Goal: Transaction & Acquisition: Purchase product/service

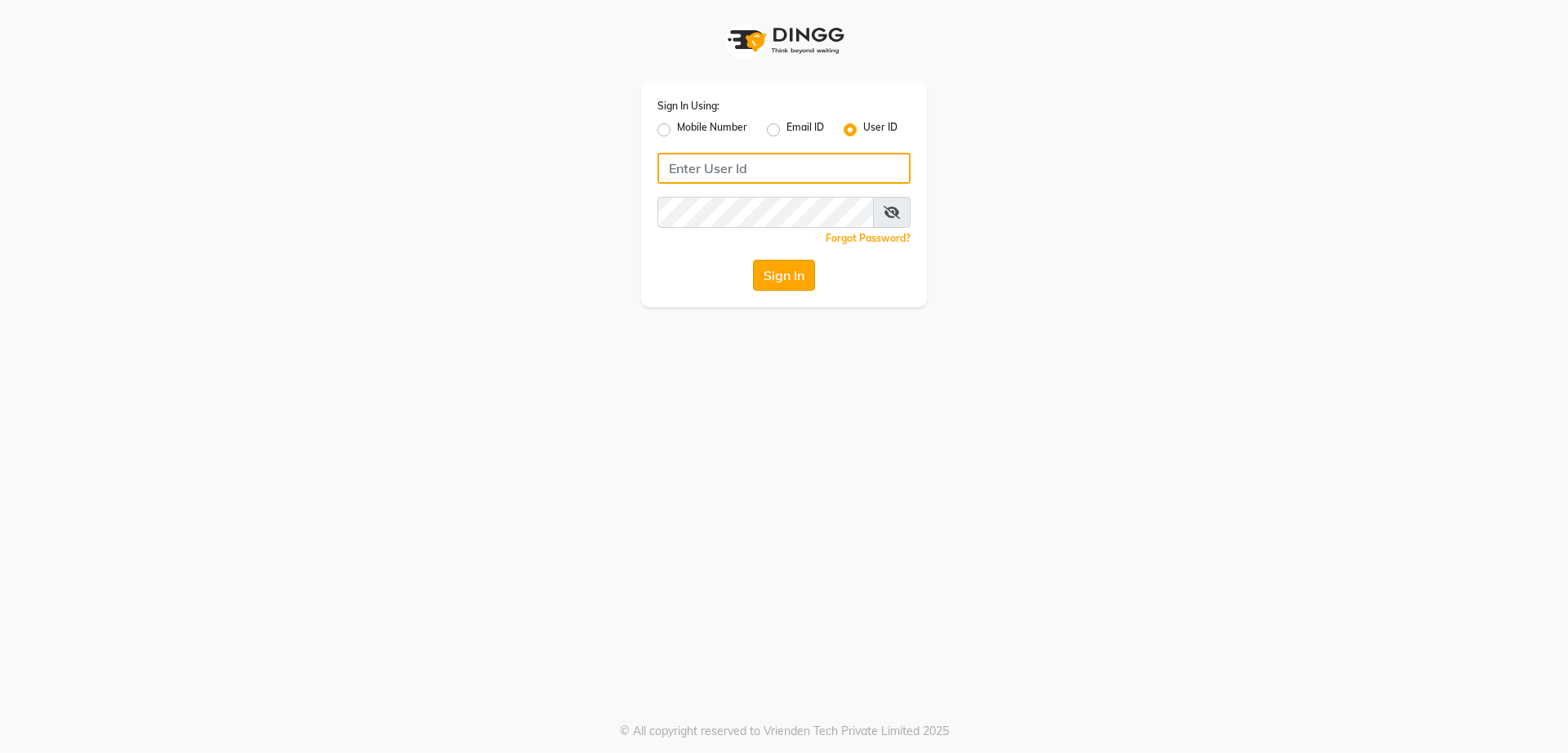
type input "vinay"
click at [802, 285] on button "Sign In" at bounding box center [784, 275] width 62 height 31
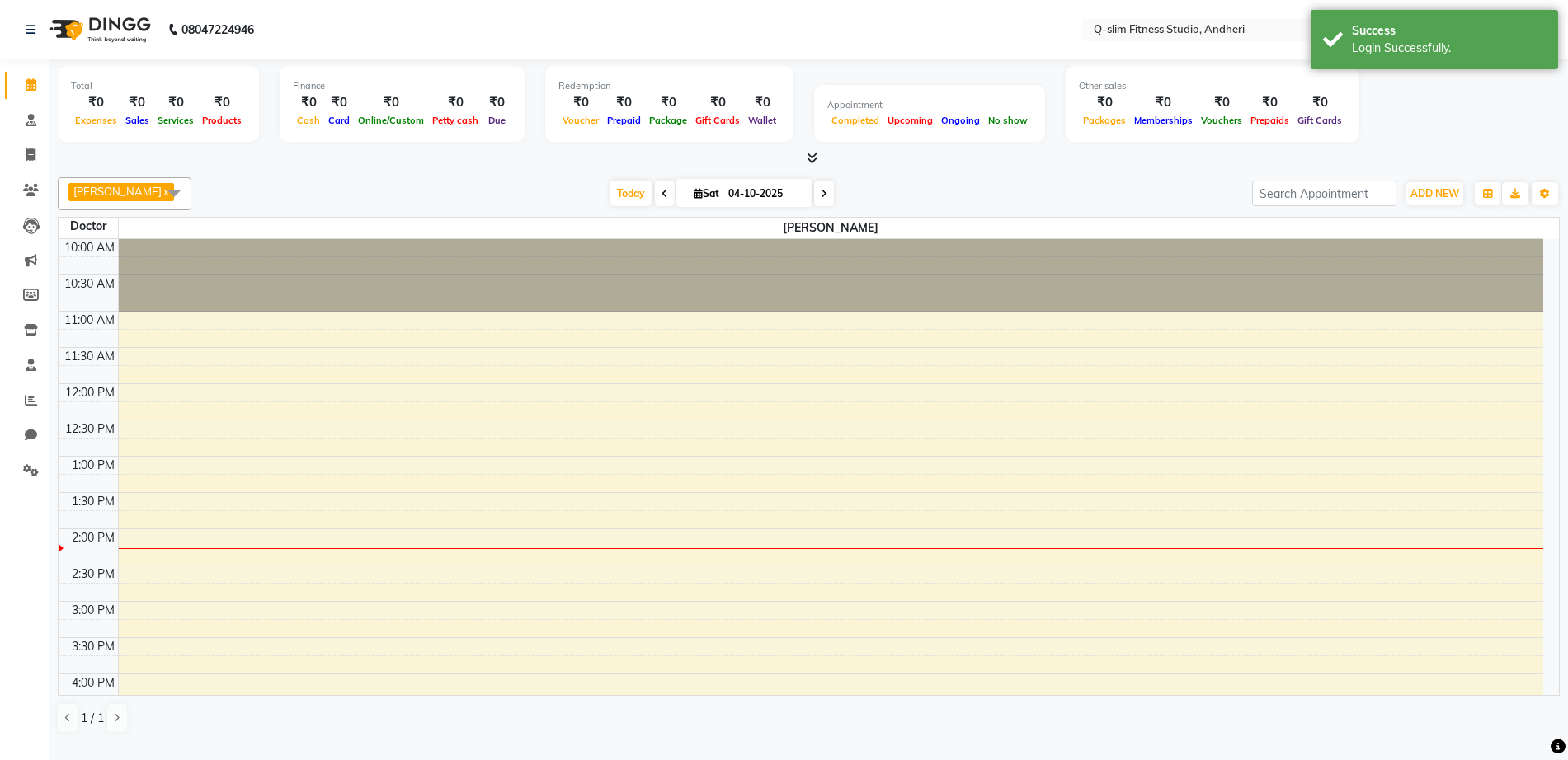
select select "en"
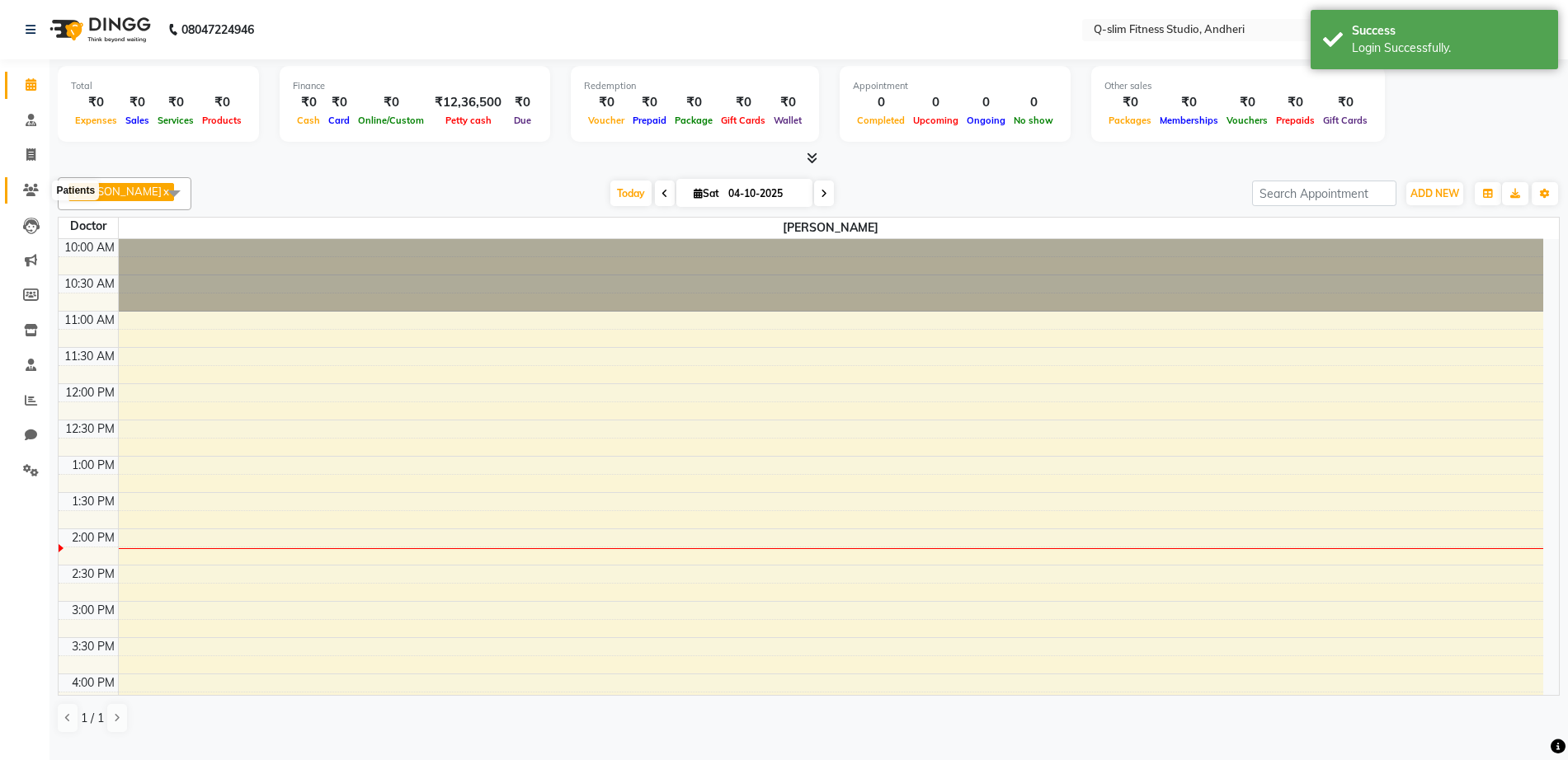
click at [28, 185] on icon at bounding box center [30, 190] width 16 height 13
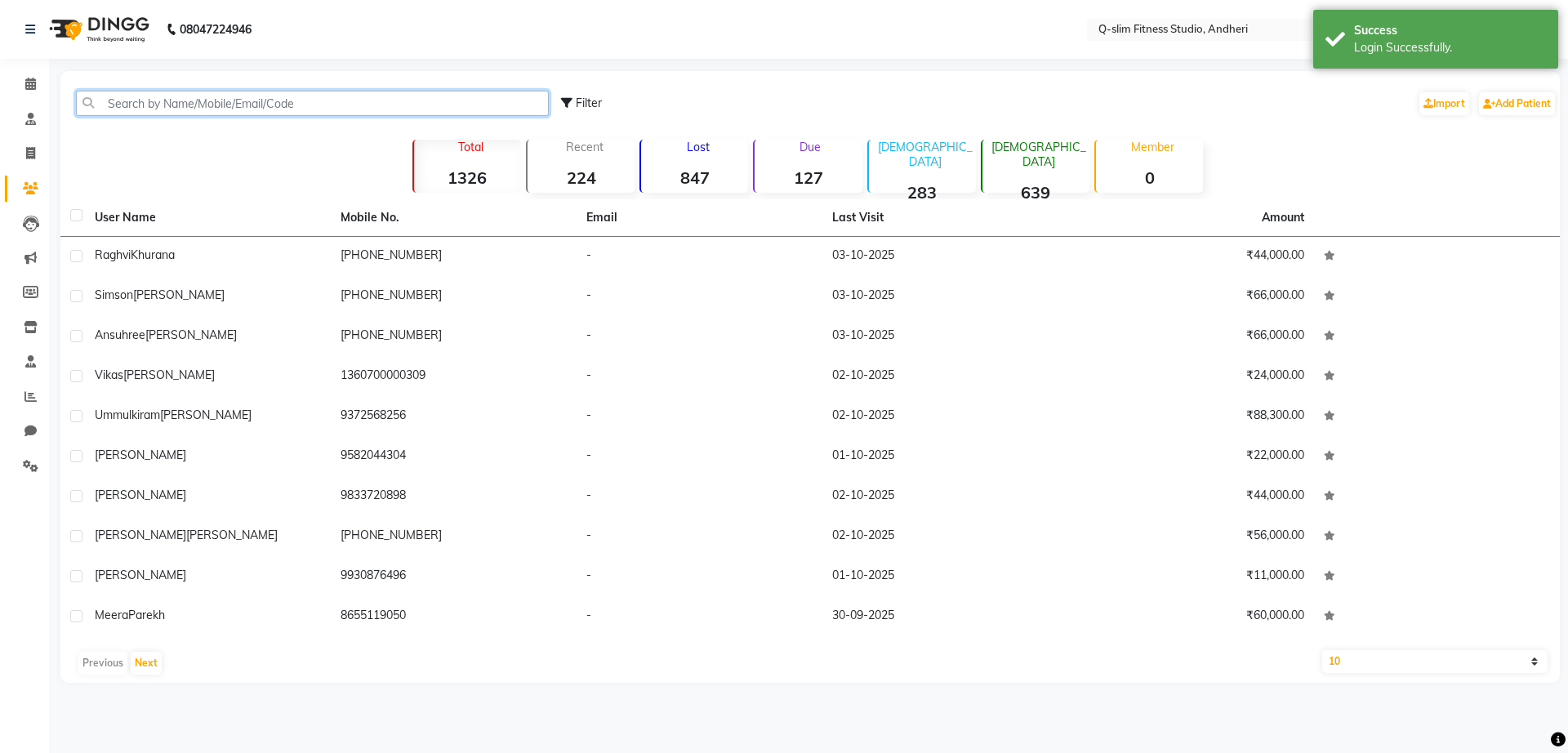
click at [195, 111] on input "text" at bounding box center [313, 103] width 473 height 25
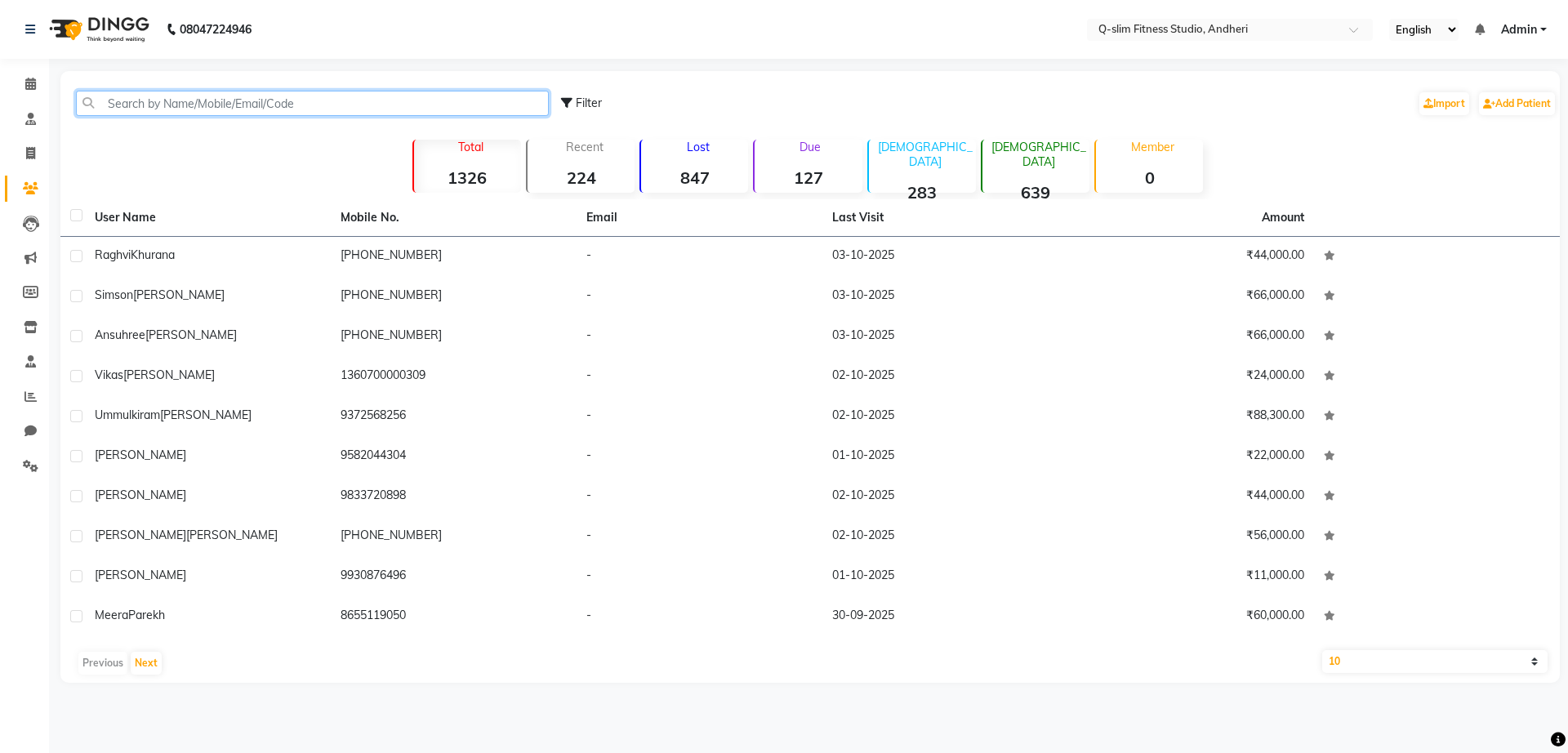
click at [204, 110] on input "text" at bounding box center [313, 103] width 473 height 25
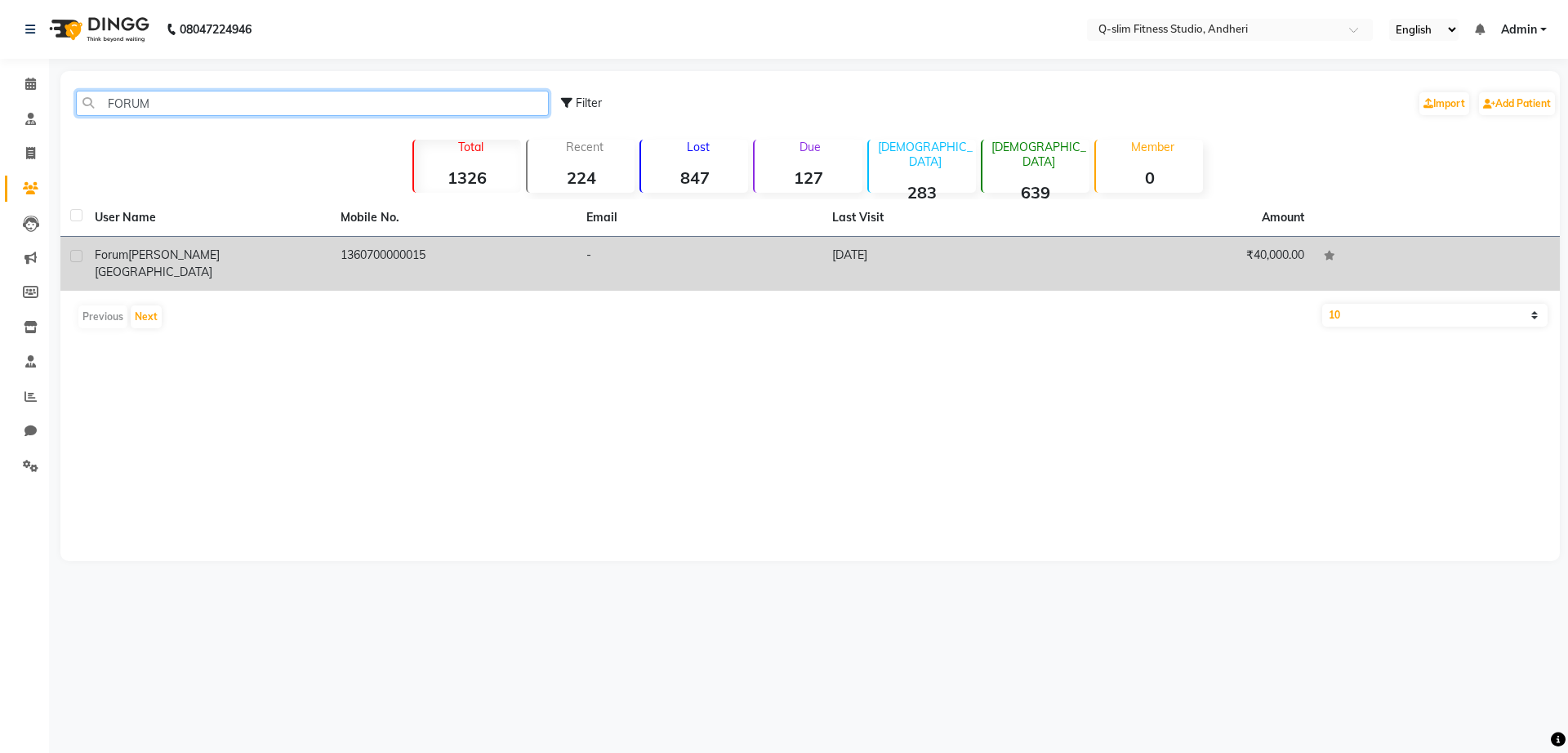
type input "FORUM"
click at [205, 255] on span "[PERSON_NAME][GEOGRAPHIC_DATA]" at bounding box center [157, 263] width 125 height 32
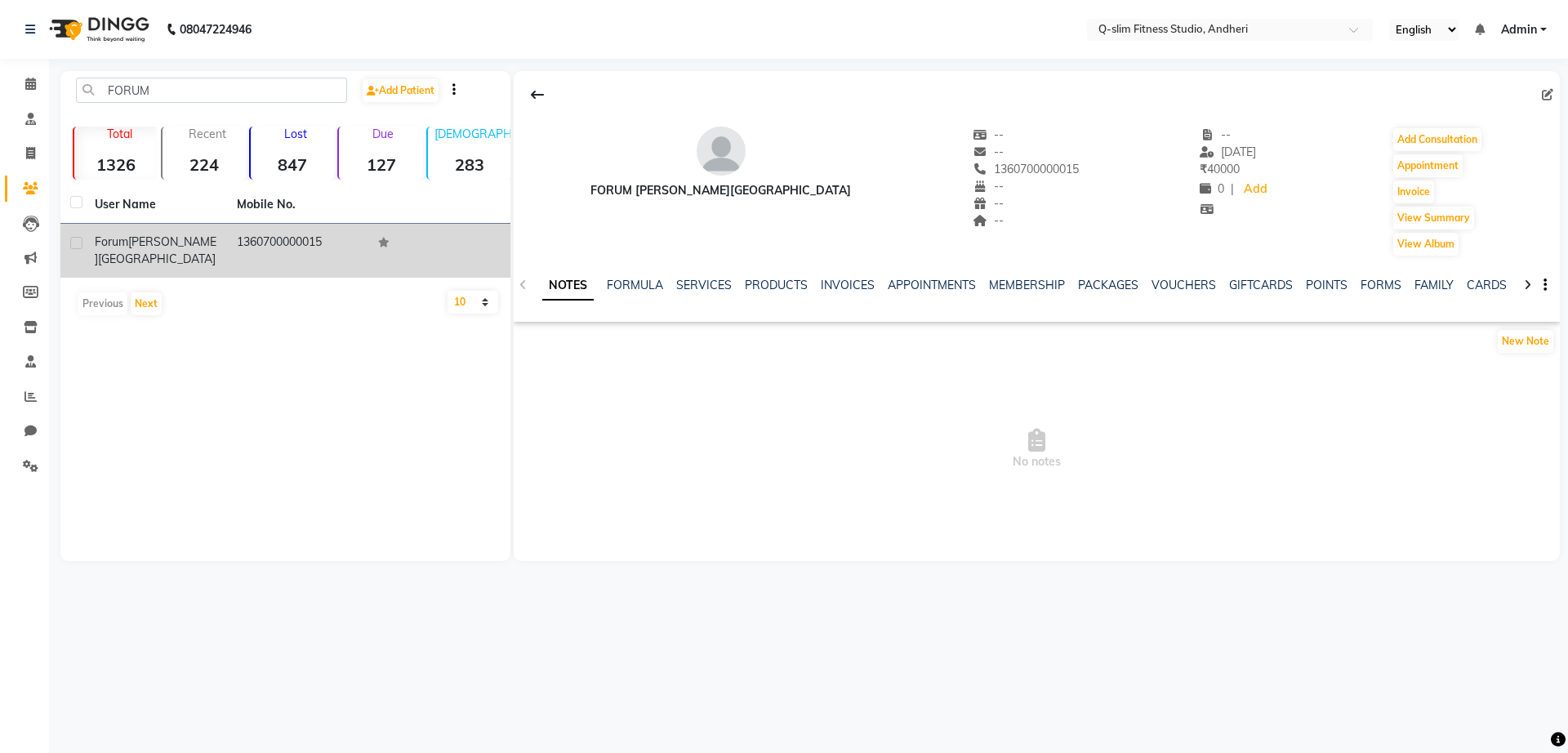
click at [205, 255] on div "Forum [PERSON_NAME][GEOGRAPHIC_DATA]" at bounding box center [156, 251] width 122 height 34
drag, startPoint x: 205, startPoint y: 254, endPoint x: 154, endPoint y: 241, distance: 52.6
click at [154, 241] on div "Forum [PERSON_NAME][GEOGRAPHIC_DATA]" at bounding box center [156, 251] width 122 height 34
click at [80, 242] on label at bounding box center [76, 243] width 13 height 13
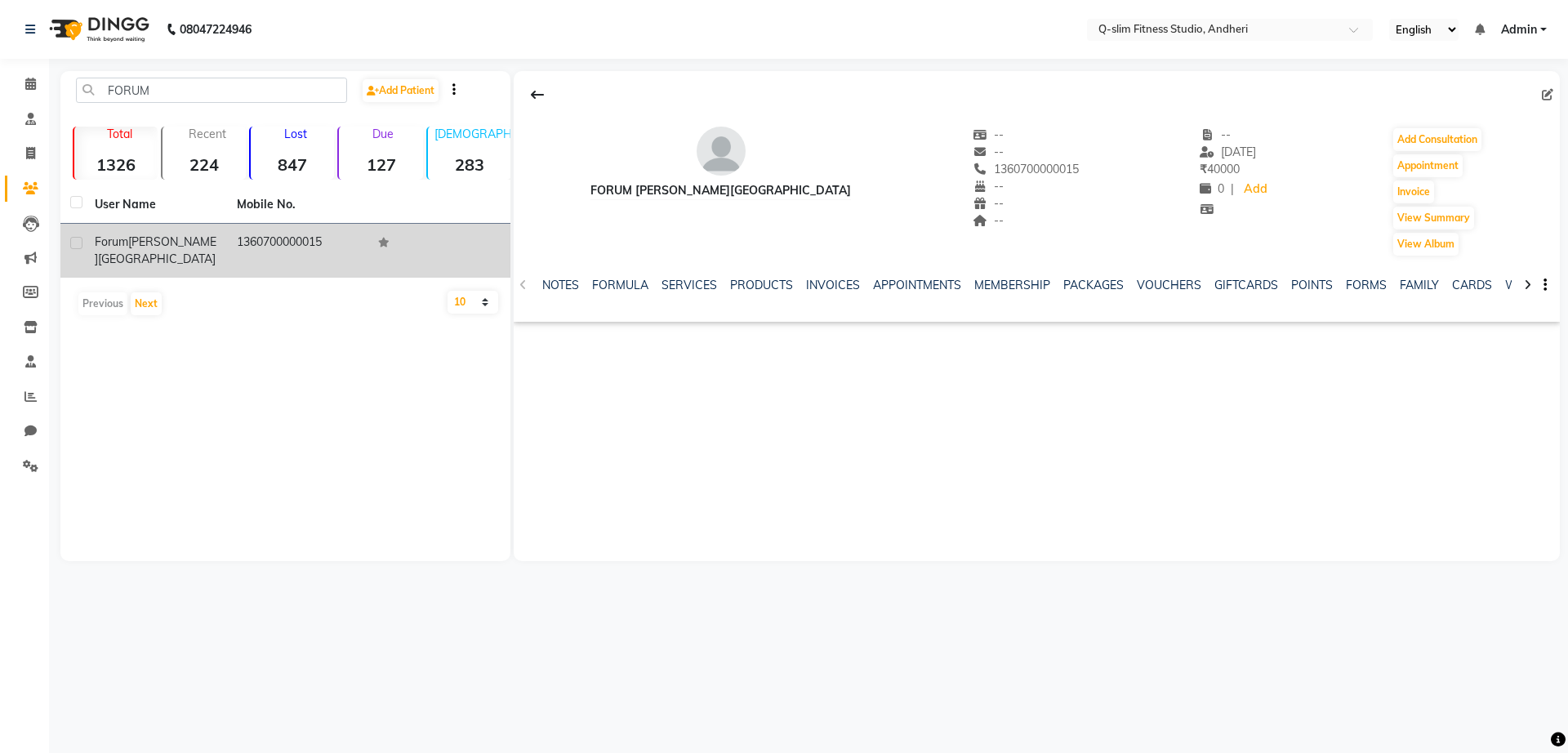
click at [80, 242] on input "checkbox" at bounding box center [75, 243] width 11 height 11
checkbox input "true"
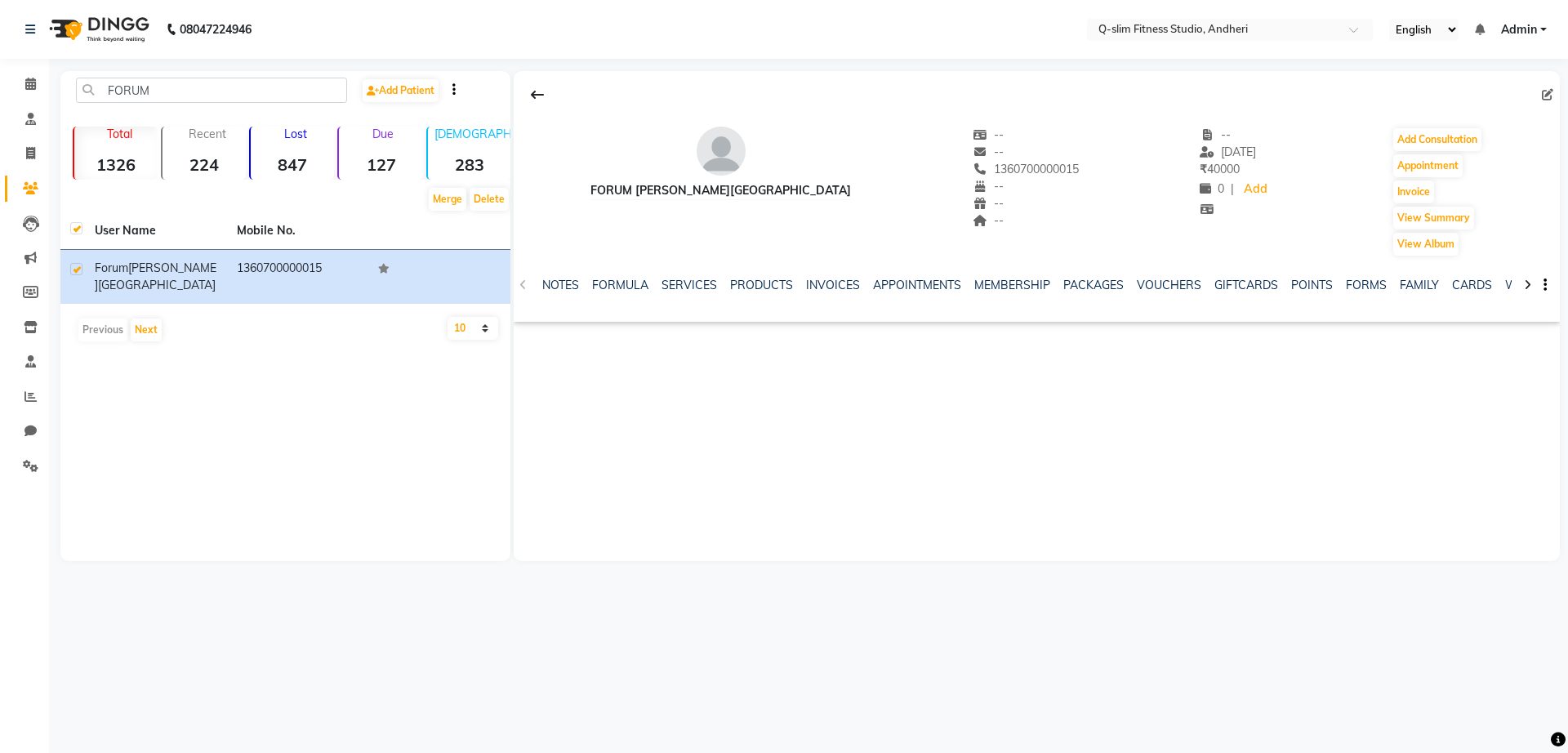
click at [932, 423] on div "Forum [PERSON_NAME][GEOGRAPHIC_DATA] -- -- 1360700000015 -- -- -- -- [DATE] ₹ 4…" at bounding box center [1037, 316] width 1046 height 490
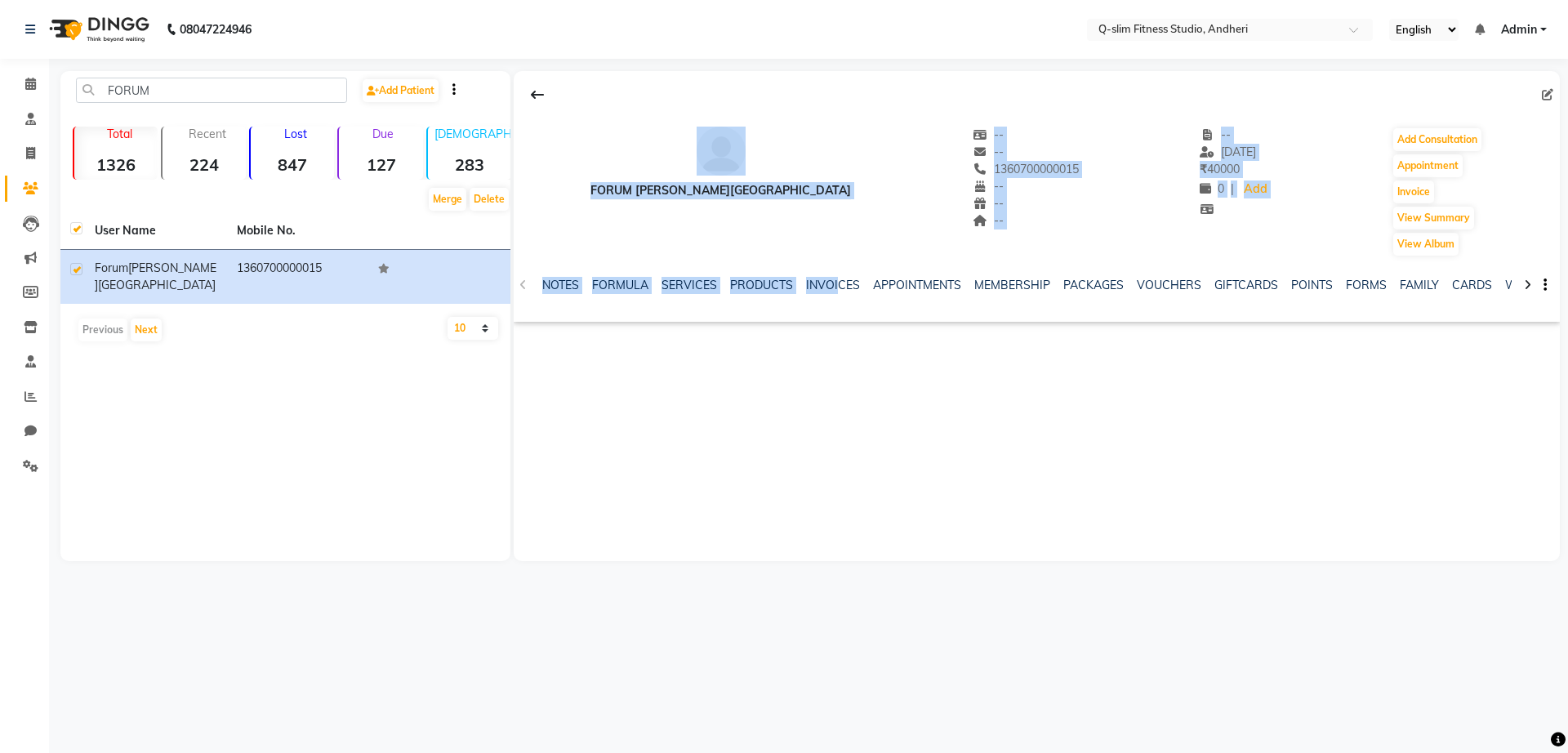
drag, startPoint x: 833, startPoint y: 297, endPoint x: 1495, endPoint y: 107, distance: 688.7
click at [1495, 107] on div "Forum [PERSON_NAME][GEOGRAPHIC_DATA] -- -- 1360700000015 -- -- -- -- [DATE] ₹ 4…" at bounding box center [1037, 196] width 1046 height 251
drag, startPoint x: 1495, startPoint y: 107, endPoint x: 1134, endPoint y: 479, distance: 518.4
click at [1134, 479] on div "Forum [PERSON_NAME][GEOGRAPHIC_DATA] -- -- 1360700000015 -- -- -- -- [DATE] ₹ 4…" at bounding box center [1037, 316] width 1046 height 490
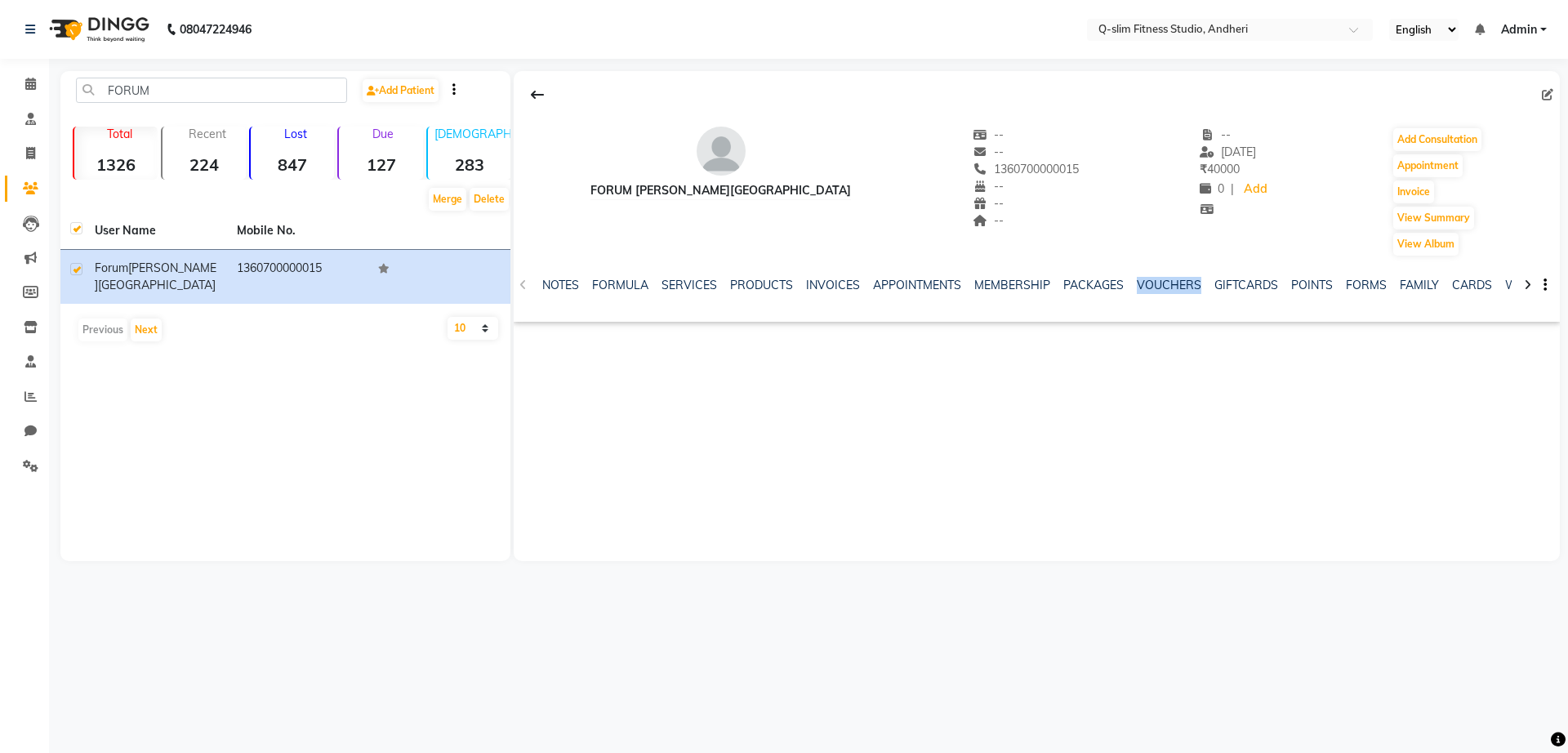
click at [1134, 479] on div "Forum [PERSON_NAME][GEOGRAPHIC_DATA] -- -- 1360700000015 -- -- -- -- [DATE] ₹ 4…" at bounding box center [1037, 316] width 1046 height 490
click at [1410, 195] on button "Invoice" at bounding box center [1414, 191] width 41 height 23
select select "8143"
select select "service"
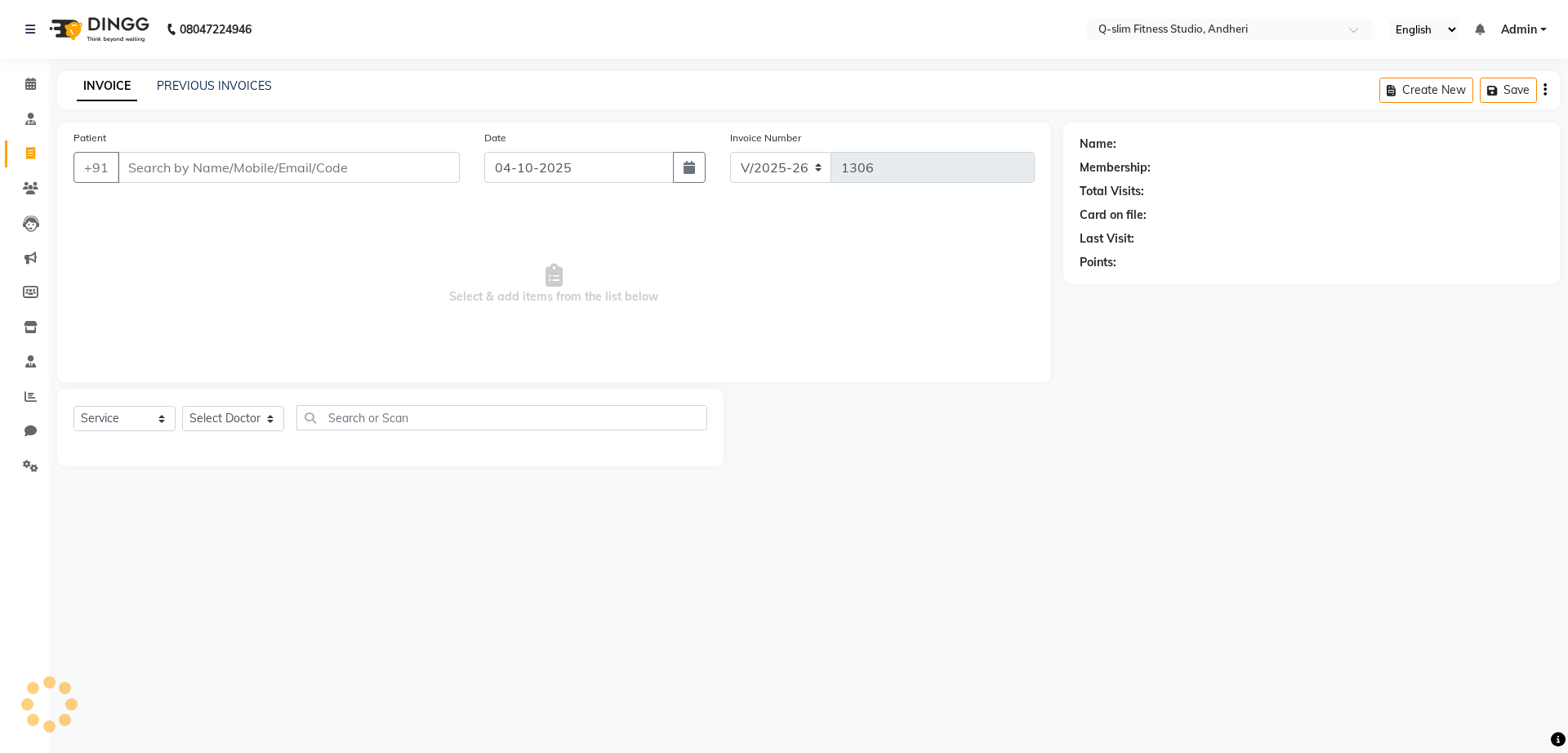
type input "1360700000015"
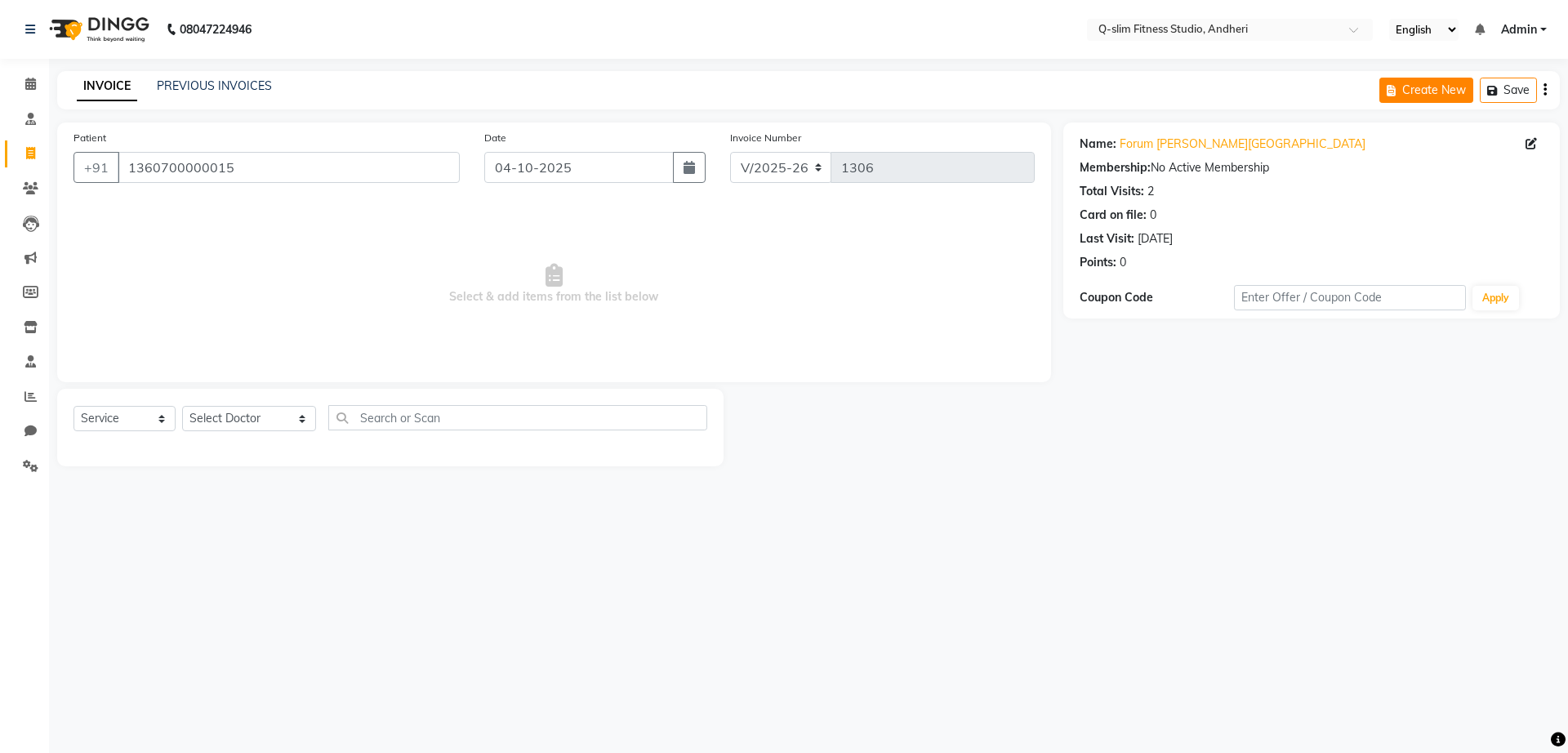
click at [1445, 92] on button "Create New" at bounding box center [1426, 91] width 94 height 25
select select "8143"
select select "service"
click at [1425, 86] on button "Create New" at bounding box center [1426, 91] width 94 height 25
select select "8143"
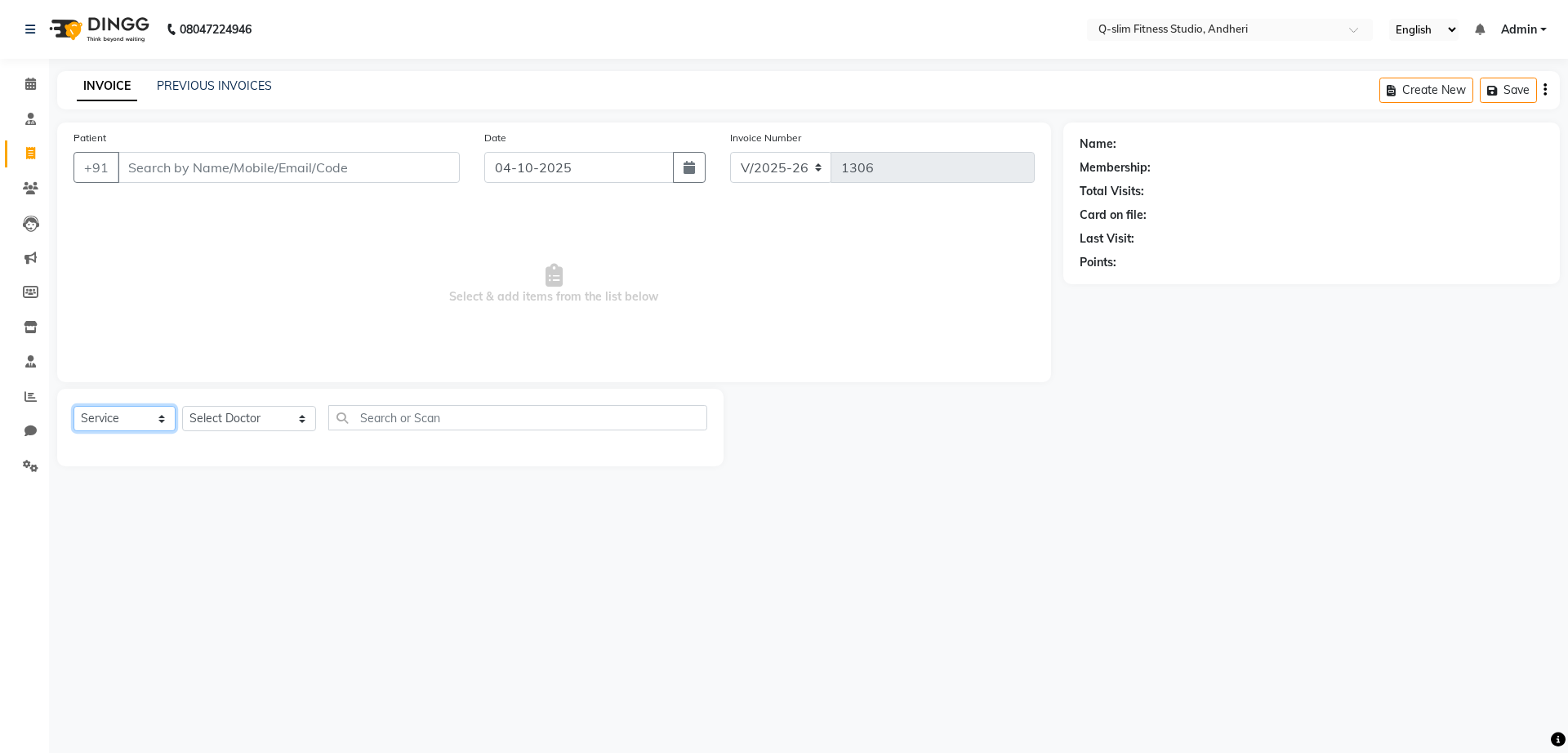
click at [141, 415] on select "Select Service Product Membership Package Voucher Prepaid Gift Card" at bounding box center [125, 418] width 102 height 25
select select "package"
click at [74, 406] on select "Select Service Product Membership Package Voucher Prepaid Gift Card" at bounding box center [125, 418] width 102 height 25
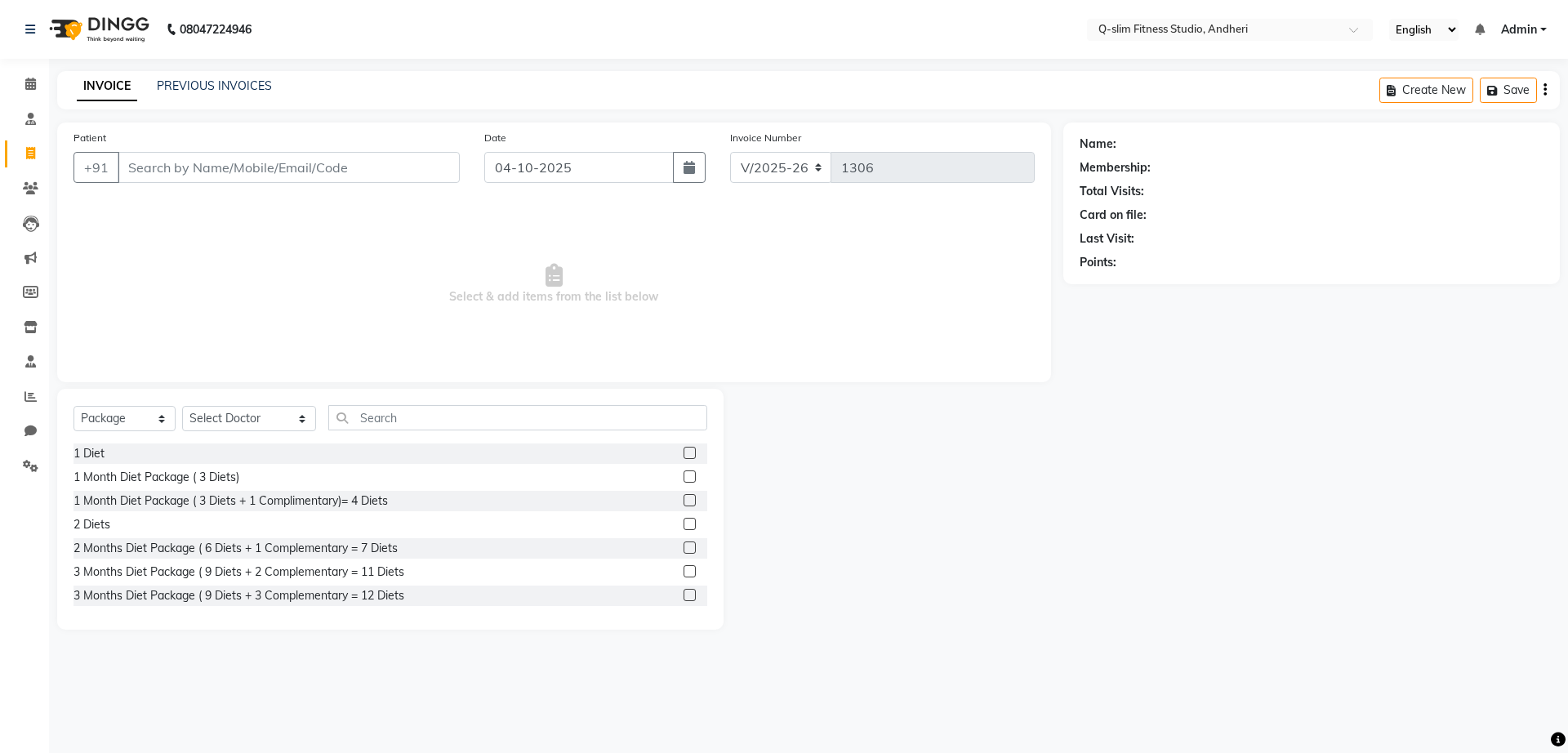
drag, startPoint x: 138, startPoint y: 428, endPoint x: 700, endPoint y: 596, distance: 586.6
click at [683, 593] on label at bounding box center [689, 595] width 13 height 13
click at [683, 593] on input "checkbox" at bounding box center [688, 595] width 11 height 11
checkbox input "false"
drag, startPoint x: 340, startPoint y: 467, endPoint x: 329, endPoint y: 450, distance: 20.2
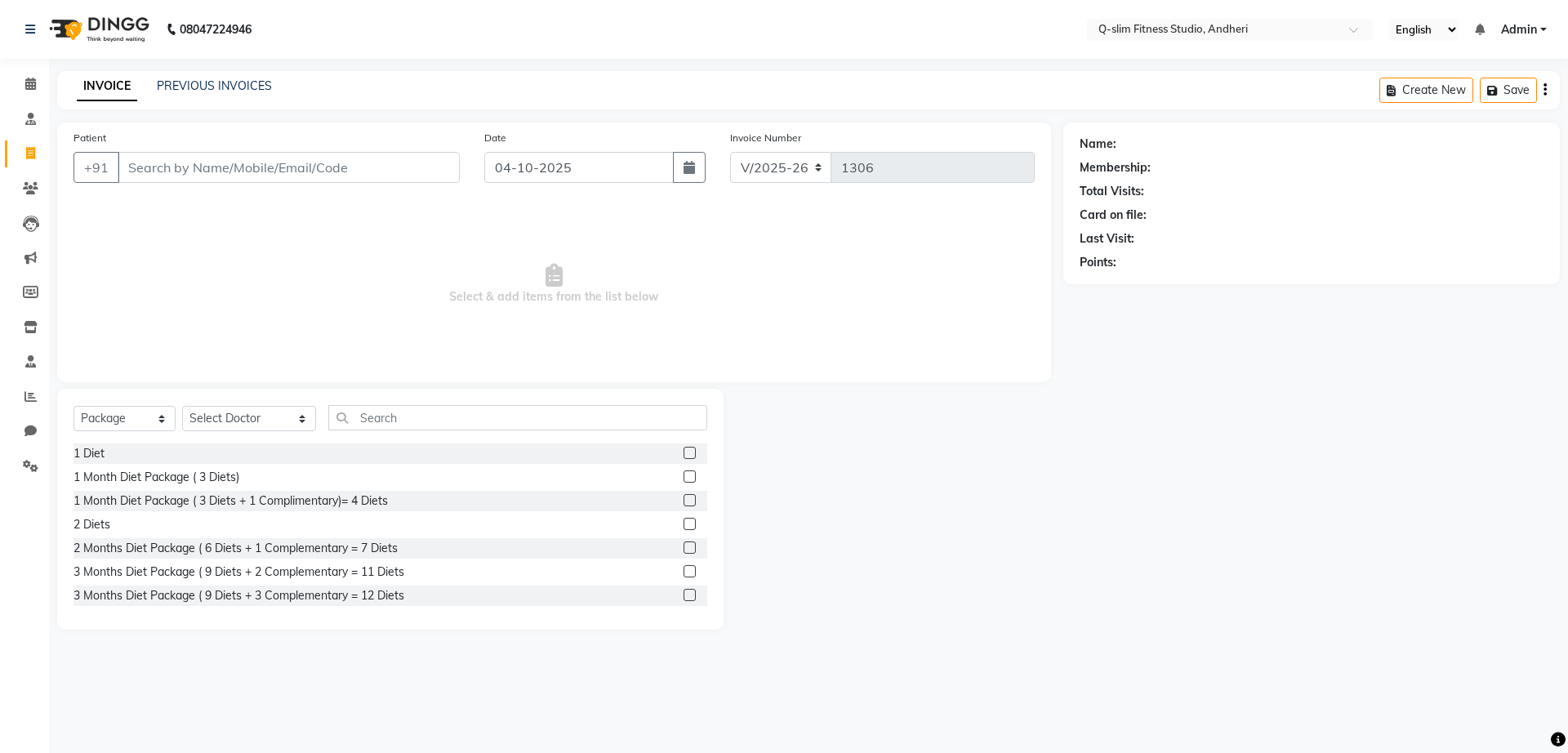
click at [329, 450] on div "1 Diet" at bounding box center [391, 454] width 634 height 20
click at [256, 427] on select "Select Doctor Dr [PERSON_NAME] [PERSON_NAME] [PERSON_NAME] / [PERSON_NAME] Sess…" at bounding box center [249, 418] width 134 height 25
select select "76951"
click at [182, 406] on select "Select Doctor Dr [PERSON_NAME] [PERSON_NAME] [PERSON_NAME] / [PERSON_NAME] Sess…" at bounding box center [249, 418] width 134 height 25
drag, startPoint x: 880, startPoint y: 402, endPoint x: 677, endPoint y: 598, distance: 282.2
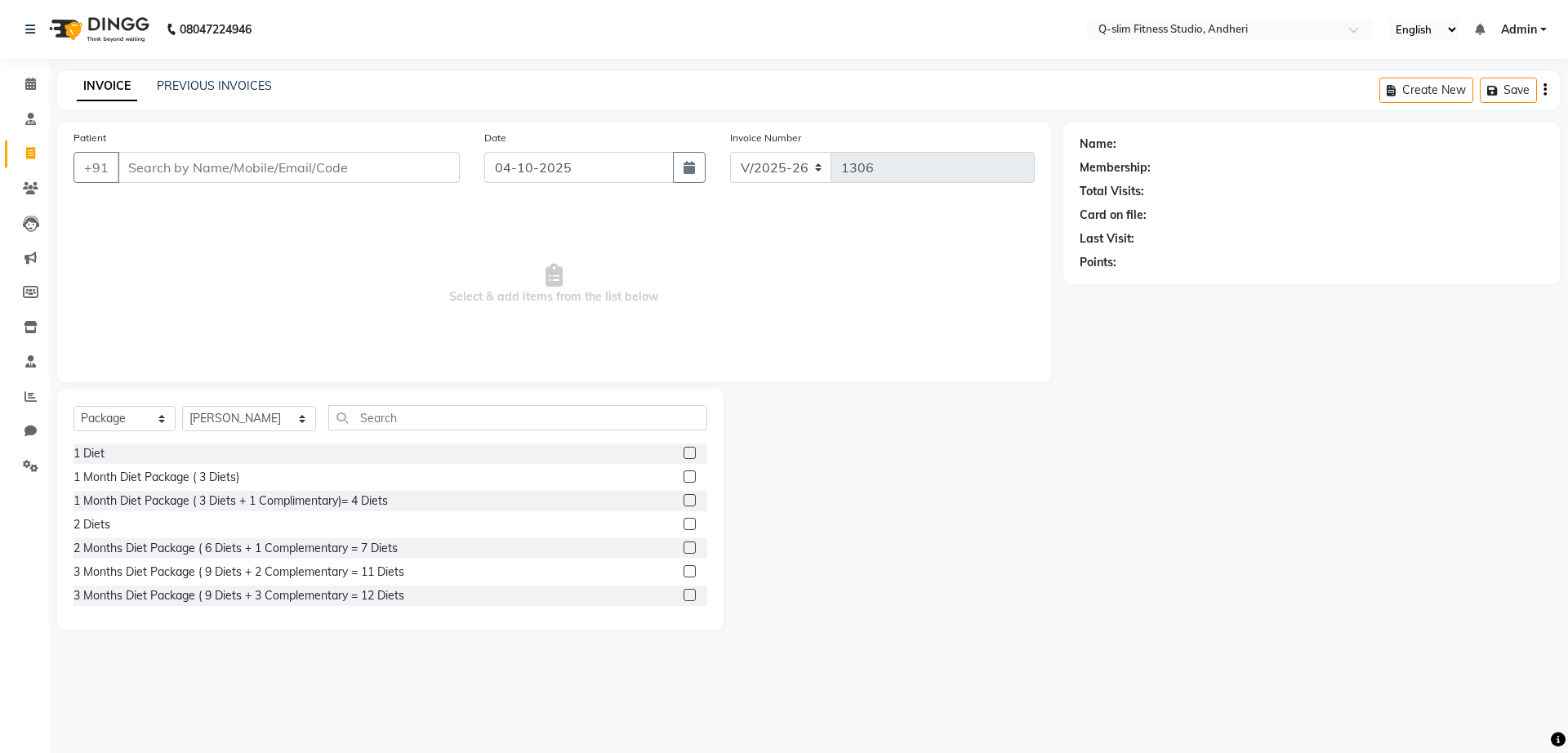
click at [677, 598] on div "Select Service Product Membership Package Voucher Prepaid Gift Card Select Doct…" at bounding box center [554, 509] width 1019 height 241
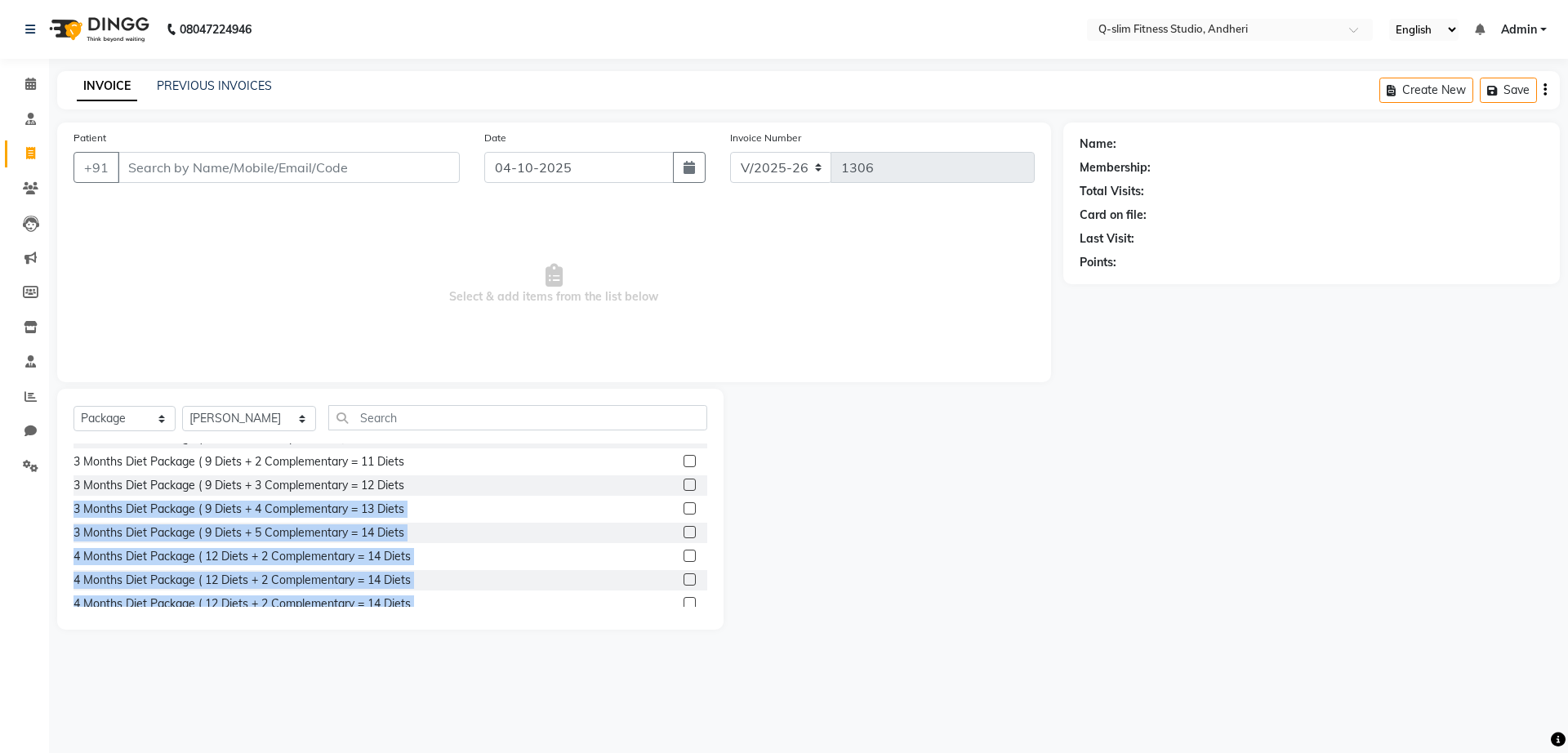
scroll to position [135, 0]
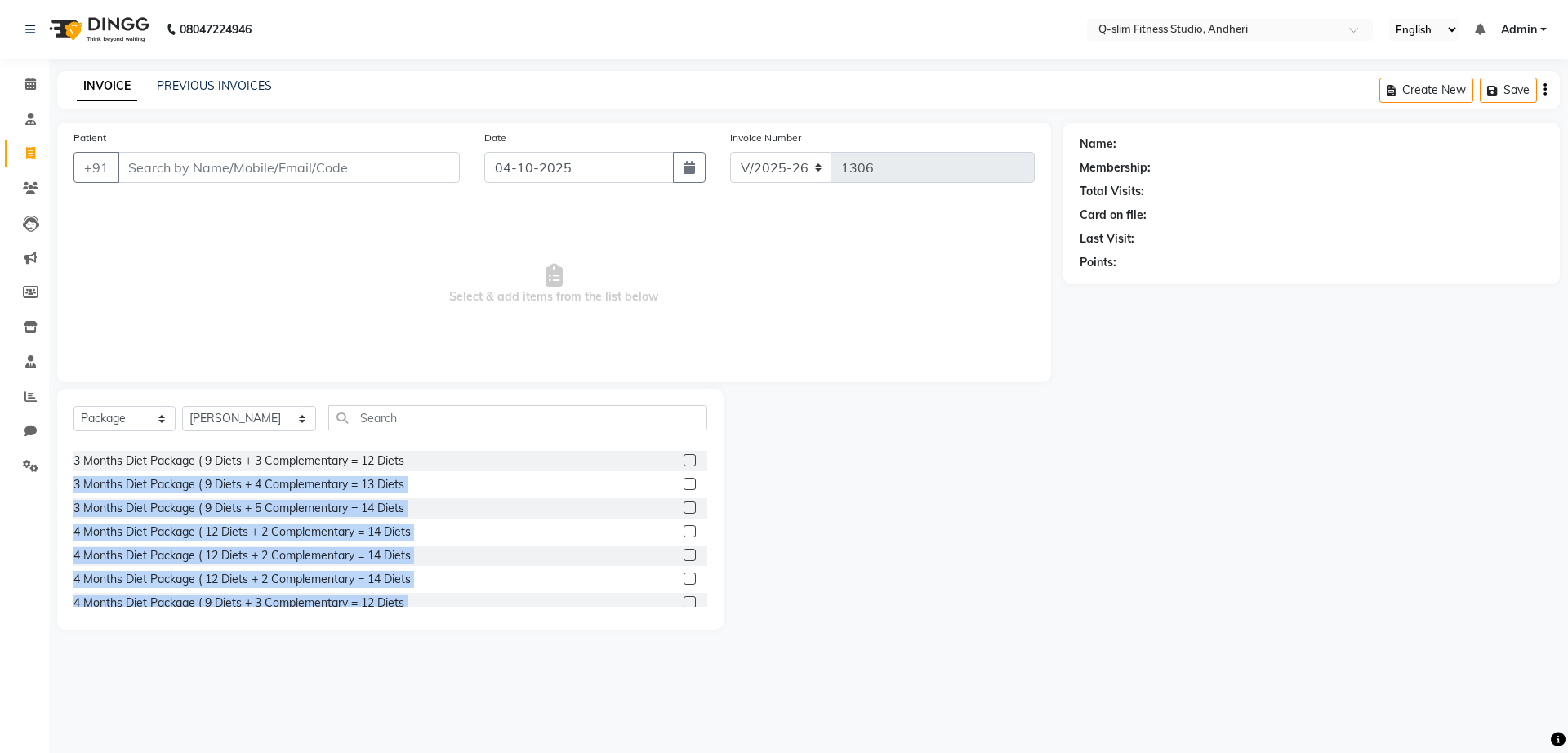
click at [834, 428] on div at bounding box center [893, 509] width 340 height 241
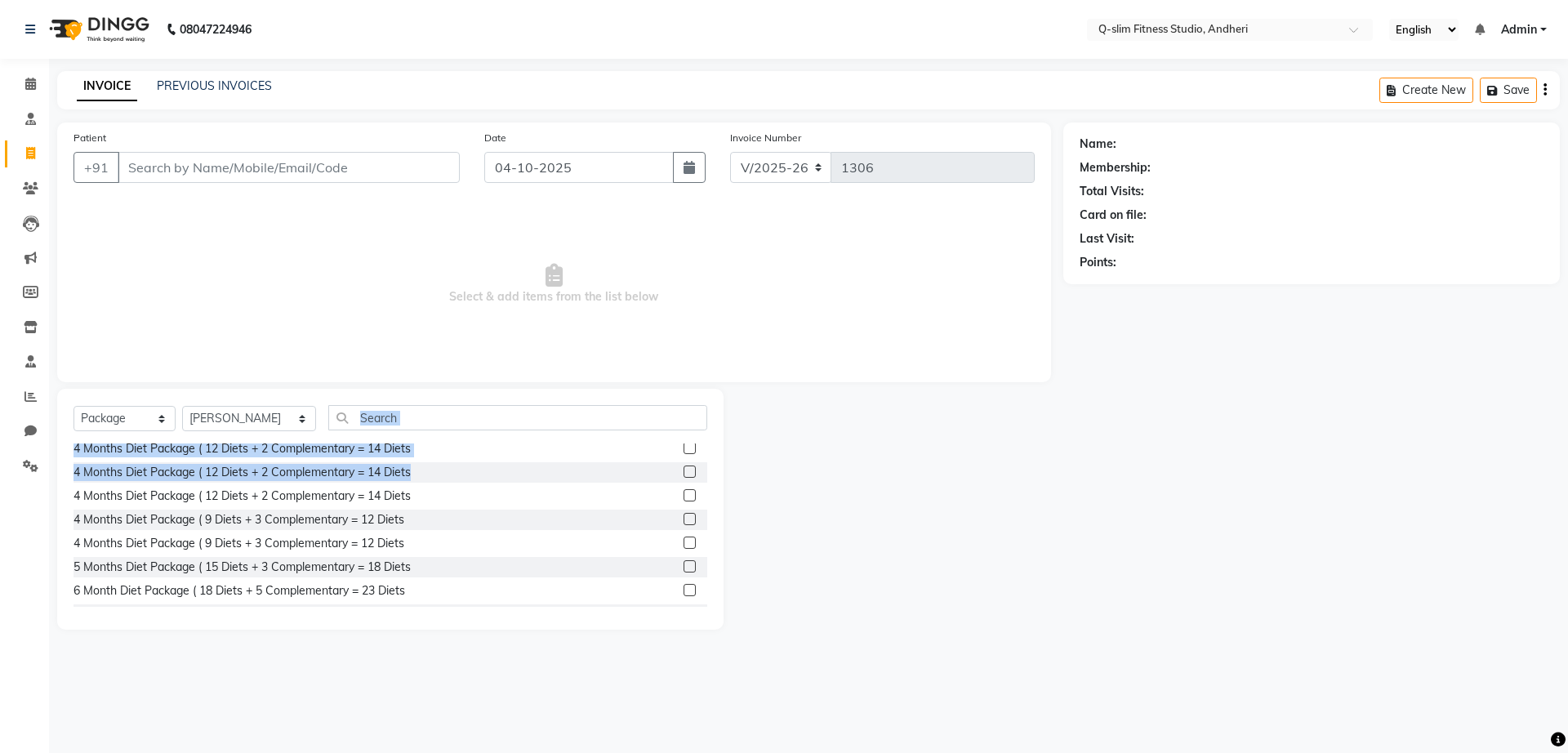
scroll to position [0, 0]
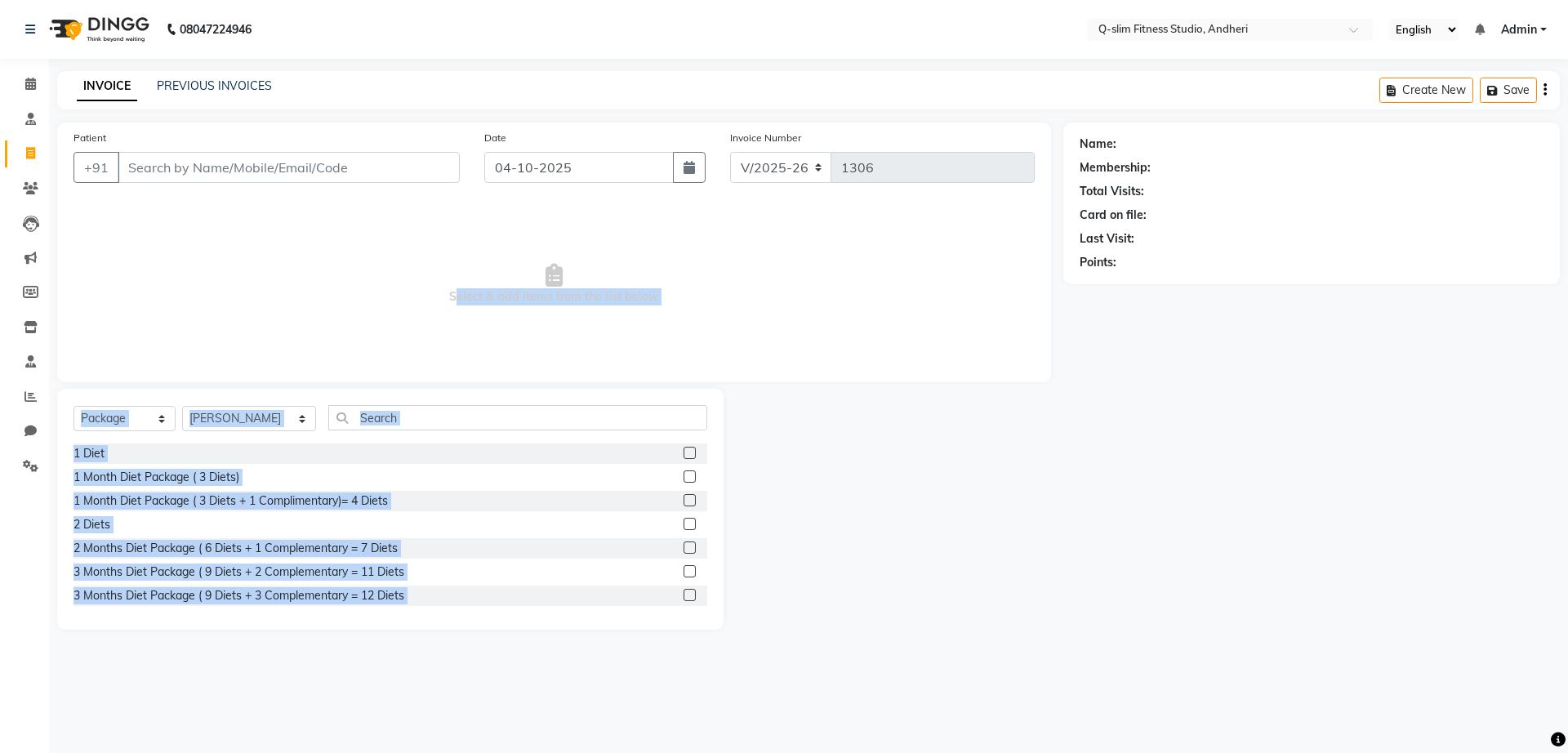
drag, startPoint x: 626, startPoint y: 557, endPoint x: 428, endPoint y: 356, distance: 282.1
click at [428, 356] on div "Patient +91 Date [DATE] Invoice Number V/2025 V/[PHONE_NUMBER] Select & add ite…" at bounding box center [554, 376] width 1019 height 507
drag, startPoint x: 807, startPoint y: 262, endPoint x: 674, endPoint y: 595, distance: 358.6
click at [674, 595] on div "Patient +91 Date [DATE] Invoice Number V/2025 V/[PHONE_NUMBER] Select & add ite…" at bounding box center [554, 376] width 1019 height 507
click at [683, 595] on label at bounding box center [689, 595] width 13 height 13
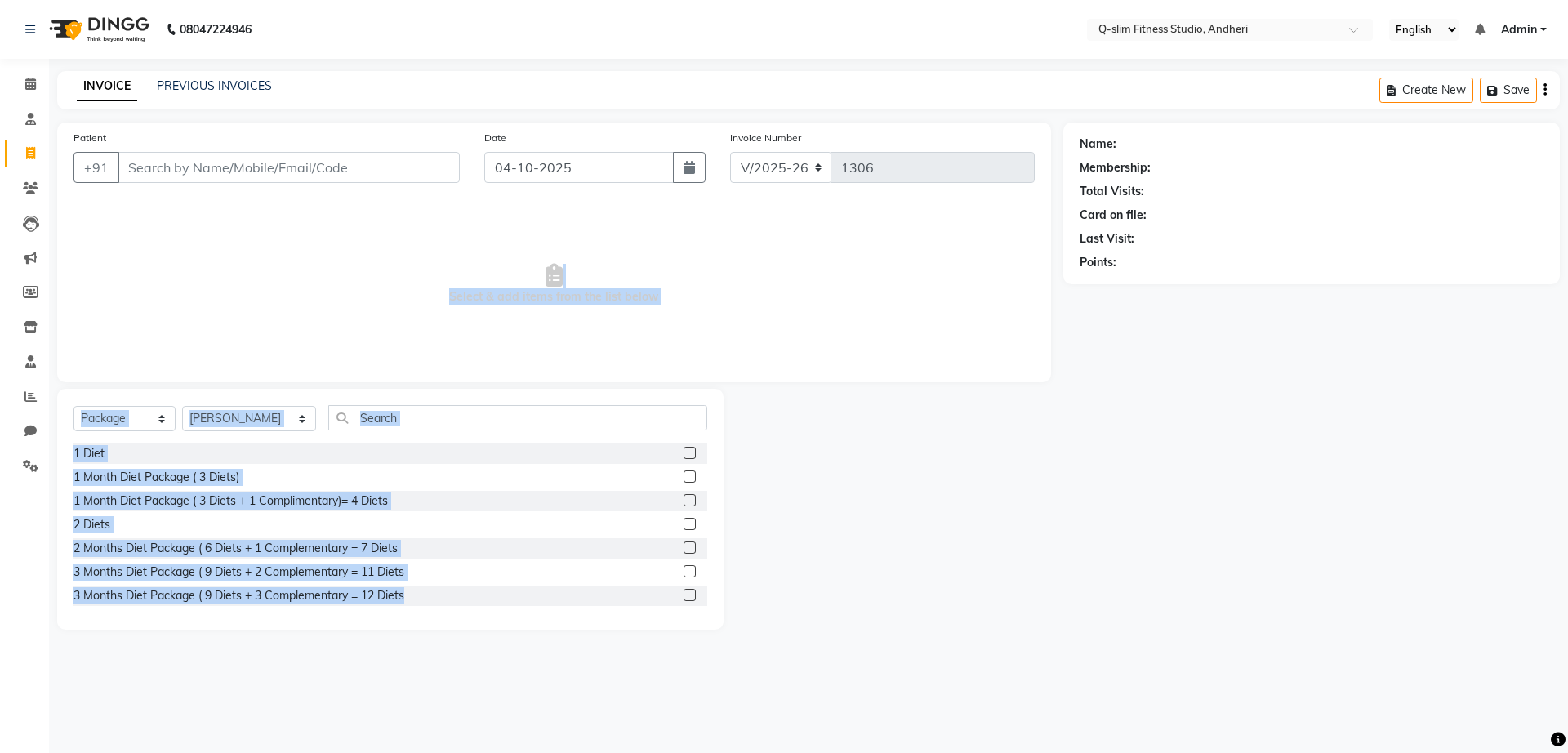
click at [683, 595] on input "checkbox" at bounding box center [688, 595] width 11 height 11
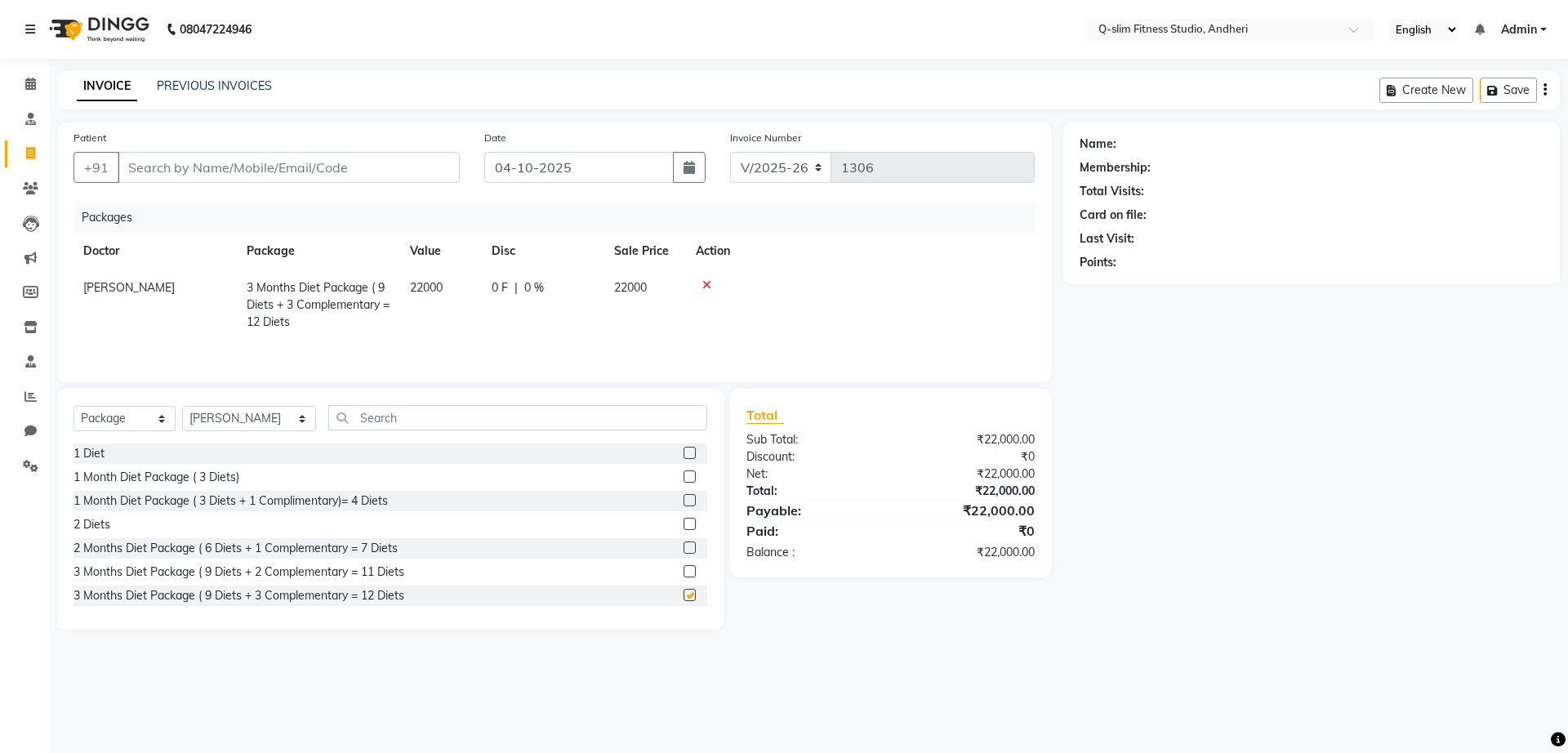
scroll to position [143, 0]
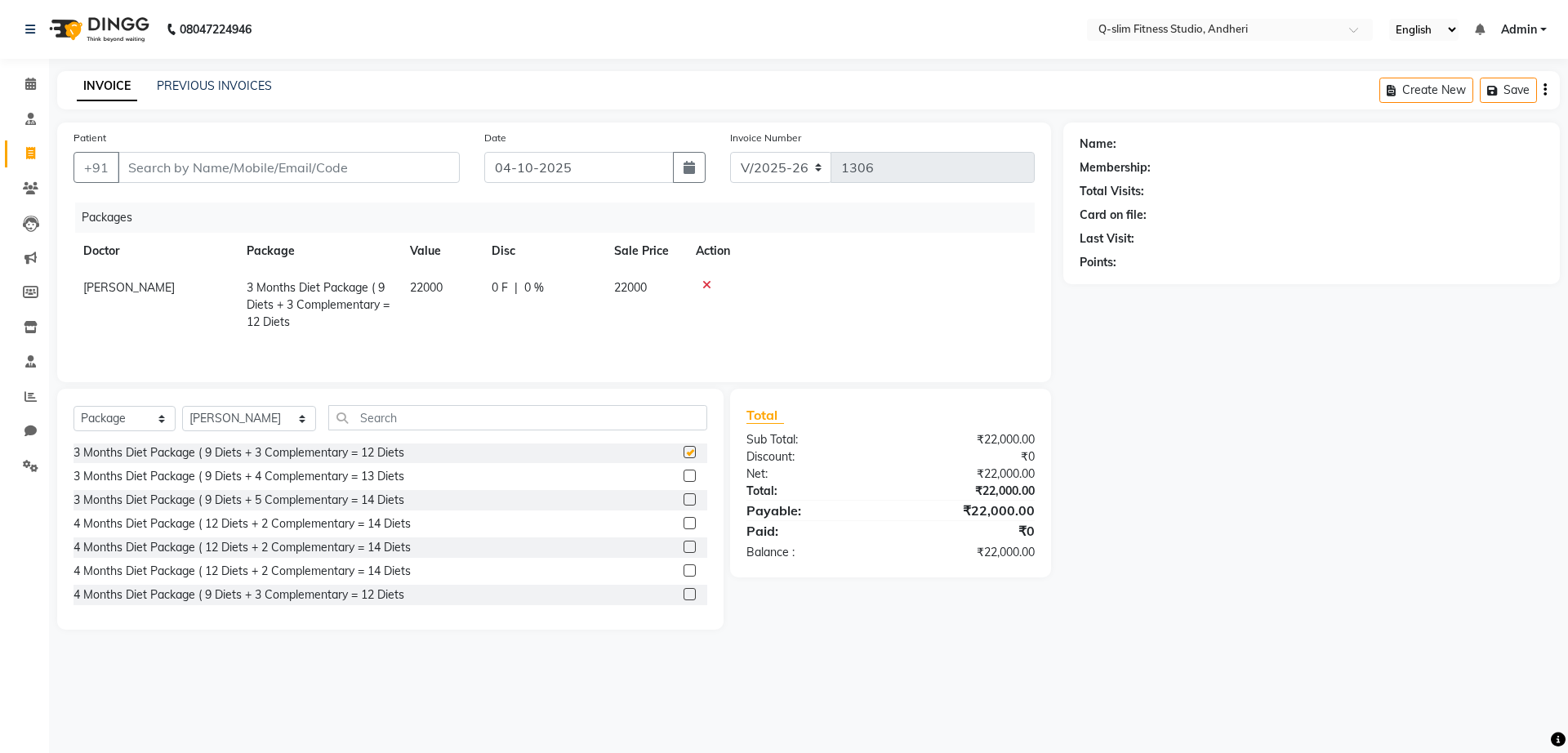
checkbox input "false"
click at [683, 595] on label at bounding box center [689, 594] width 13 height 13
click at [683, 595] on input "checkbox" at bounding box center [688, 595] width 11 height 11
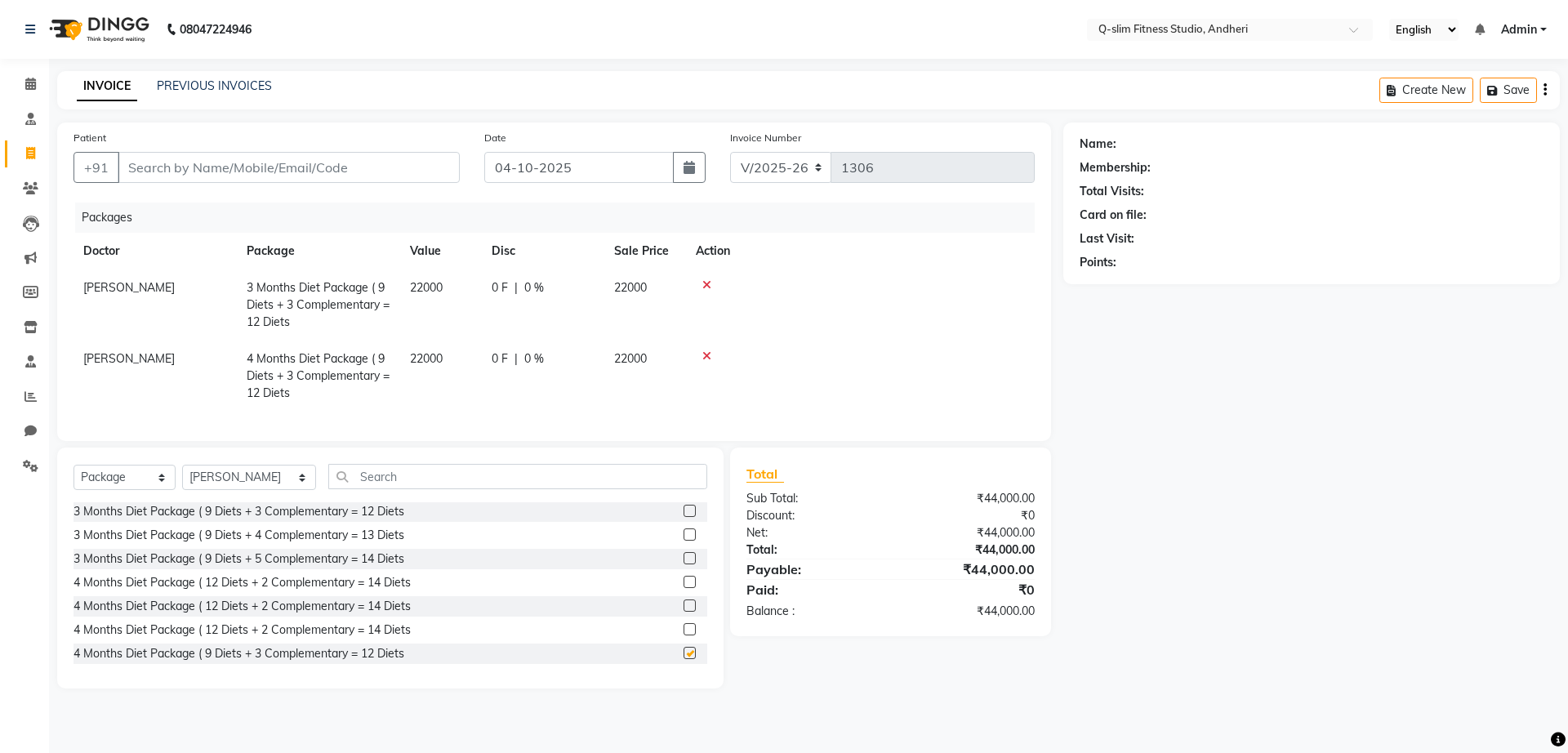
checkbox input "false"
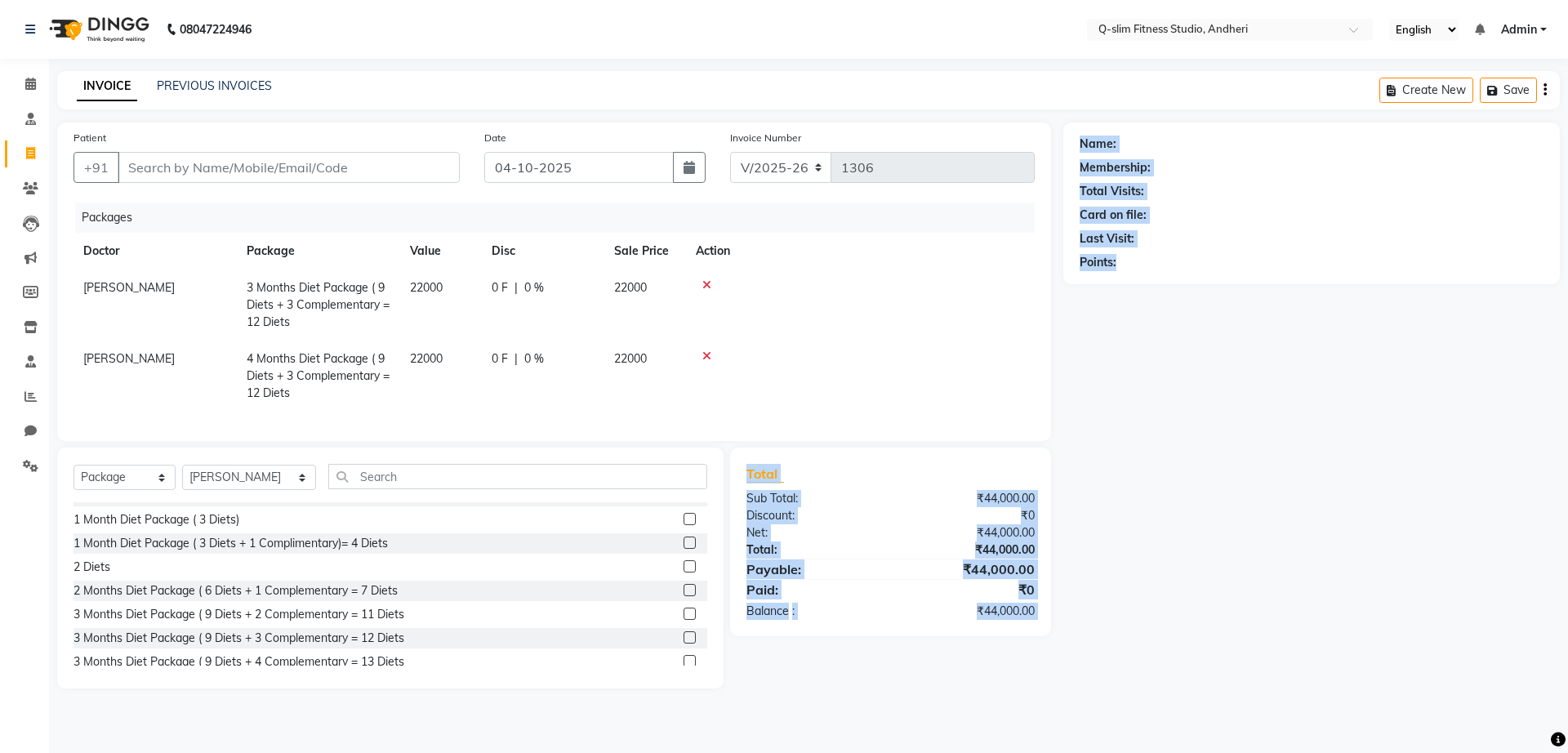
scroll to position [0, 0]
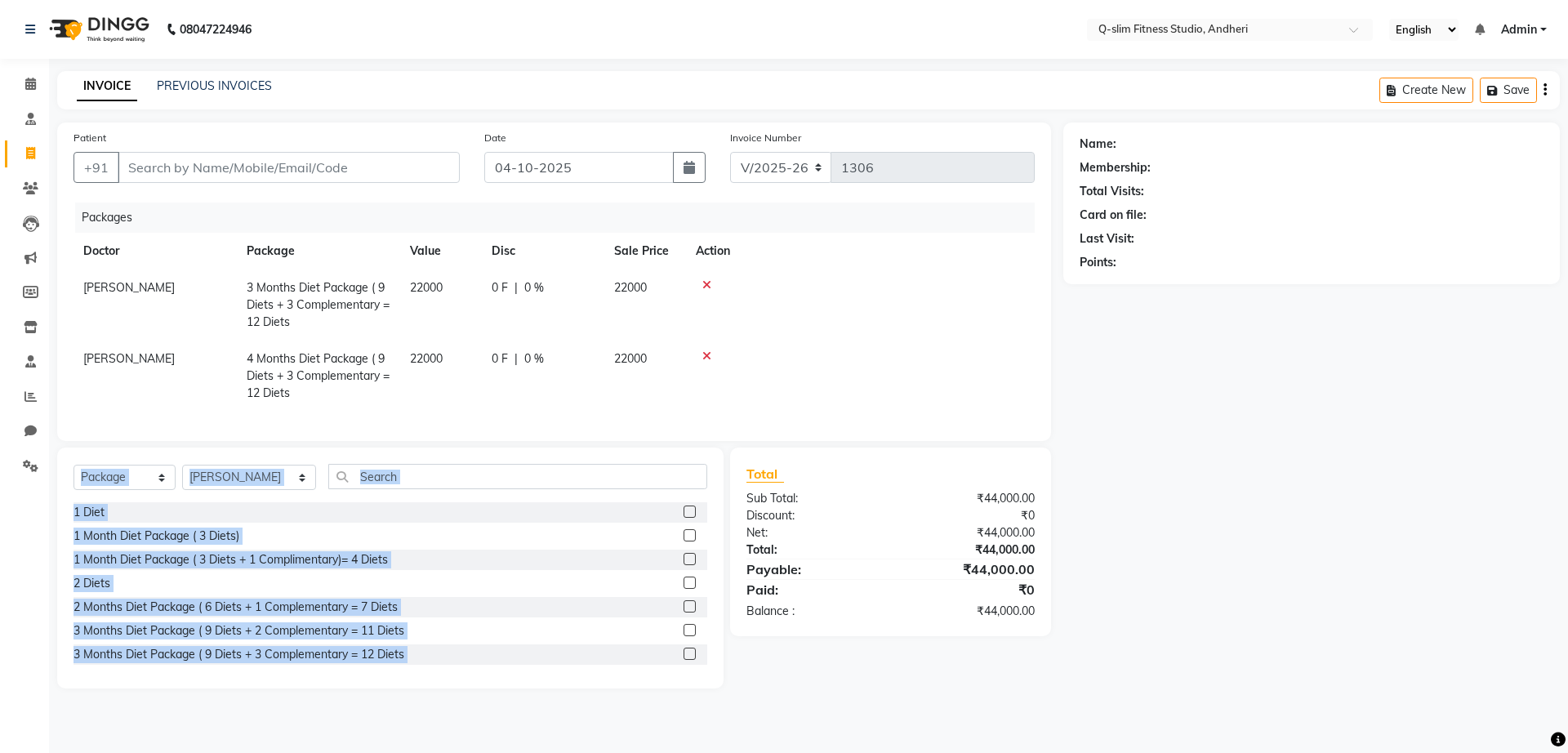
drag, startPoint x: 674, startPoint y: 595, endPoint x: 705, endPoint y: 360, distance: 237.0
click at [705, 360] on div "Patient +91 Date [DATE] Invoice Number V/2025 V/[PHONE_NUMBER] Packages Doctor …" at bounding box center [554, 405] width 1019 height 566
click at [705, 357] on icon at bounding box center [707, 356] width 9 height 12
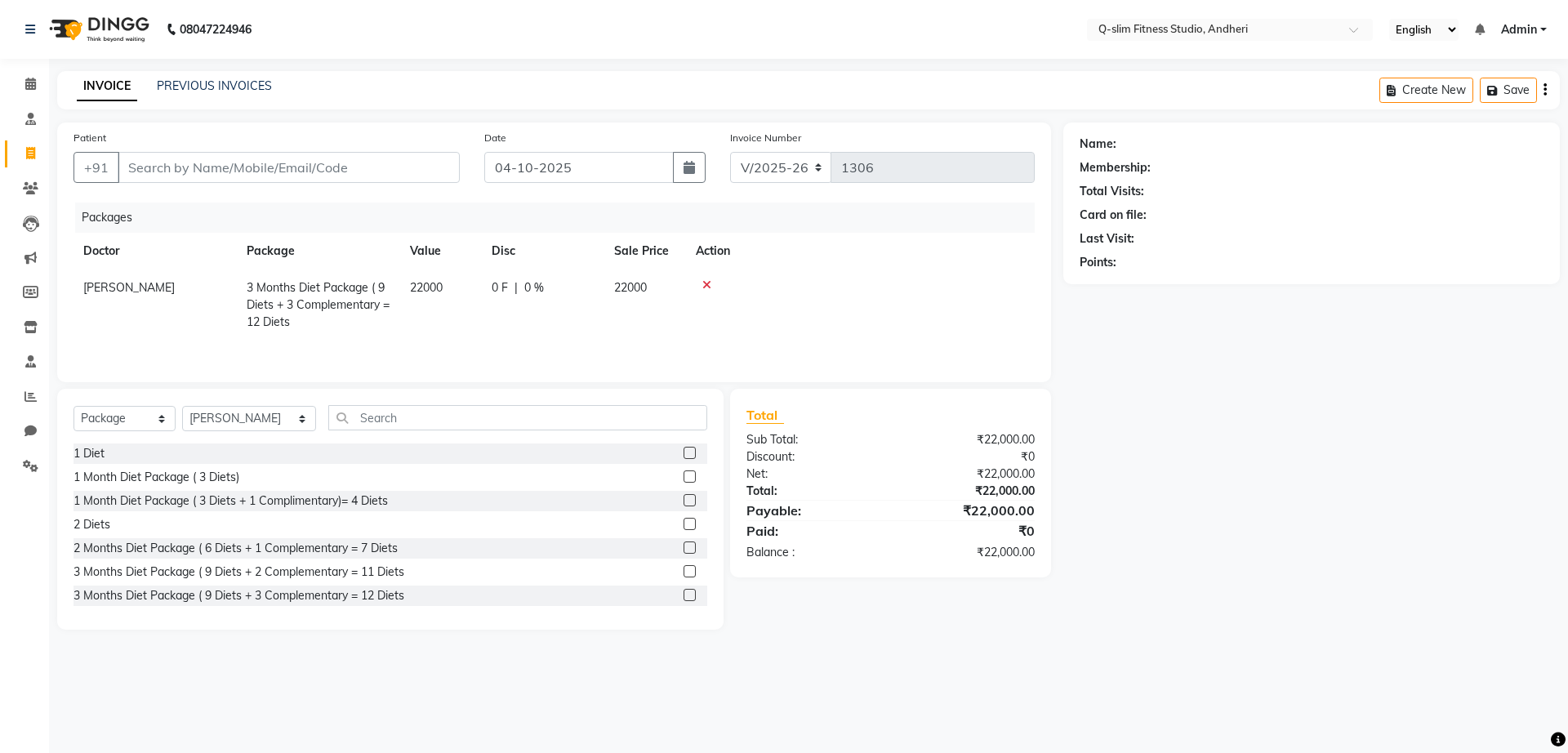
click at [1378, 366] on div "Name: Membership: Total Visits: Card on file: Last Visit: Points:" at bounding box center [1317, 376] width 509 height 507
click at [557, 307] on td "0 F | 0 %" at bounding box center [543, 304] width 122 height 71
select select "76951"
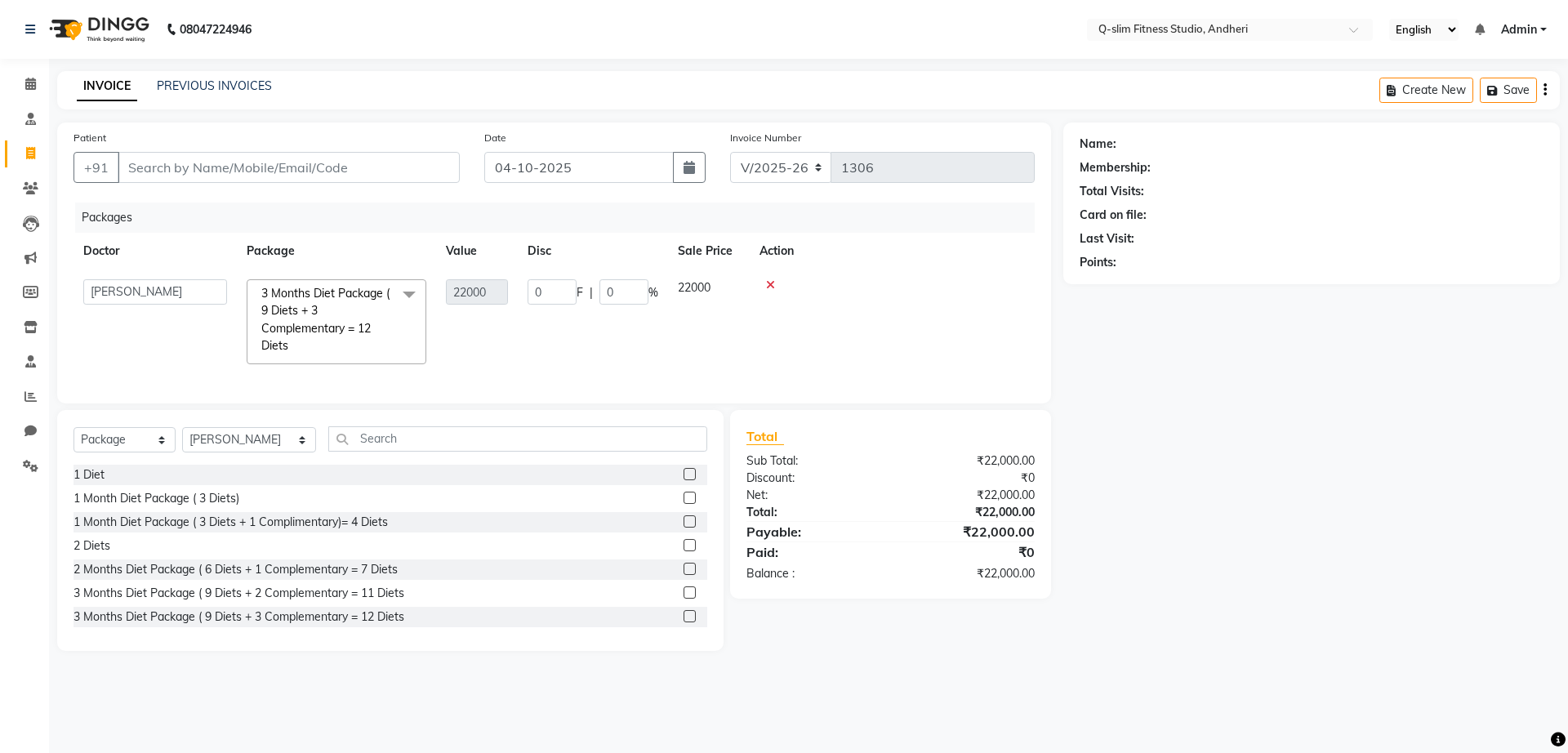
click at [496, 365] on td "22000" at bounding box center [476, 321] width 81 height 105
click at [811, 318] on td at bounding box center [892, 321] width 285 height 105
click at [964, 542] on div "₹22,000.00" at bounding box center [968, 531] width 156 height 19
click at [1028, 562] on div "₹0" at bounding box center [968, 552] width 156 height 19
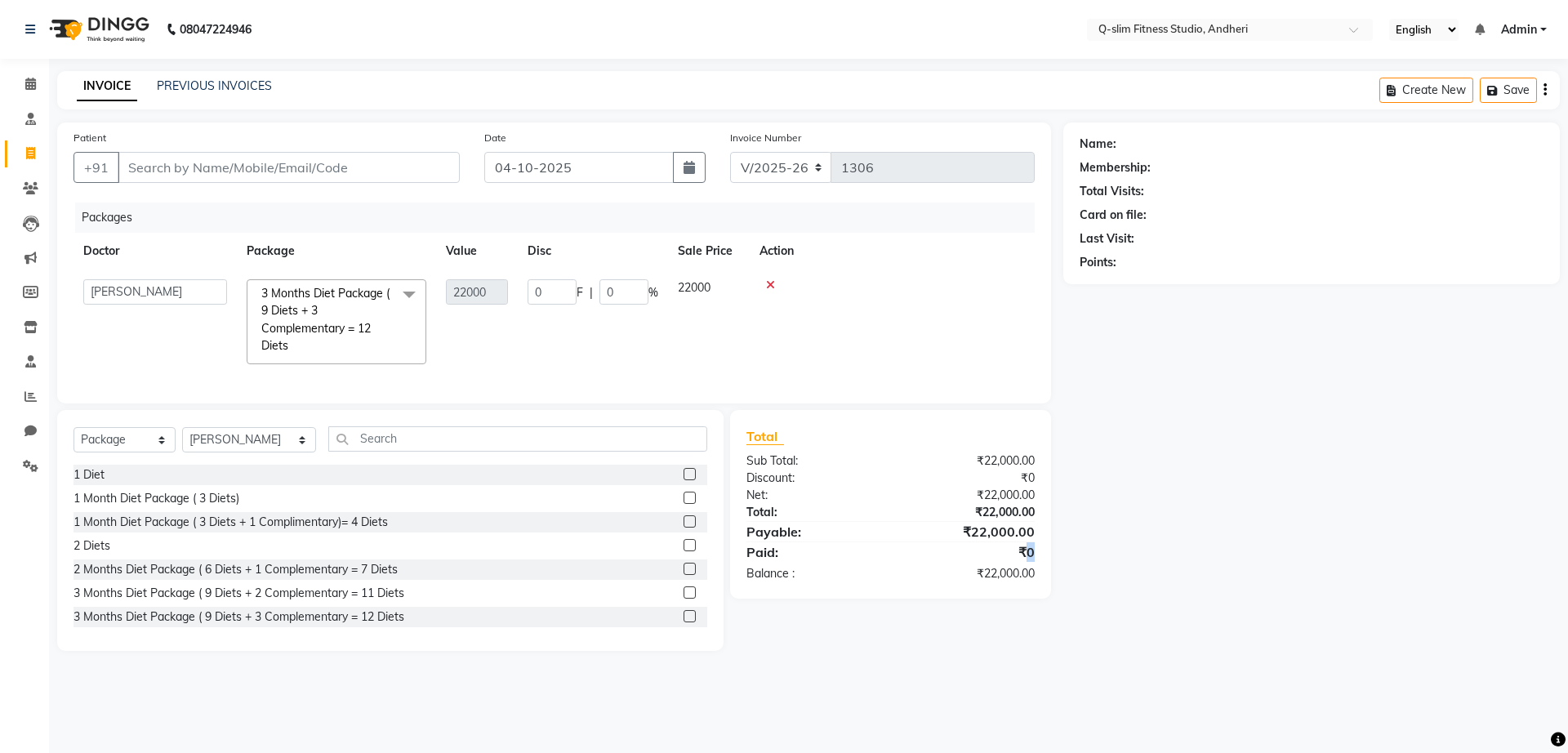
click at [1028, 562] on div "₹0" at bounding box center [968, 552] width 156 height 19
click at [1434, 90] on button "Create New" at bounding box center [1426, 91] width 94 height 25
select select "service"
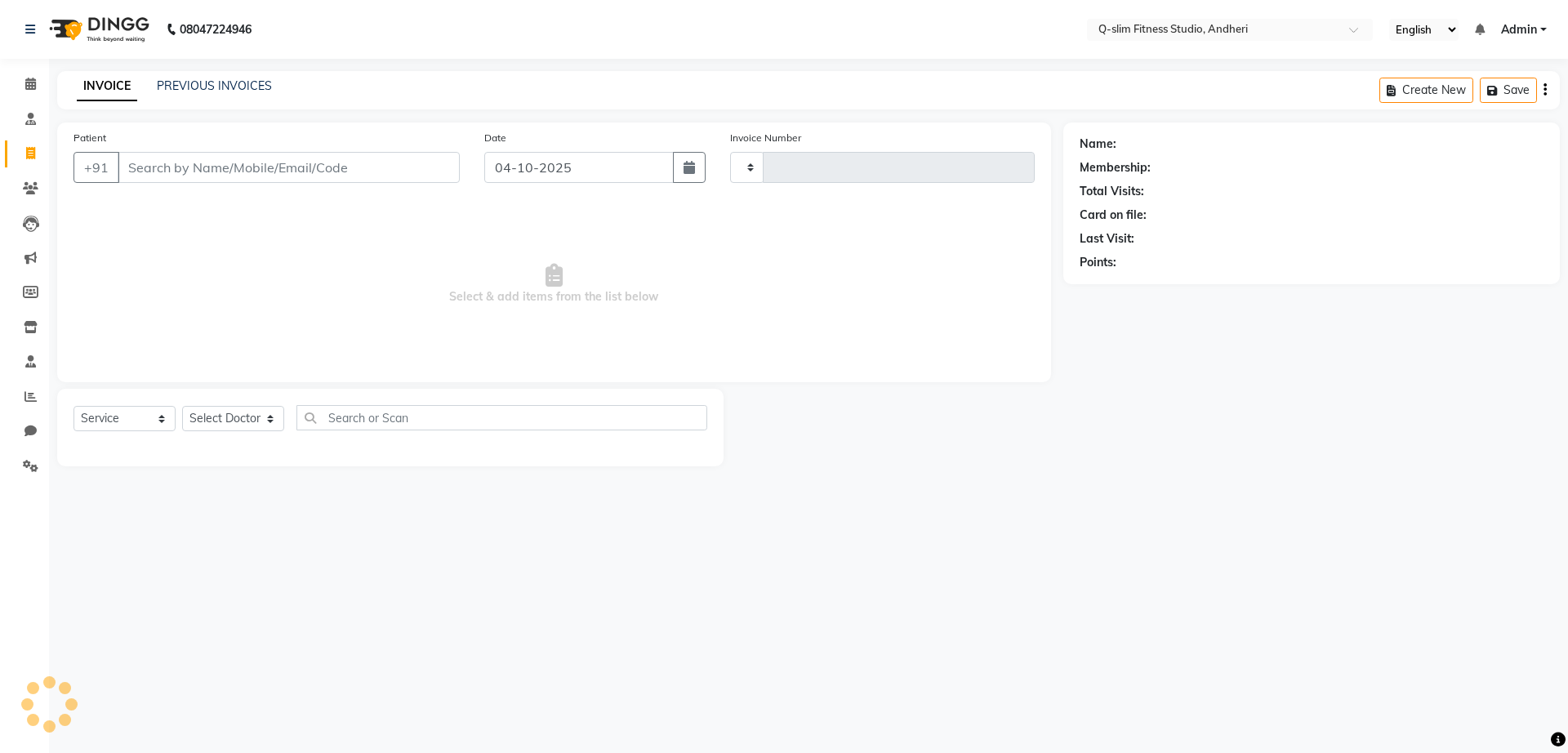
type input "1306"
select select "8143"
click at [33, 121] on icon at bounding box center [30, 118] width 11 height 13
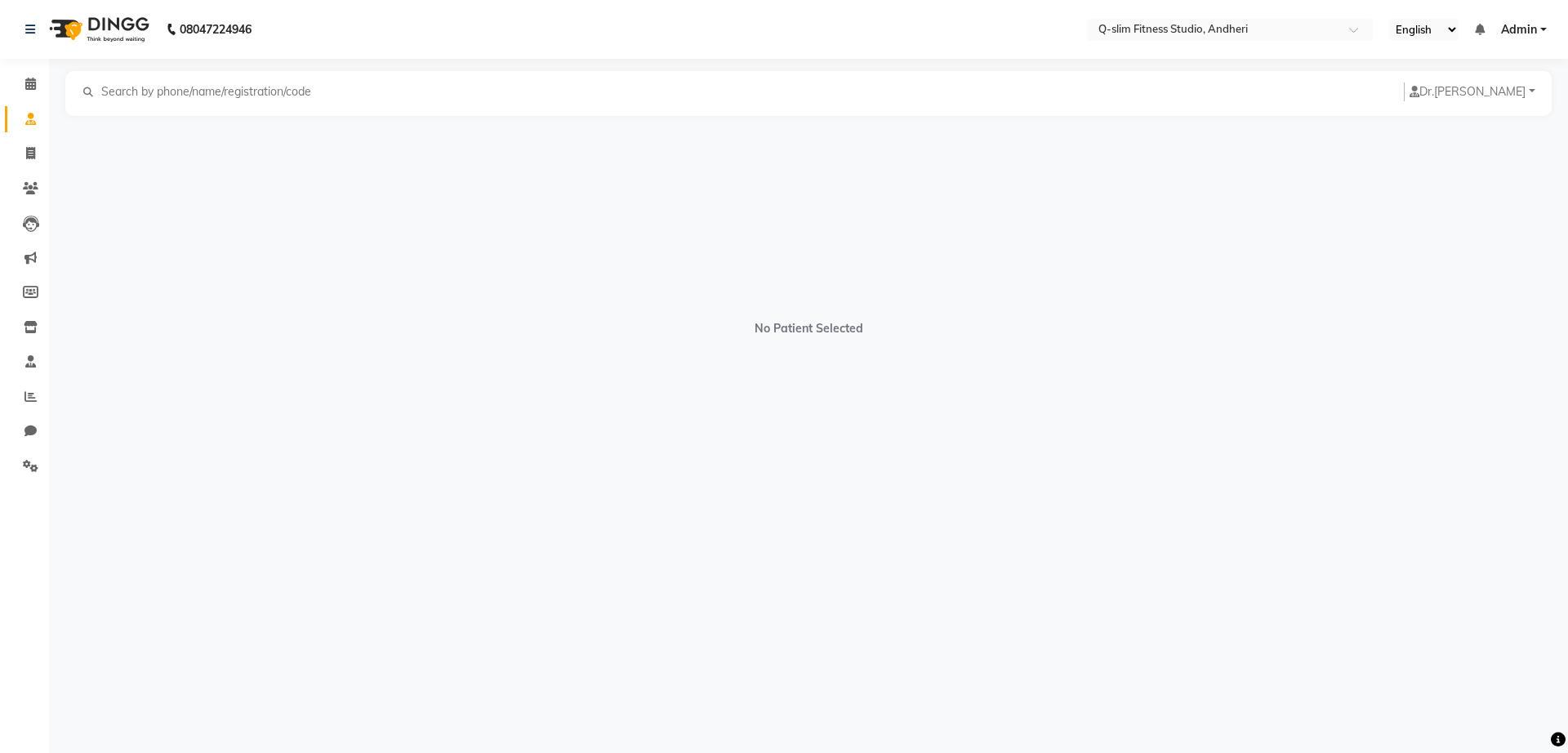
click at [254, 95] on input "text" at bounding box center [212, 91] width 225 height 18
click at [254, 95] on input "FO" at bounding box center [212, 91] width 225 height 18
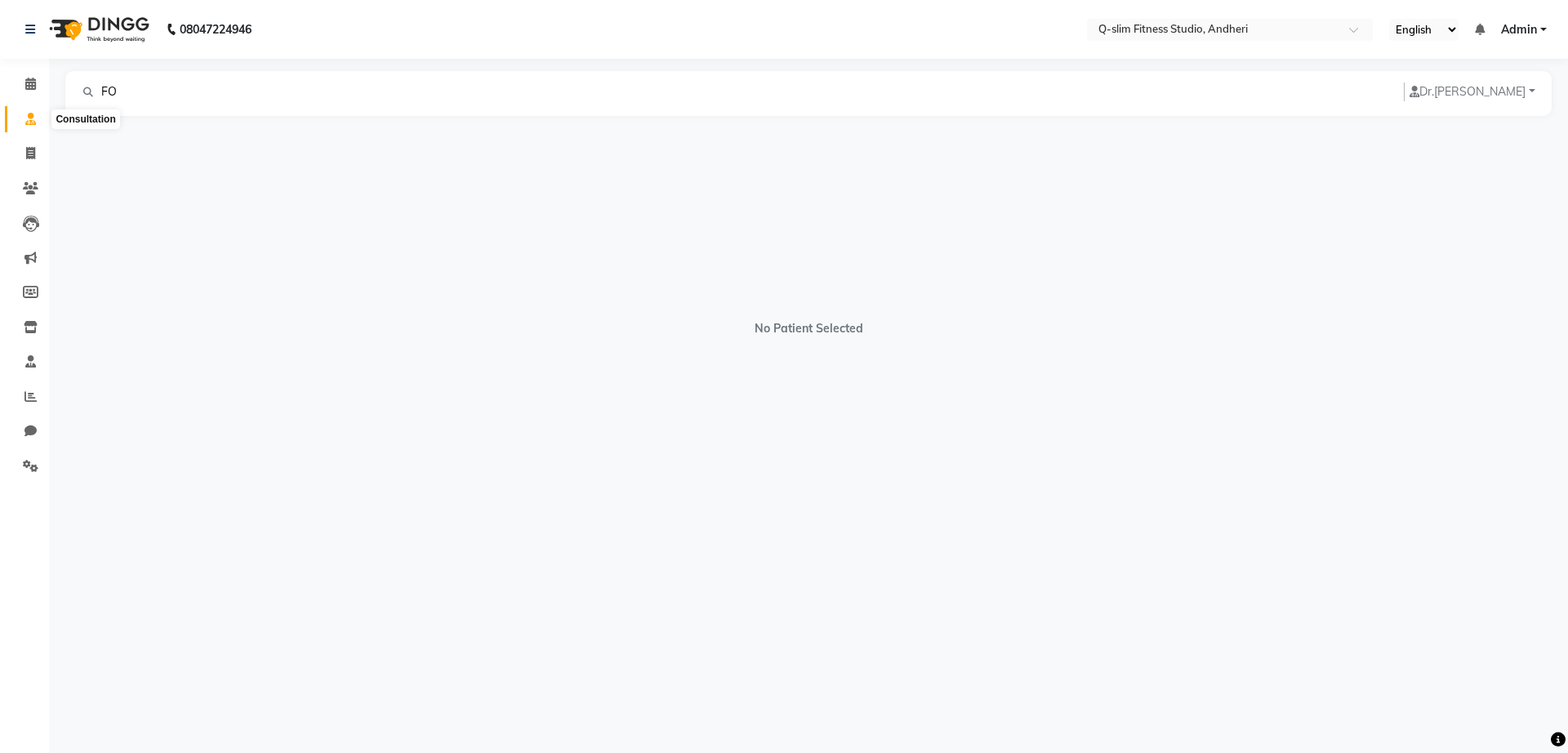
click at [29, 117] on icon at bounding box center [30, 118] width 11 height 13
click at [133, 92] on input "FO" at bounding box center [212, 91] width 225 height 18
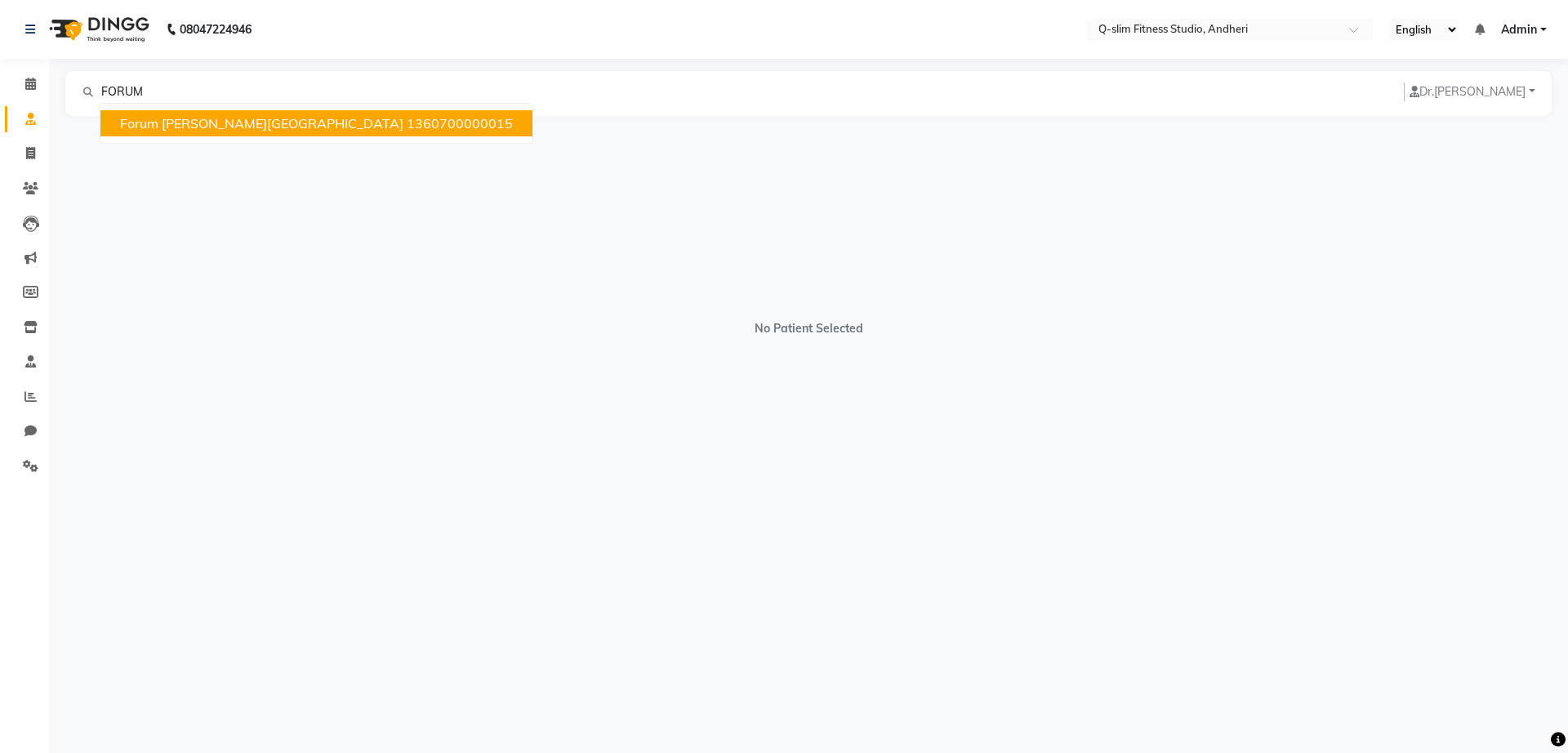
click at [158, 116] on span "Forum [PERSON_NAME][GEOGRAPHIC_DATA]" at bounding box center [262, 122] width 283 height 16
type input "1360700000015"
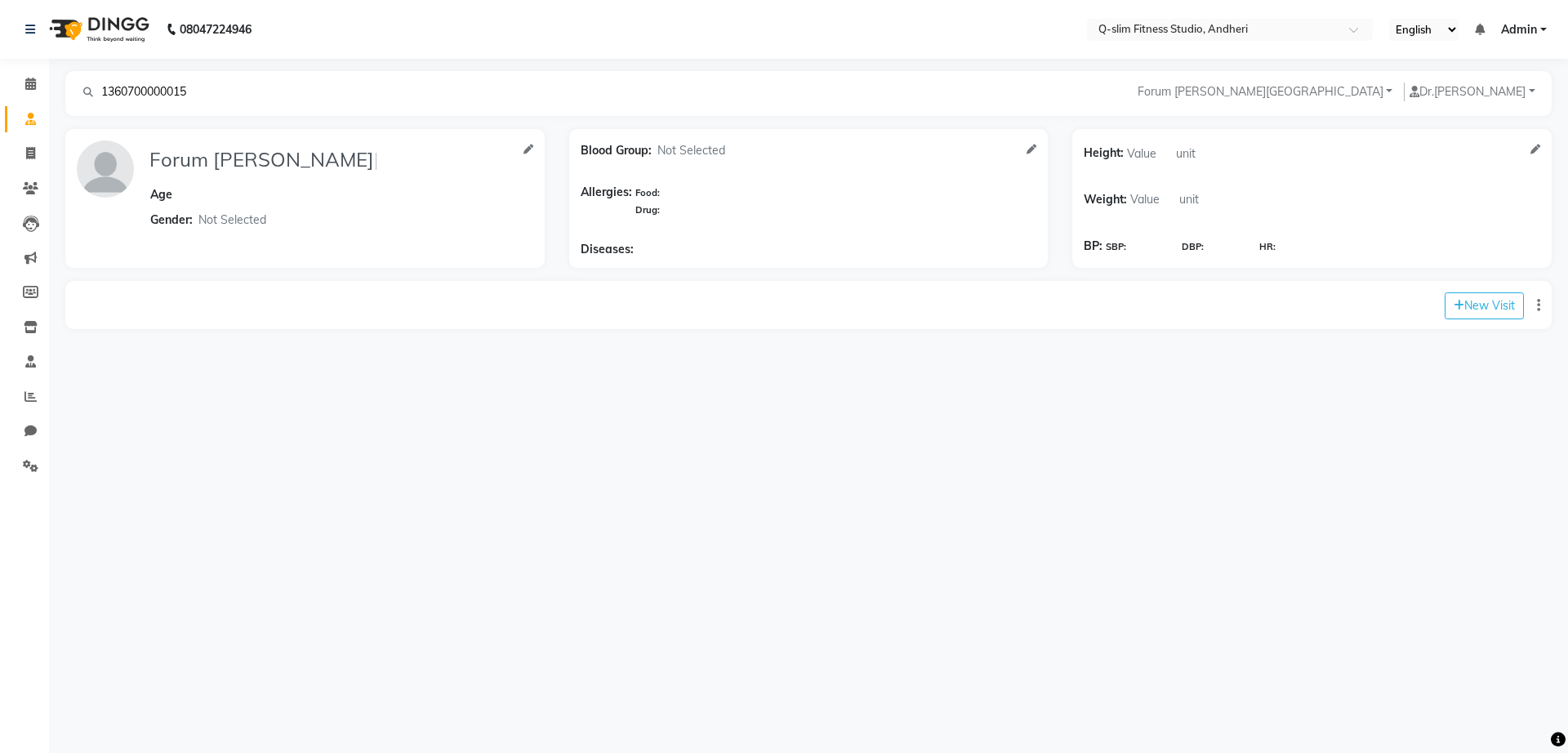
click at [402, 309] on div "New Visit" at bounding box center [808, 304] width 1487 height 48
click at [384, 158] on div "Forum [PERSON_NAME][GEOGRAPHIC_DATA] Age Gender: Not Selected [DEMOGRAPHIC_DATA…" at bounding box center [297, 200] width 440 height 117
click at [89, 87] on icon at bounding box center [88, 92] width 10 height 10
click at [100, 86] on input "1360700000015" at bounding box center [212, 91] width 225 height 18
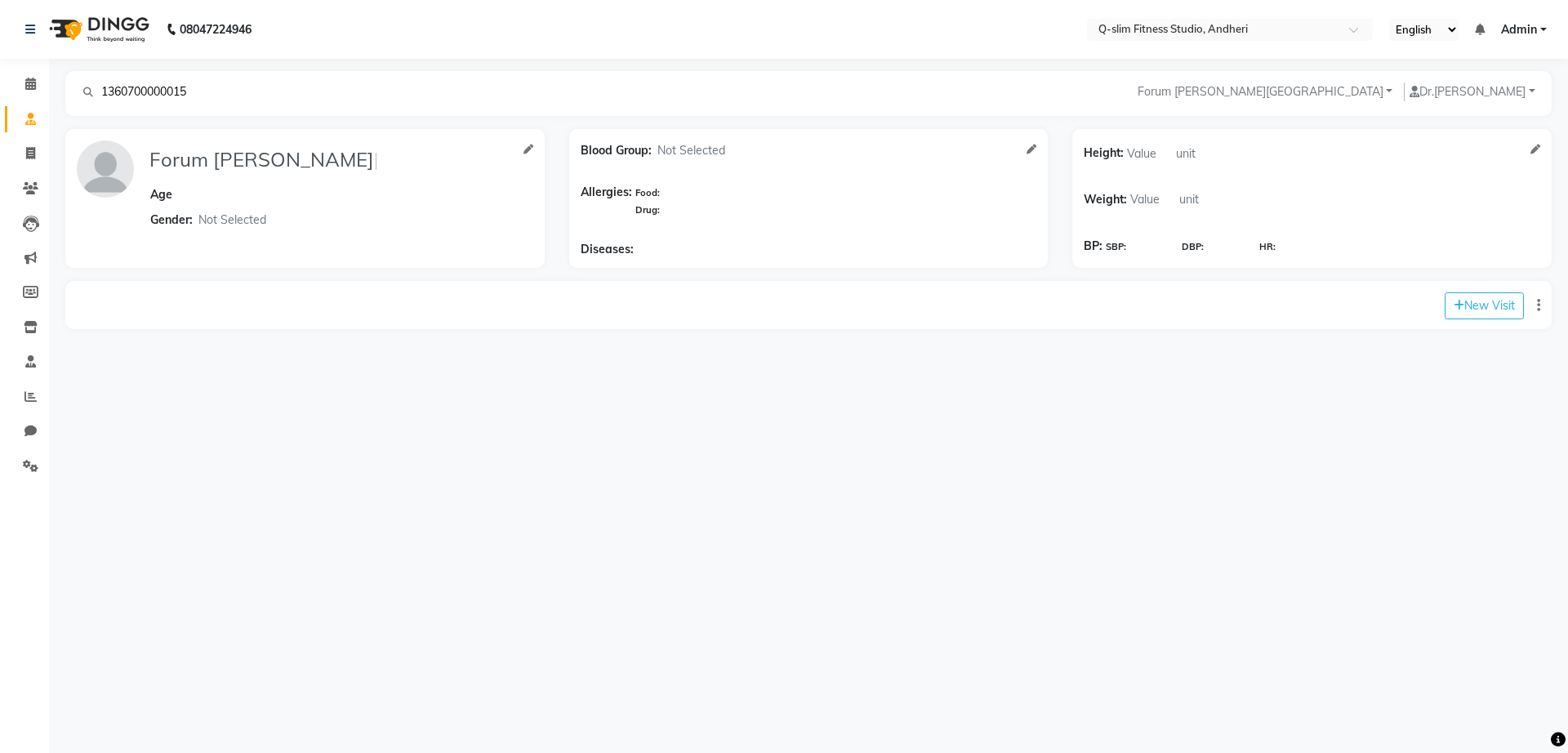
click at [1534, 304] on div "New Visit" at bounding box center [1489, 306] width 102 height 27
click at [1537, 305] on icon "button" at bounding box center [1539, 305] width 3 height 1
select select "service"
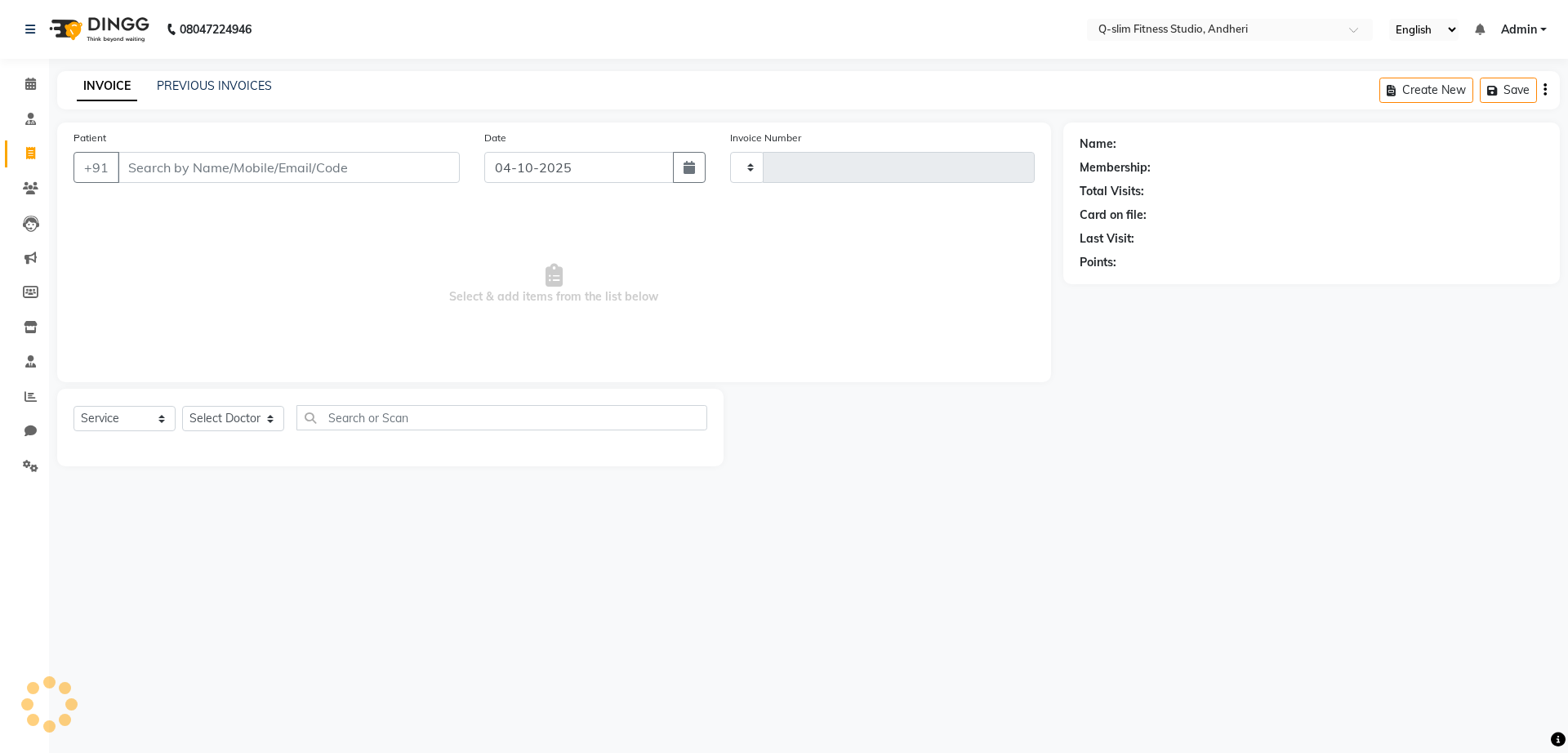
type input "1306"
select select "8143"
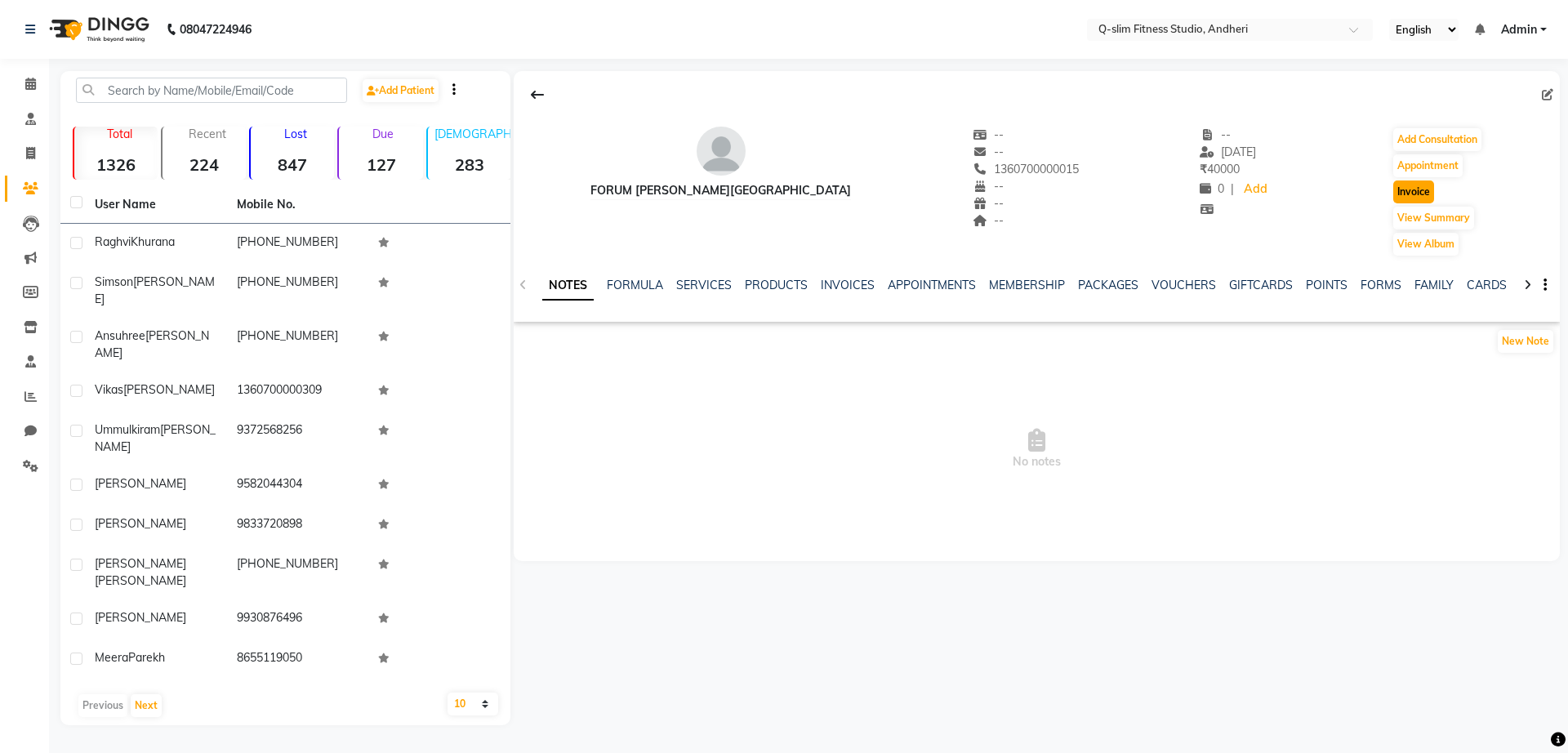
click at [1415, 203] on button "Invoice" at bounding box center [1414, 191] width 41 height 23
select select "service"
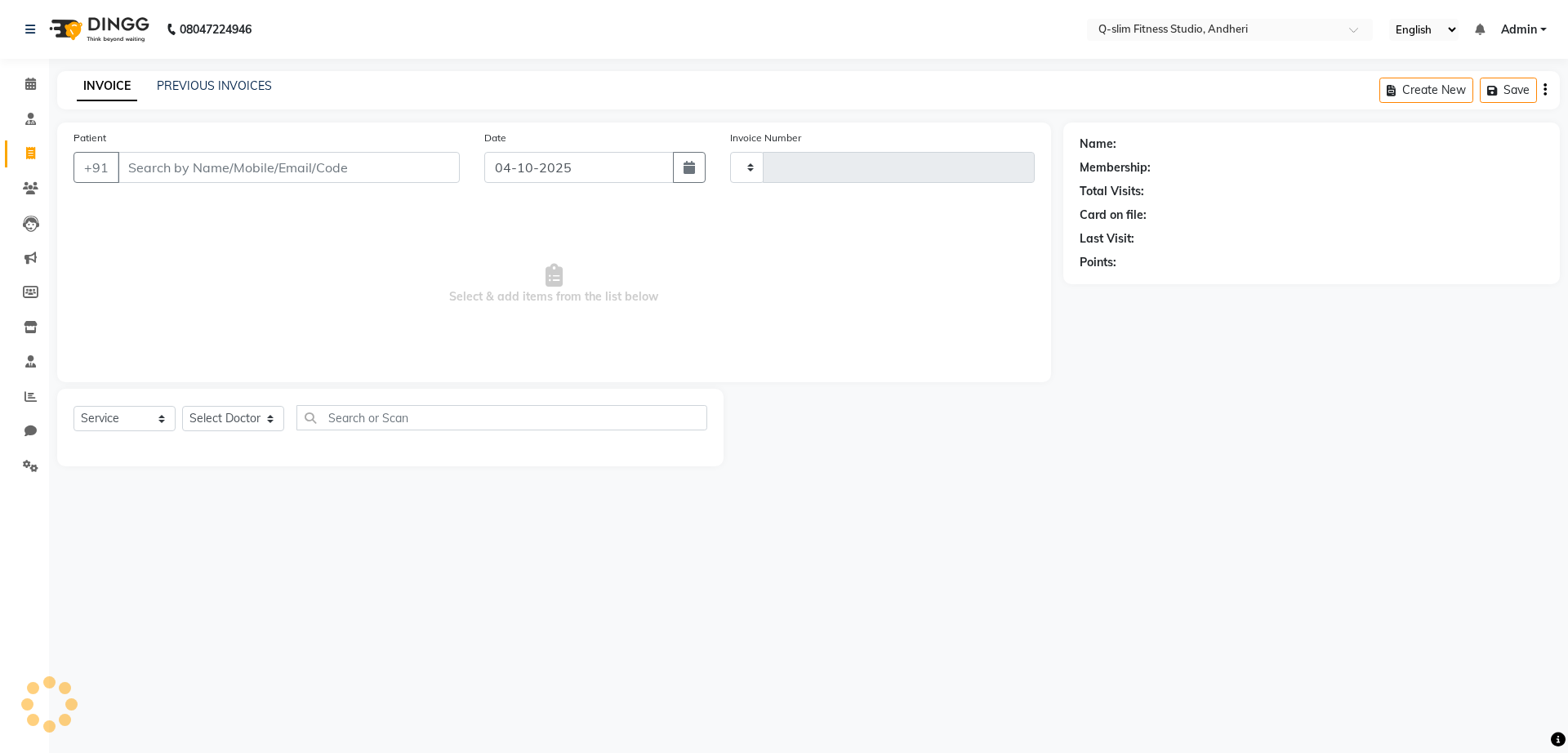
click at [1415, 203] on div "Name: Membership: Total Visits: Card on file: Last Visit: Points:" at bounding box center [1311, 200] width 464 height 143
type input "1306"
select select "8143"
type input "1360700000015"
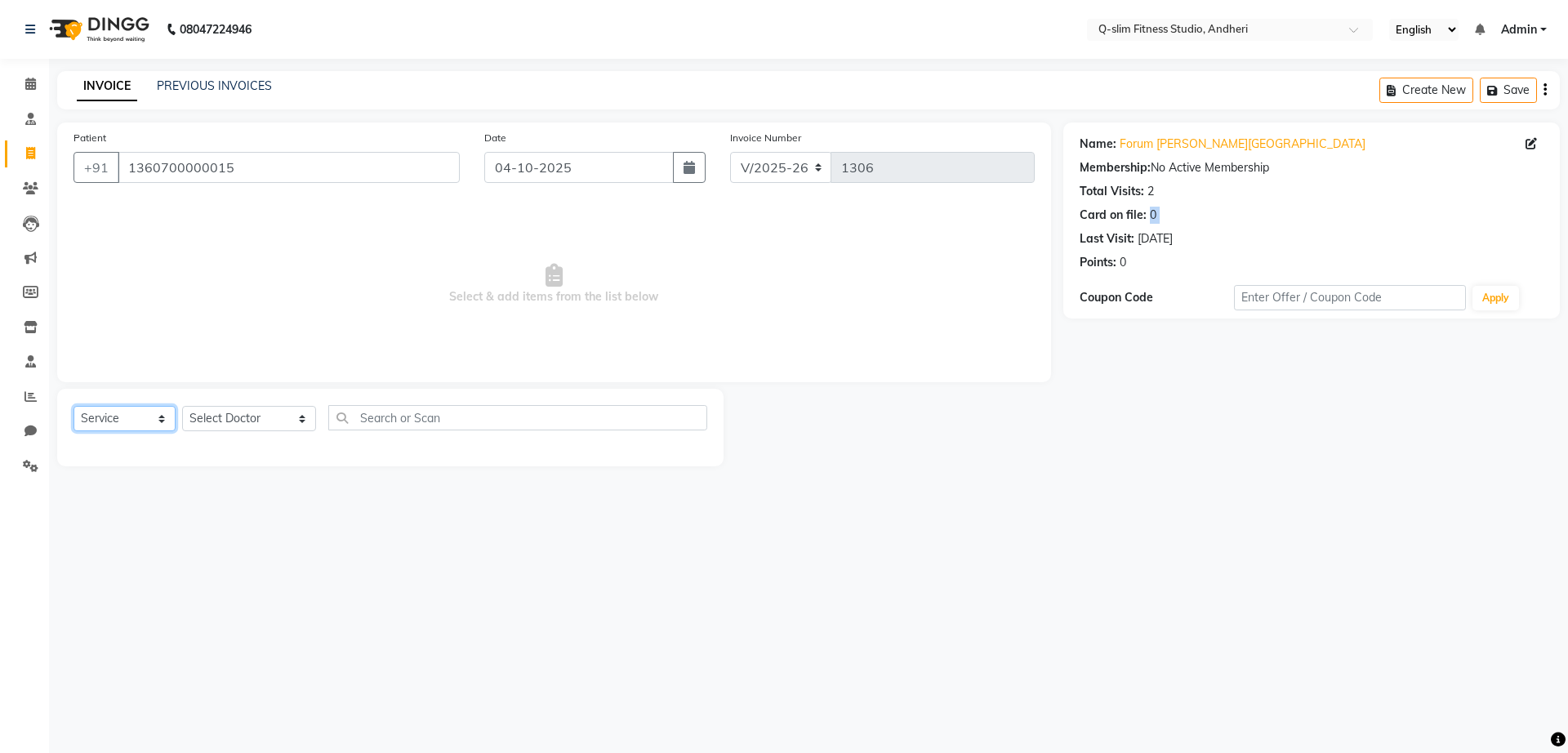
click at [157, 423] on select "Select Service Product Membership Package Voucher Prepaid Gift Card" at bounding box center [125, 418] width 102 height 25
click at [267, 418] on select "Select Doctor Dr [PERSON_NAME] [PERSON_NAME] [PERSON_NAME] / [PERSON_NAME] Sess…" at bounding box center [249, 418] width 134 height 25
select select "76951"
click at [182, 406] on select "Select Doctor Dr [PERSON_NAME] [PERSON_NAME] [PERSON_NAME] / [PERSON_NAME] Sess…" at bounding box center [249, 418] width 134 height 25
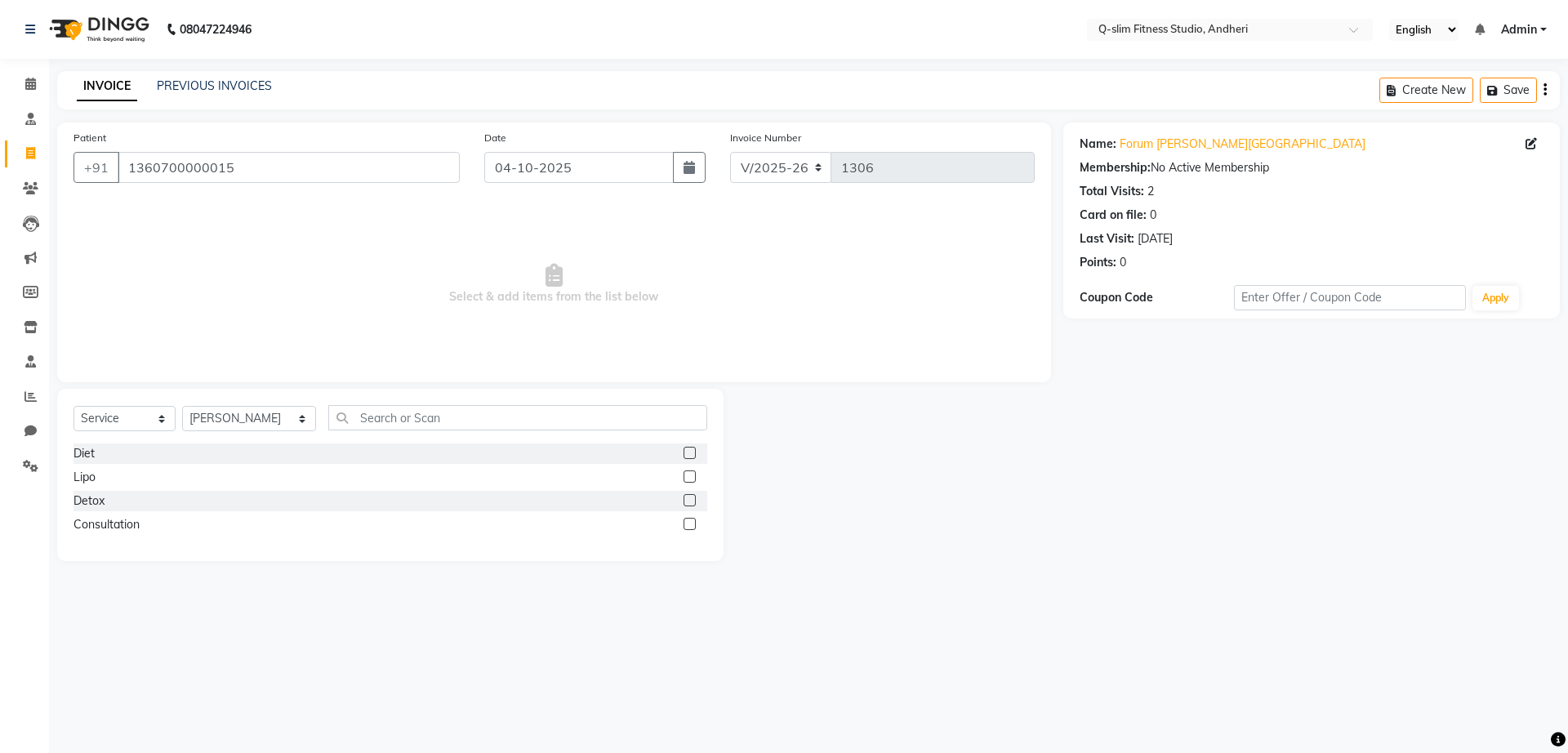
click at [156, 448] on div "Diet" at bounding box center [391, 454] width 634 height 20
click at [689, 456] on label at bounding box center [689, 453] width 13 height 13
click at [689, 456] on input "checkbox" at bounding box center [688, 454] width 11 height 11
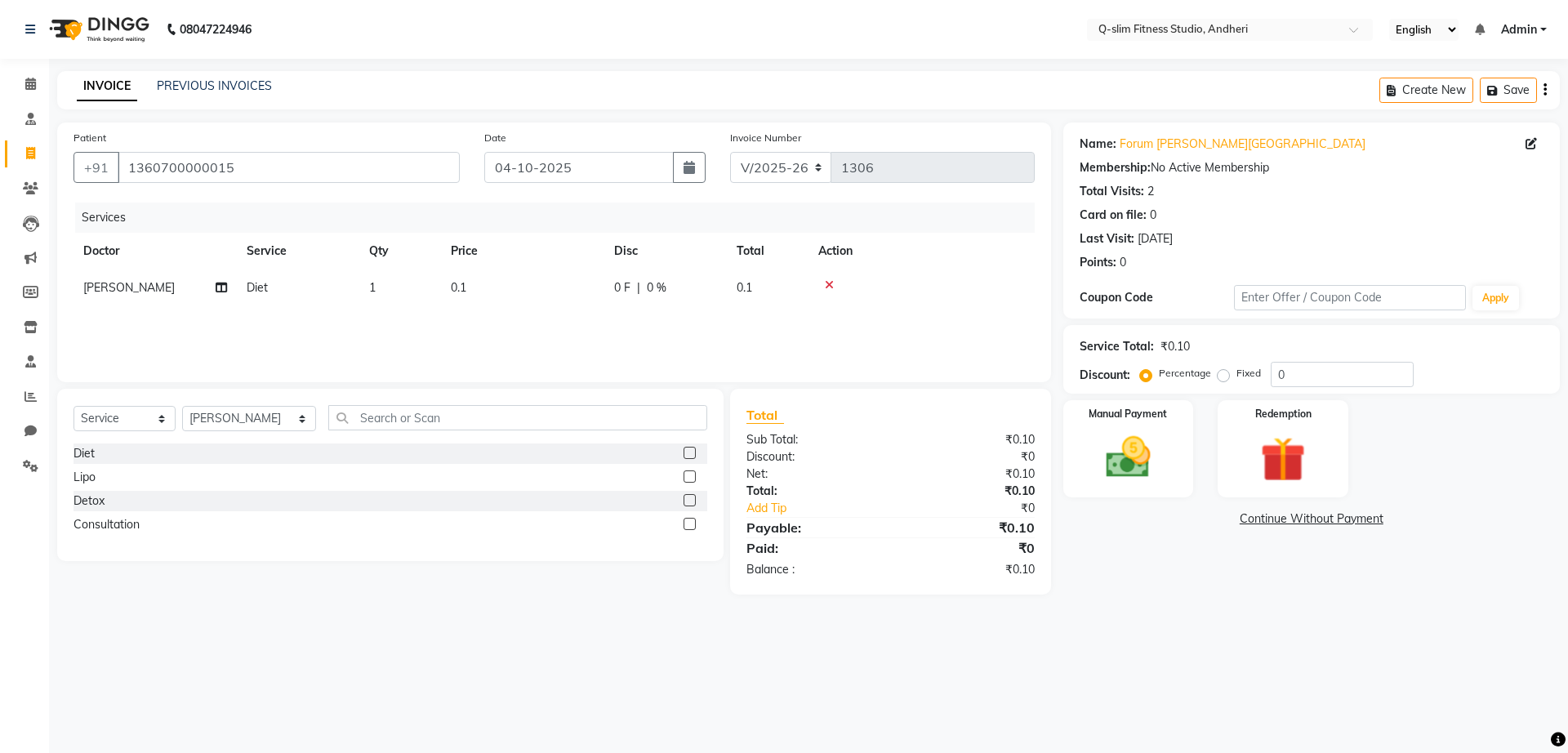
click at [689, 456] on label at bounding box center [689, 453] width 13 height 13
click at [689, 456] on input "checkbox" at bounding box center [688, 454] width 11 height 11
checkbox input "false"
click at [828, 284] on icon at bounding box center [829, 285] width 9 height 12
click at [160, 422] on select "Select Service Product Membership Package Voucher Prepaid Gift Card" at bounding box center [125, 418] width 102 height 25
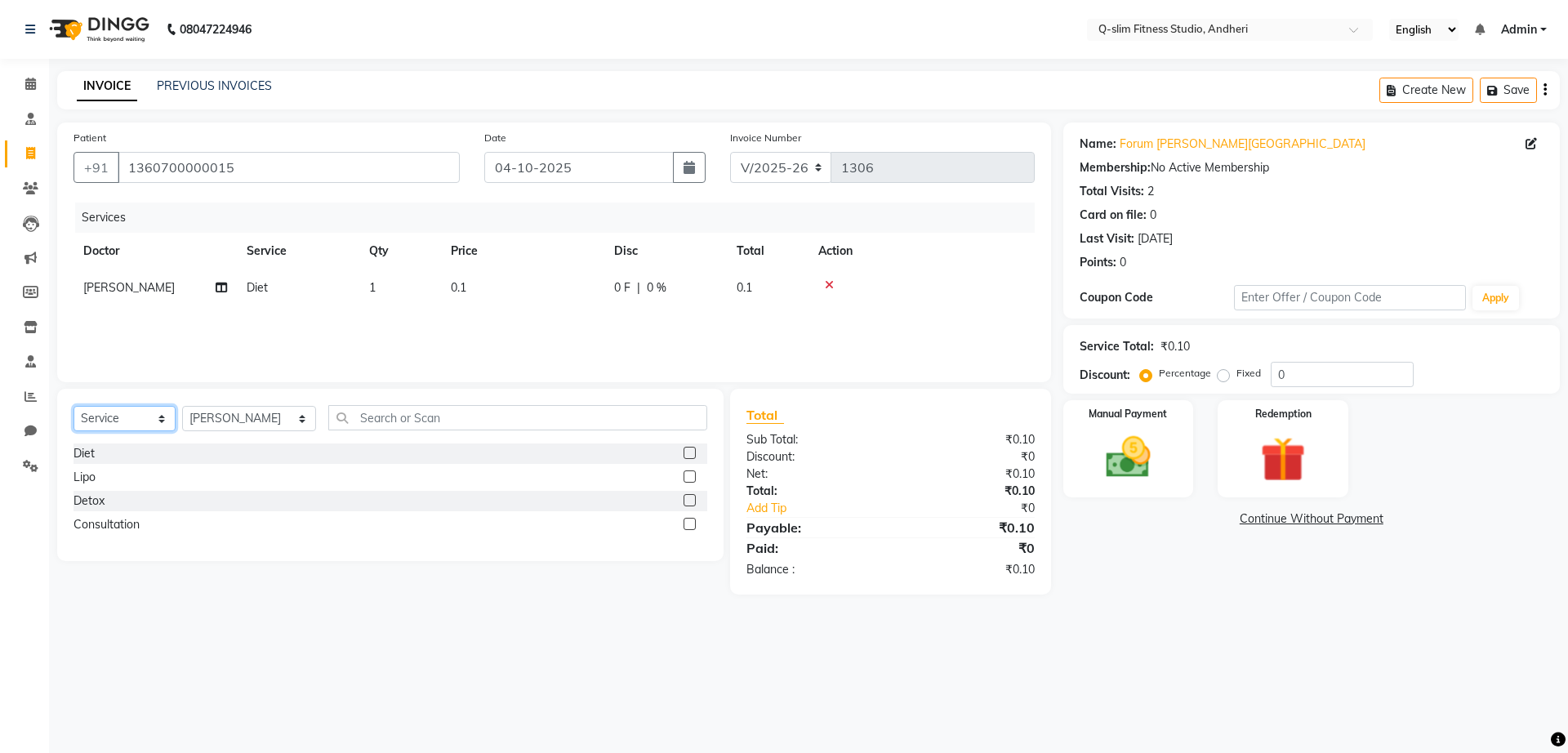
select select "package"
click at [74, 406] on select "Select Service Product Membership Package Voucher Prepaid Gift Card" at bounding box center [125, 418] width 102 height 25
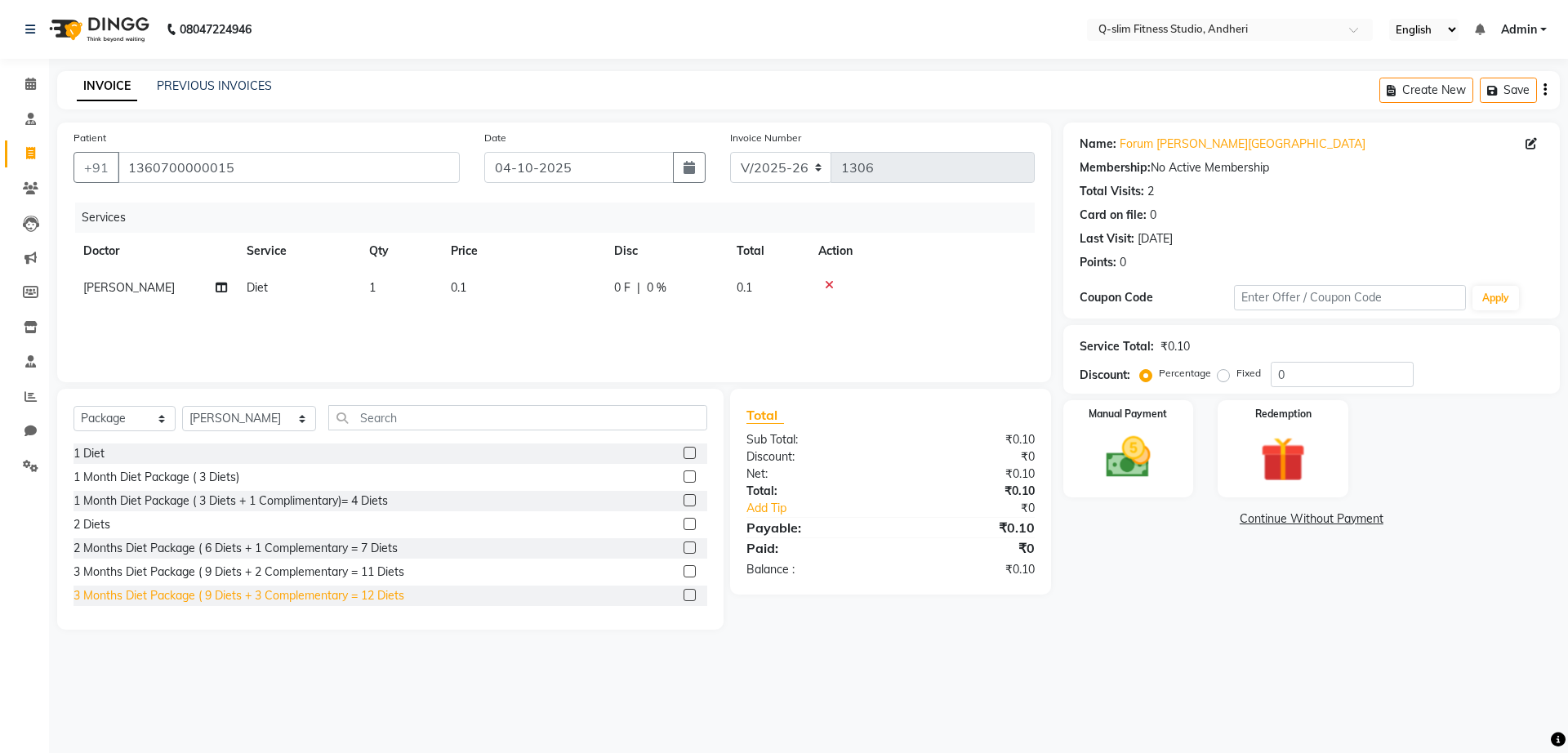
click at [189, 600] on div "3 Months Diet Package ( 9 Diets + 3 Complementary = 12 Diets" at bounding box center [239, 595] width 331 height 17
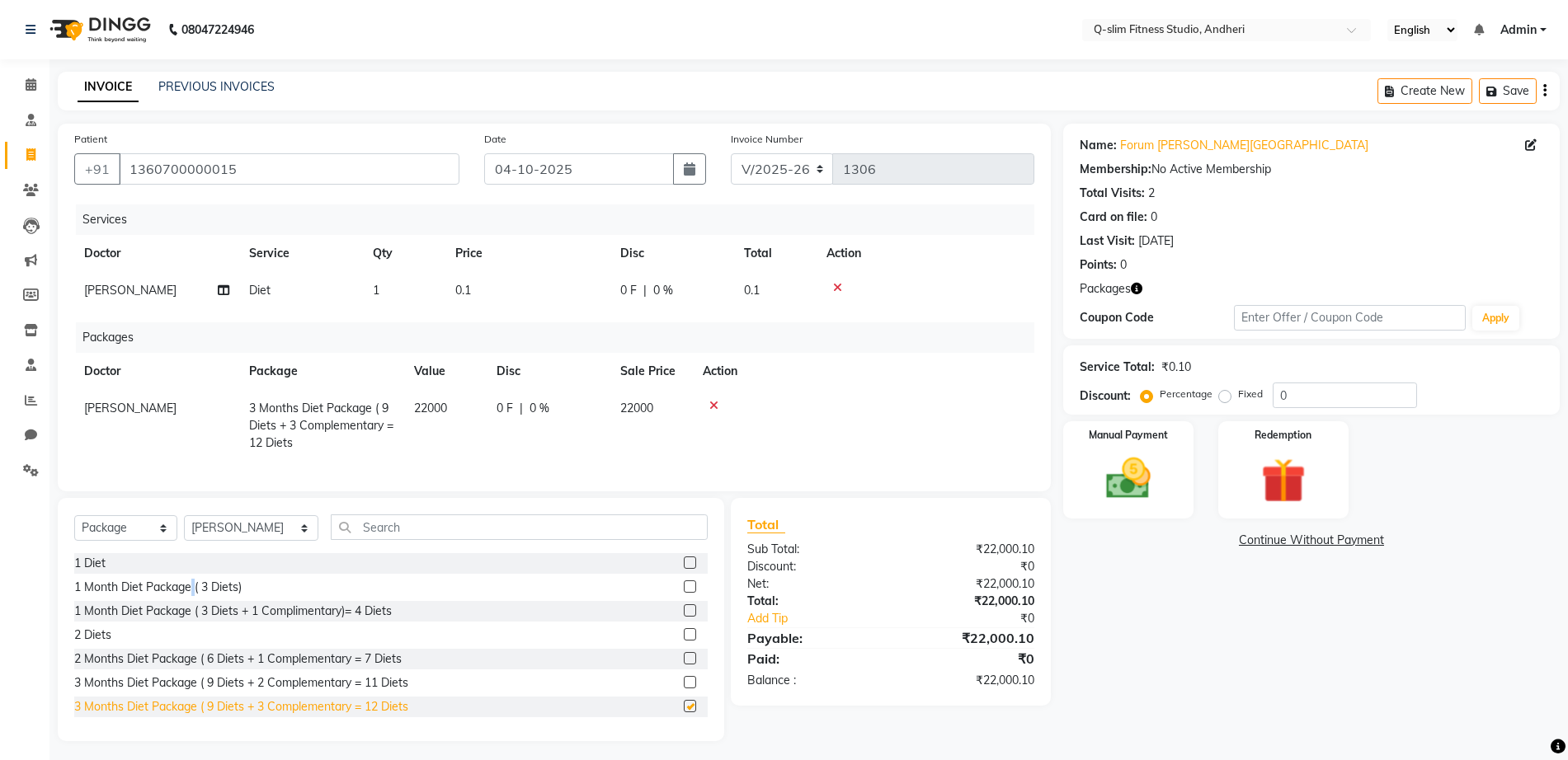
checkbox input "false"
click at [190, 596] on div "1 Month Diet Package ( 3 Diets)" at bounding box center [158, 587] width 168 height 17
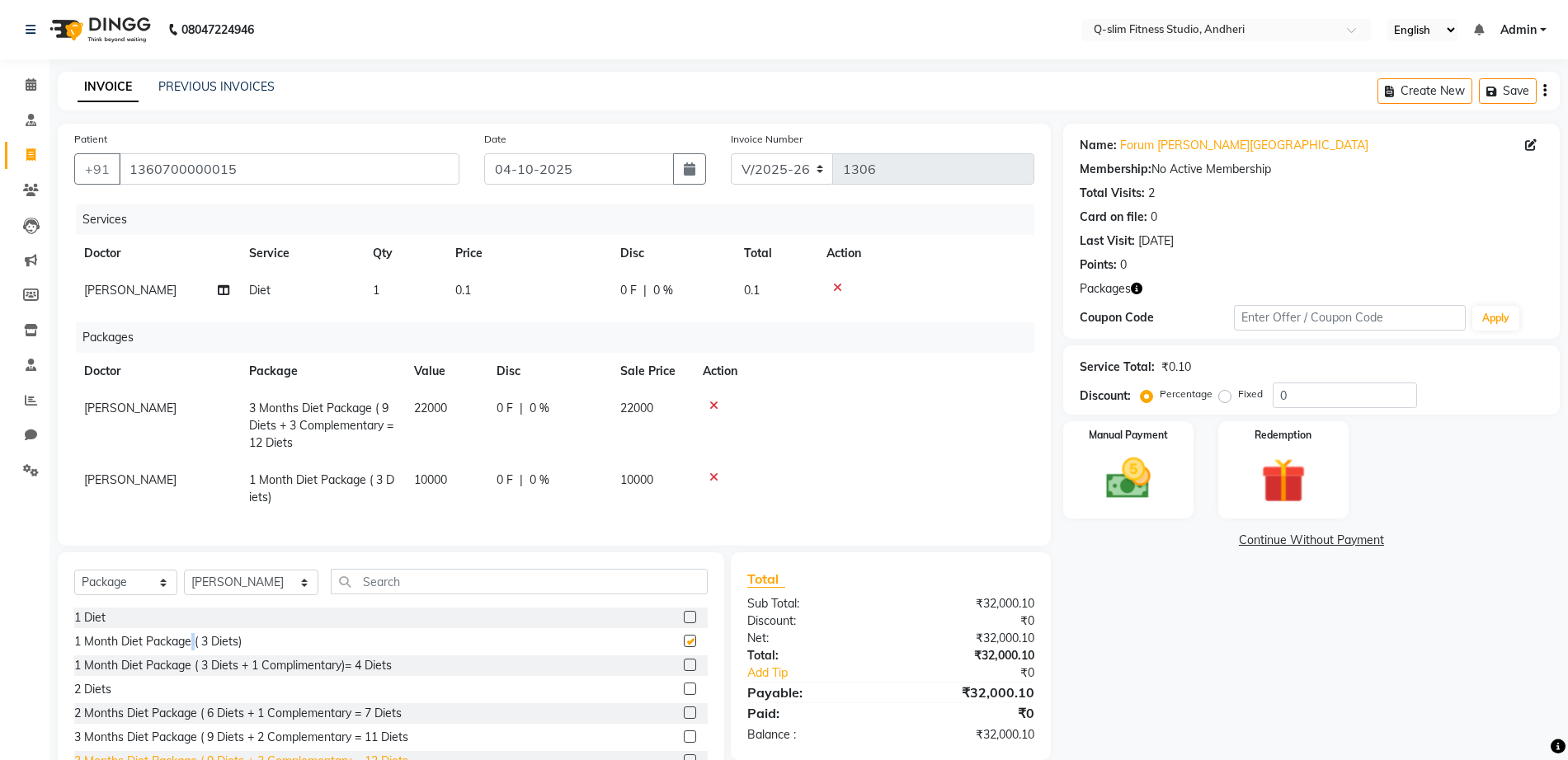
checkbox input "false"
click at [710, 479] on icon at bounding box center [714, 477] width 9 height 12
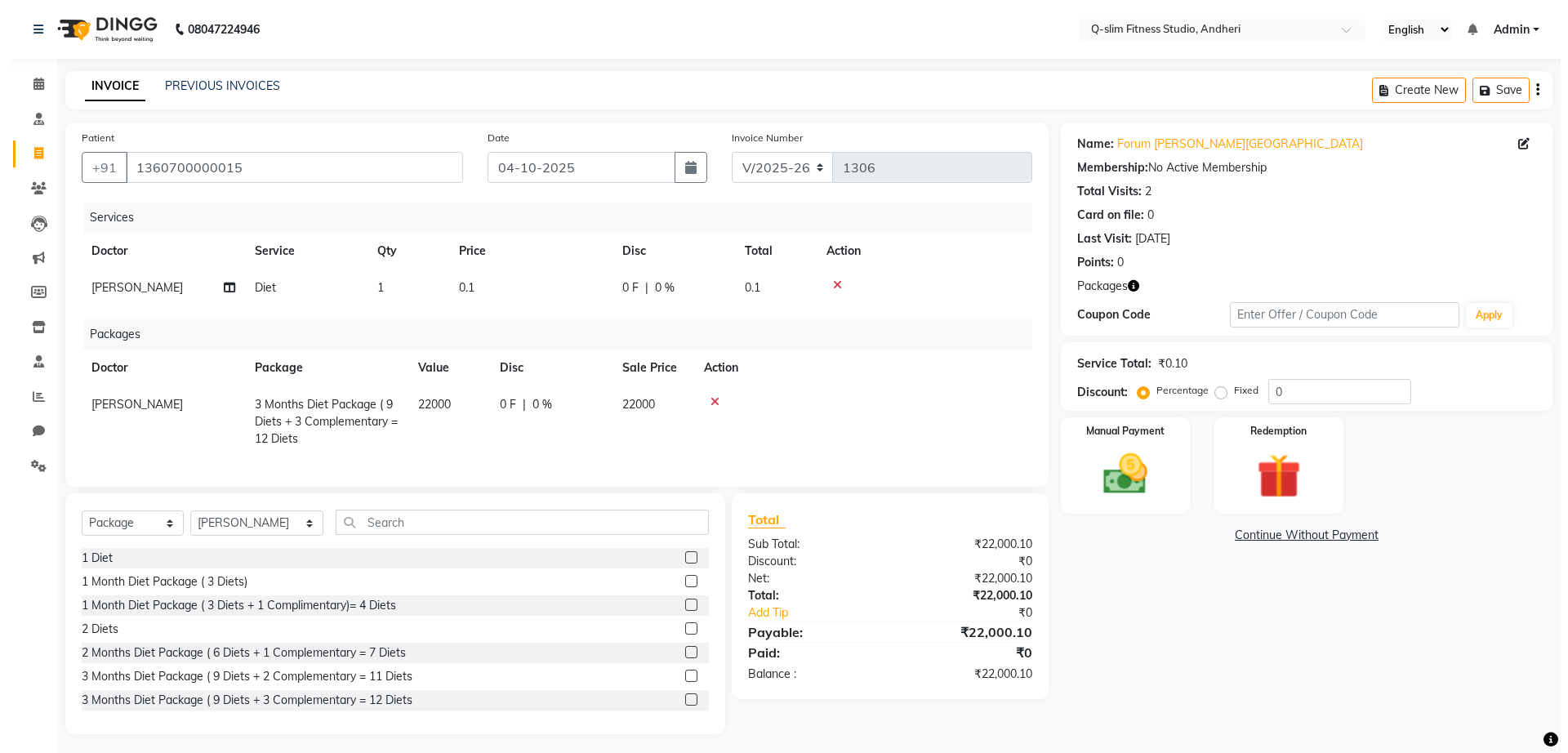
scroll to position [0, 13]
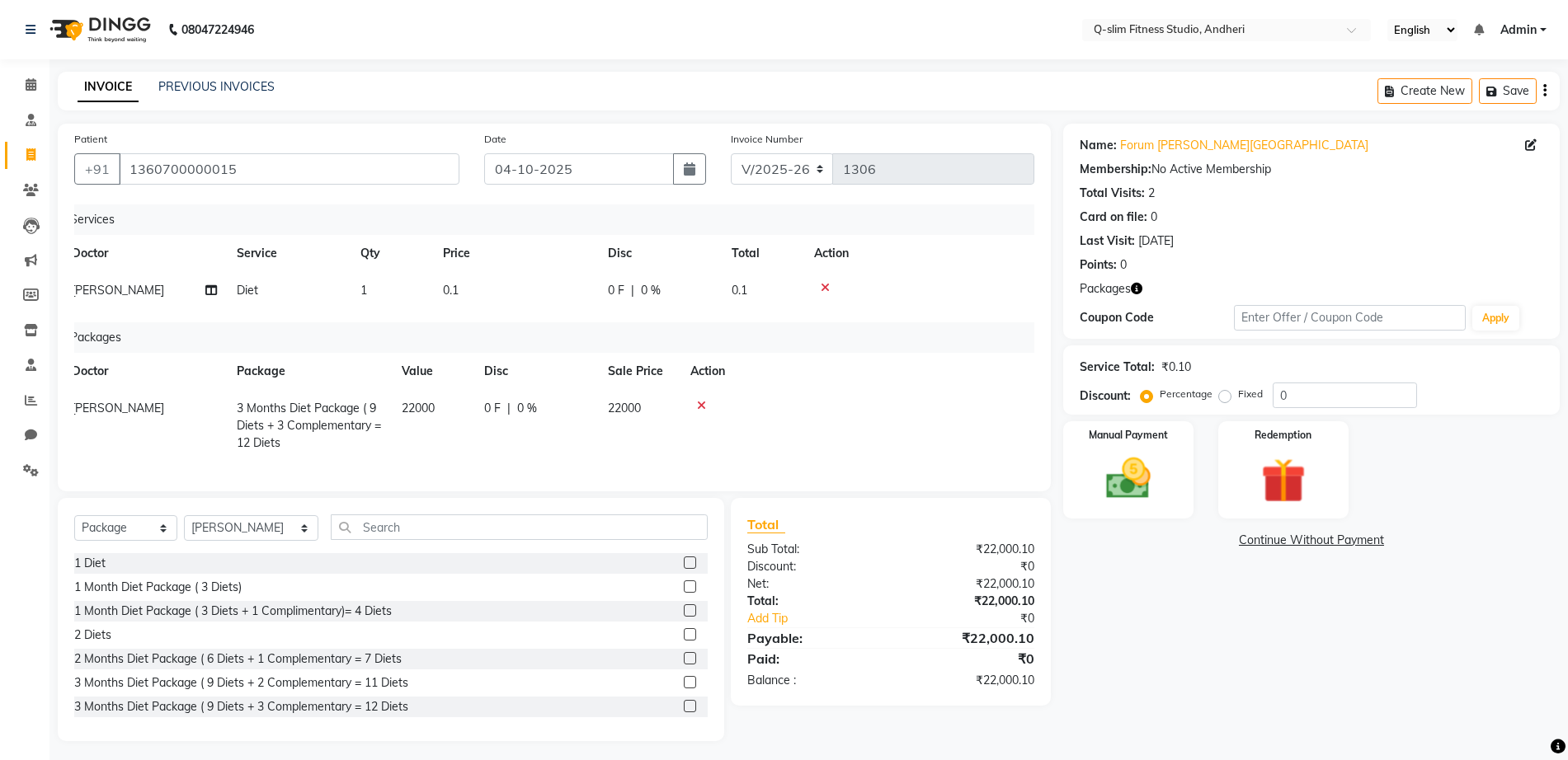
click at [1165, 622] on div "Name: Forum [PERSON_NAME][GEOGRAPHIC_DATA] Membership: No Active Membership Tot…" at bounding box center [1317, 432] width 509 height 618
click at [1016, 472] on div "Services Doctor Service Qty Price Disc Total Action [PERSON_NAME] Diet 1 0.1 0 …" at bounding box center [555, 340] width 960 height 271
click at [1035, 476] on div "Patient [PHONE_NUMBER] Date [DATE] Invoice Number V/2025 V/[PHONE_NUMBER] Servi…" at bounding box center [554, 307] width 993 height 367
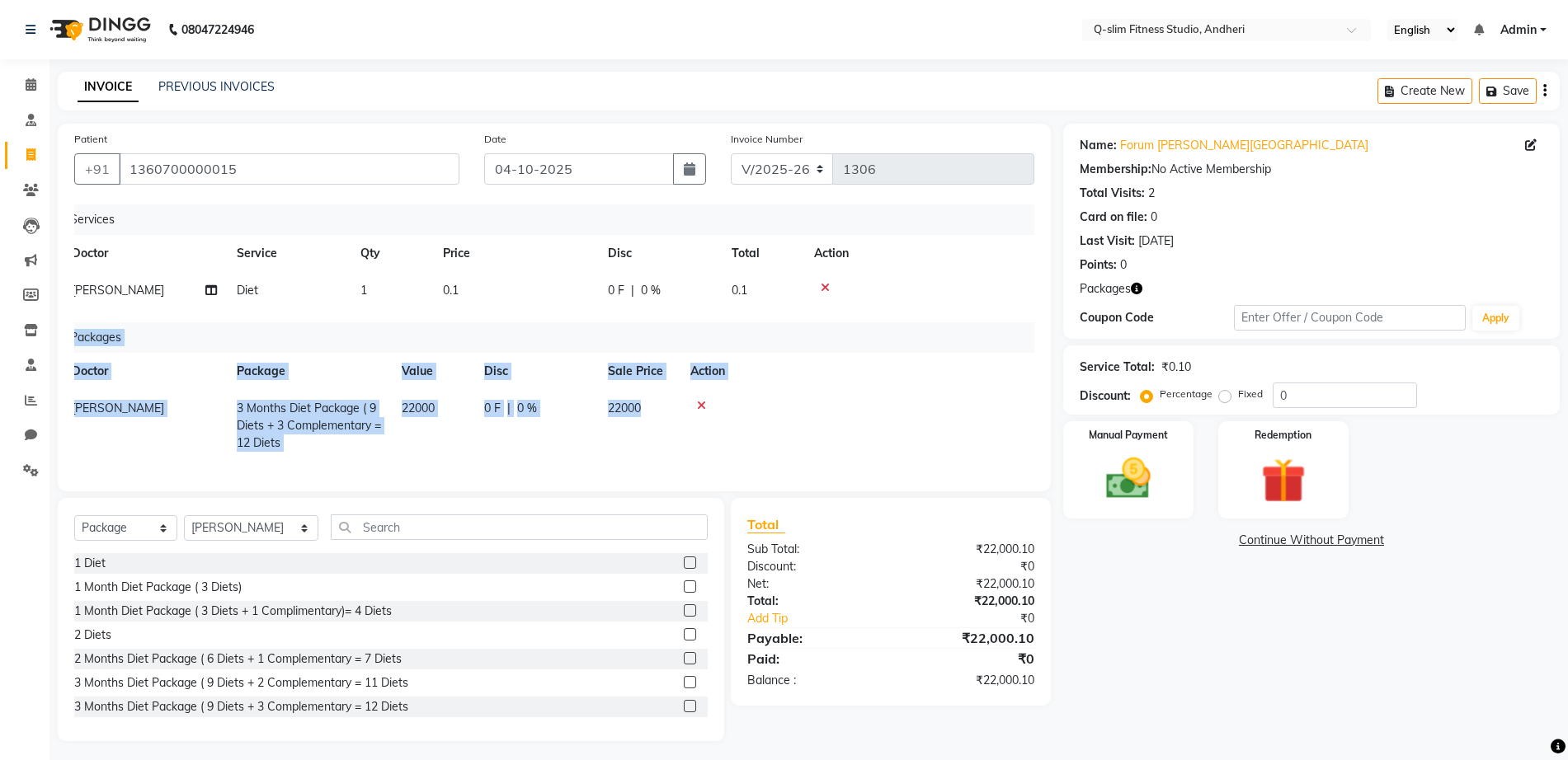
click at [1034, 478] on div "Patient [PHONE_NUMBER] Date [DATE] Invoice Number V/2025 V/[PHONE_NUMBER] Servi…" at bounding box center [554, 307] width 993 height 367
click at [963, 421] on td at bounding box center [851, 426] width 341 height 72
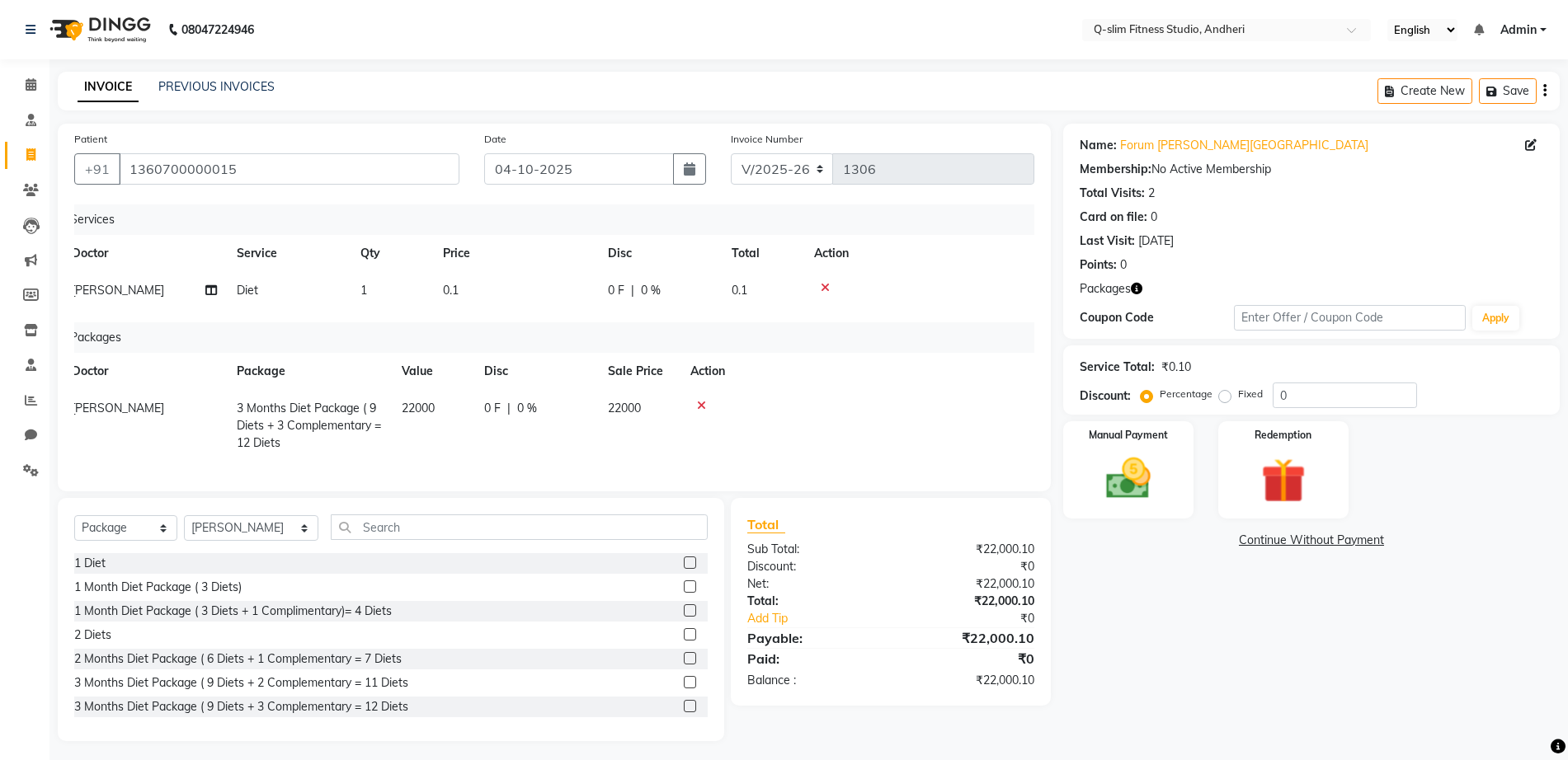
click at [1063, 515] on div "Manual Payment Redemption" at bounding box center [1311, 470] width 522 height 97
click at [1198, 625] on div "Name: Forum [PERSON_NAME][GEOGRAPHIC_DATA] Membership: No Active Membership Tot…" at bounding box center [1317, 432] width 509 height 618
click at [1159, 433] on label "Manual Payment" at bounding box center [1128, 434] width 82 height 16
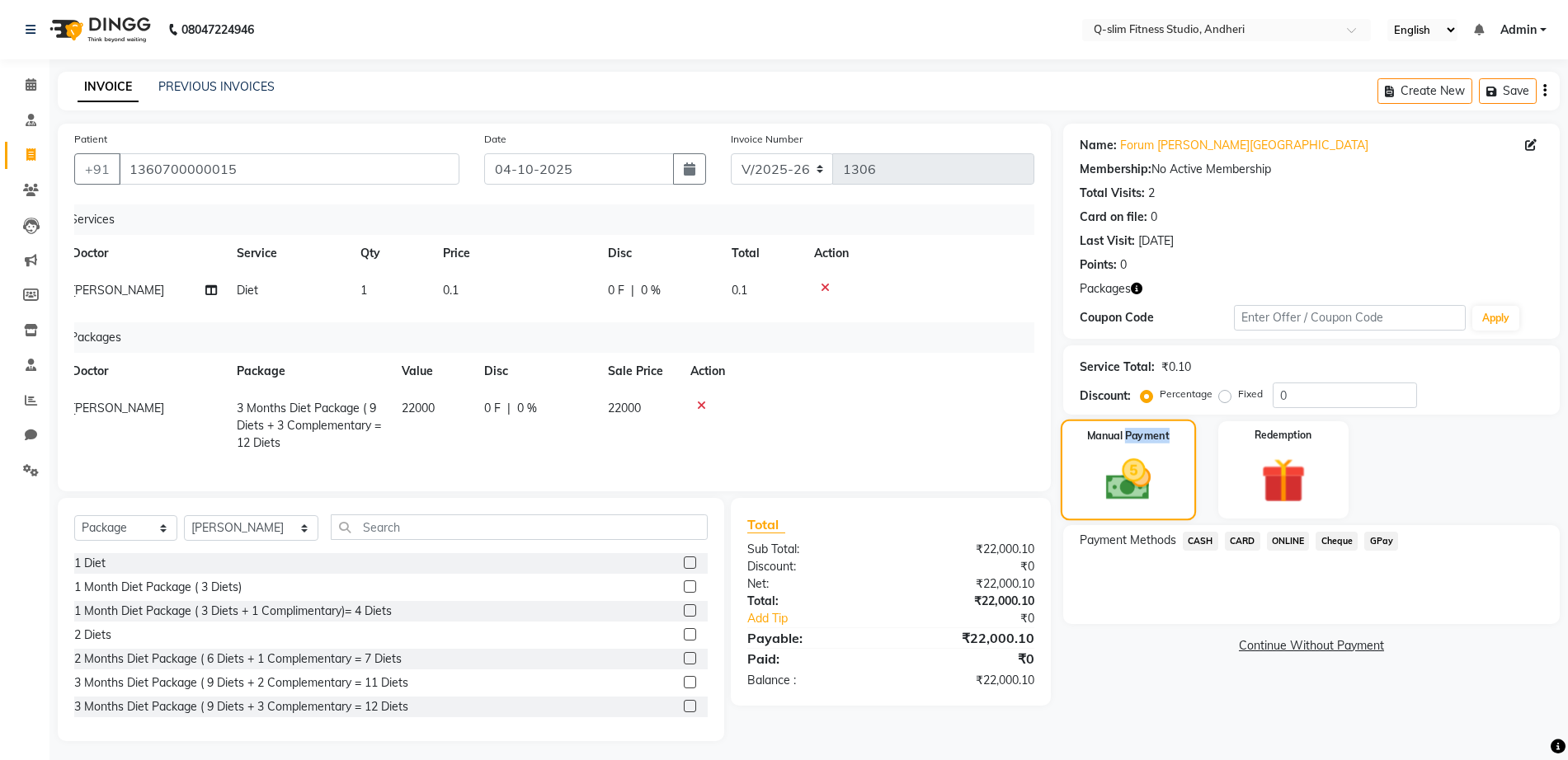
click at [1159, 433] on label "Manual Payment" at bounding box center [1128, 436] width 82 height 16
click at [1197, 540] on span "CASH" at bounding box center [1201, 541] width 36 height 19
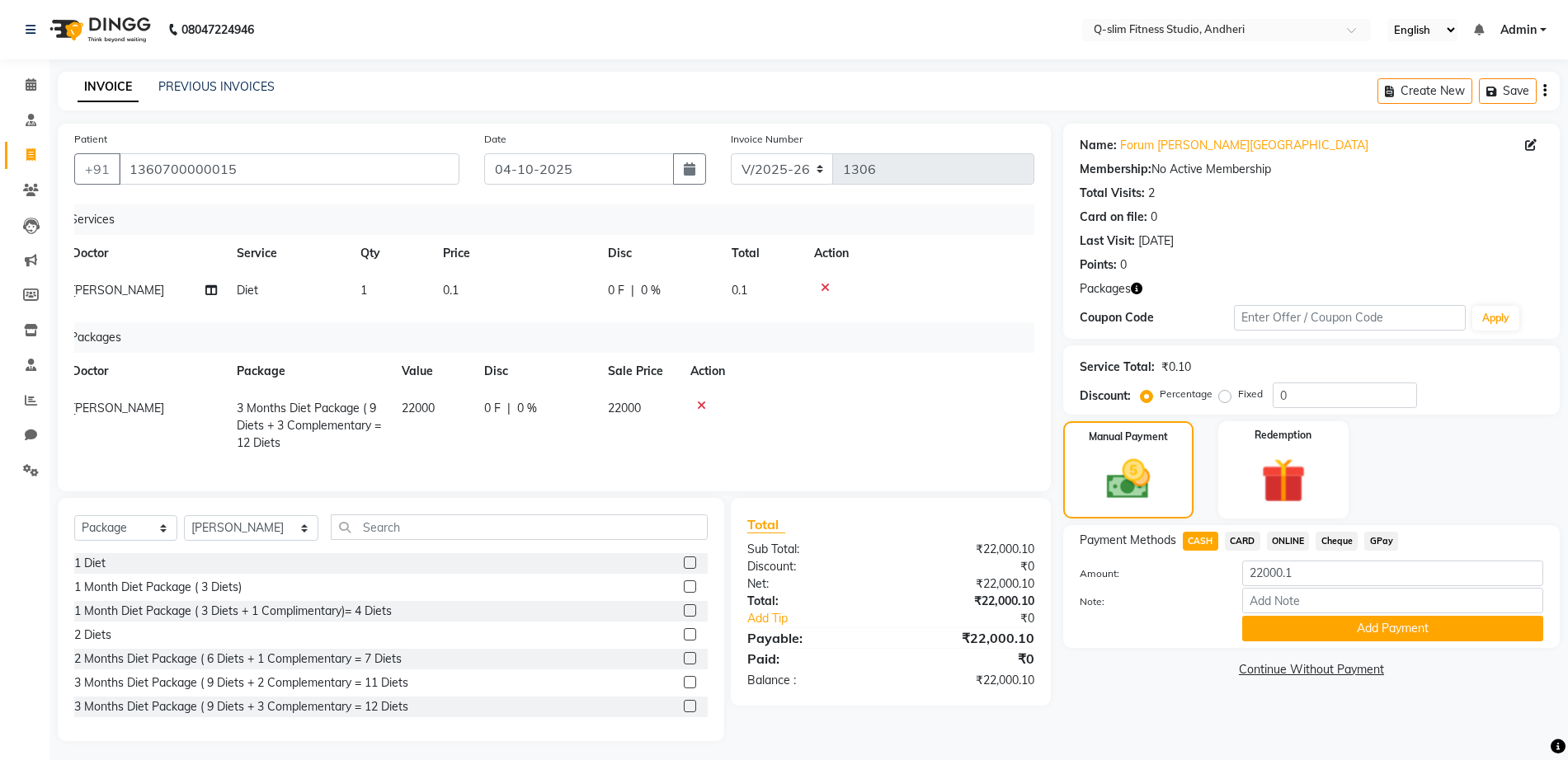
click at [1197, 540] on span "CASH" at bounding box center [1201, 541] width 36 height 19
click at [1301, 573] on input "22000.1" at bounding box center [1393, 573] width 301 height 25
type input "22000"
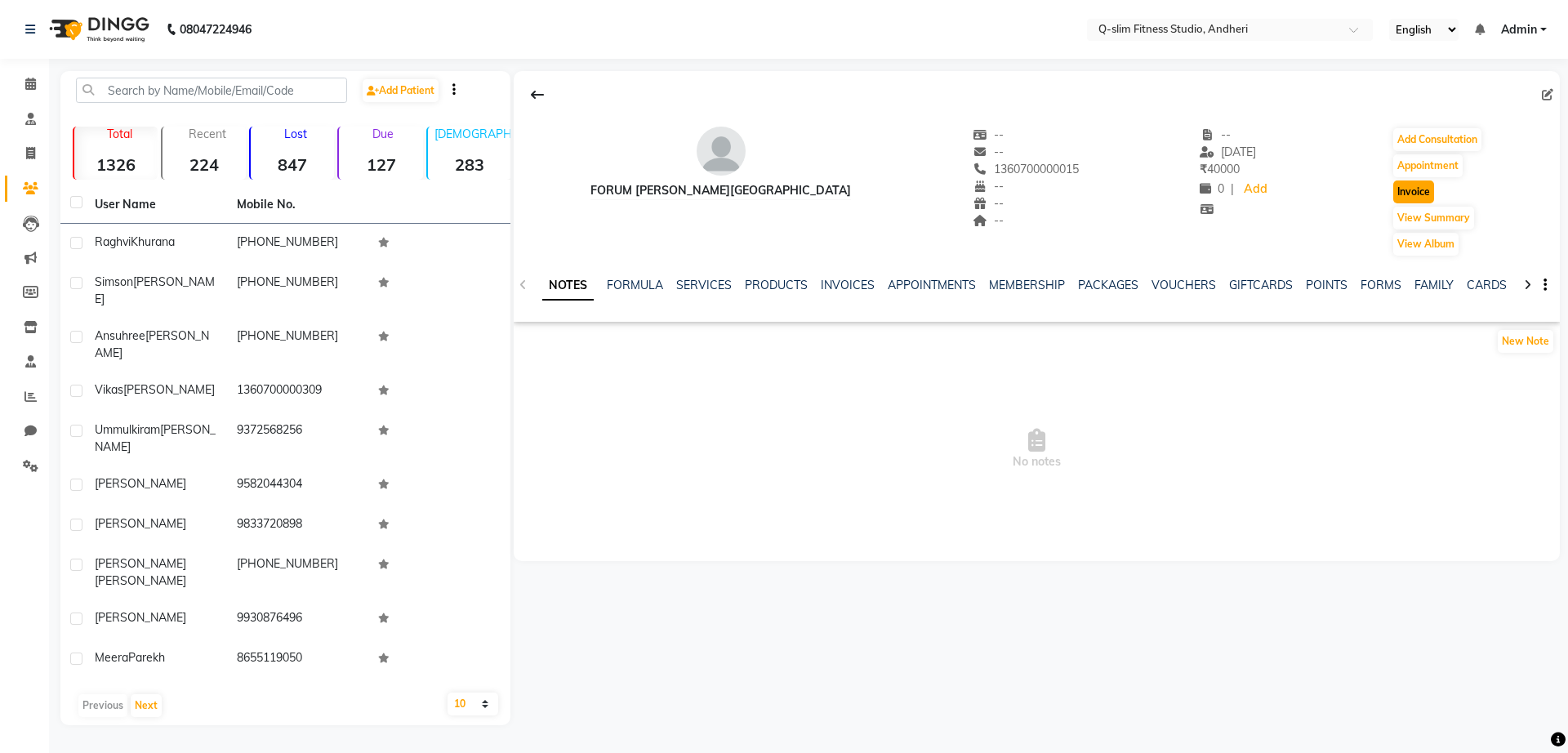
click at [1410, 193] on button "Invoice" at bounding box center [1414, 191] width 41 height 23
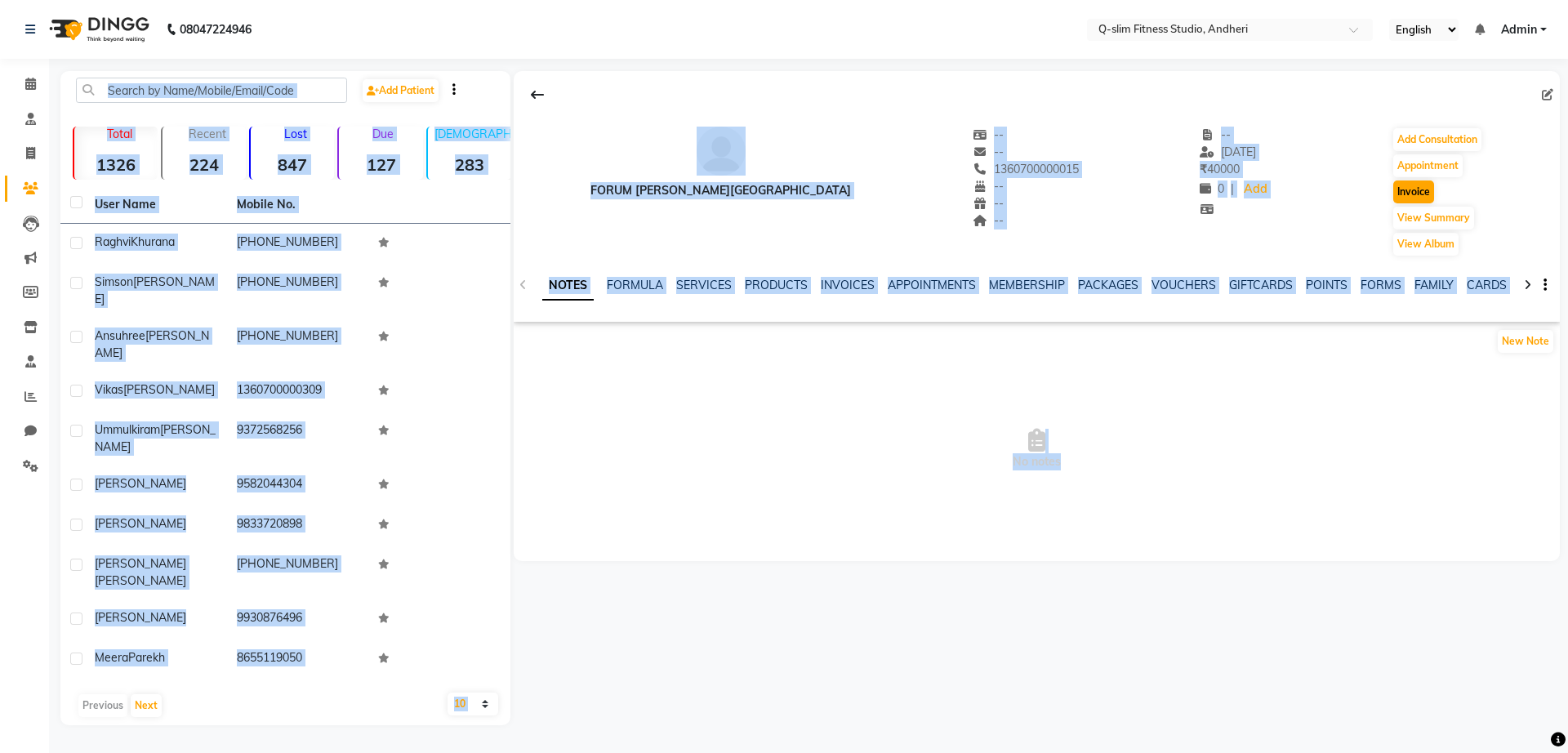
select select "8143"
select select "service"
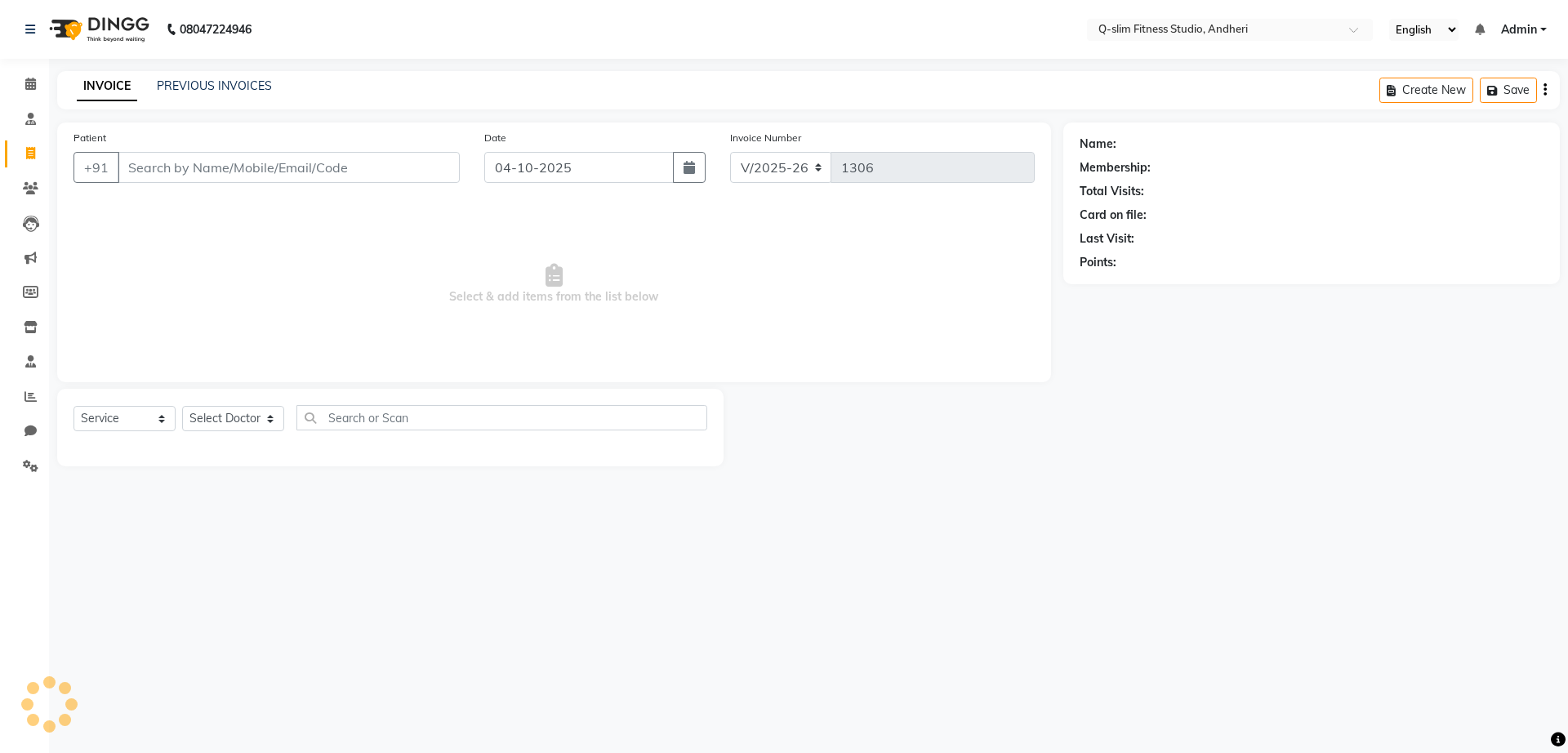
type input "1360700000015"
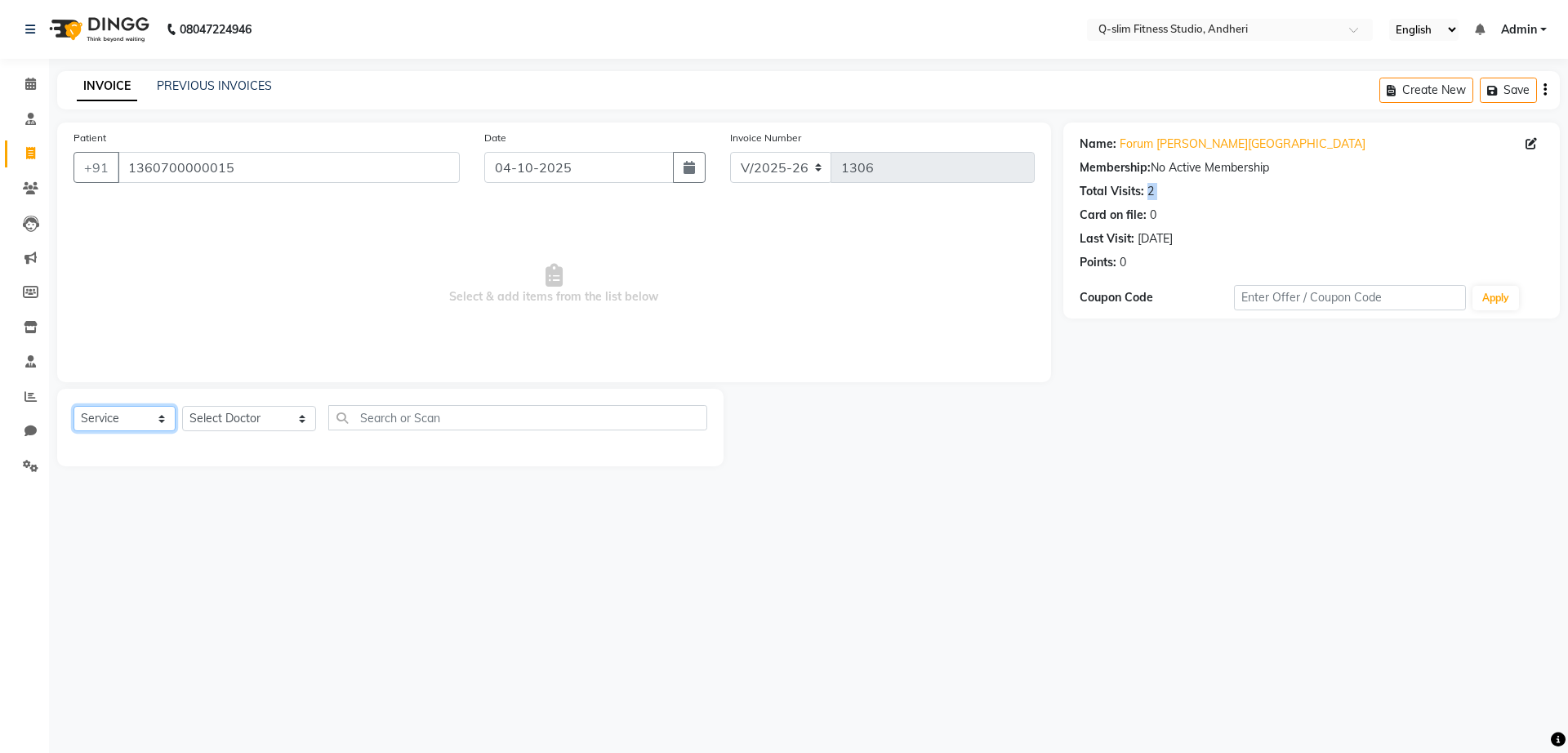
click at [158, 428] on select "Select Service Product Membership Package Voucher Prepaid Gift Card" at bounding box center [125, 418] width 102 height 25
select select "package"
click at [74, 406] on select "Select Service Product Membership Package Voucher Prepaid Gift Card" at bounding box center [125, 418] width 102 height 25
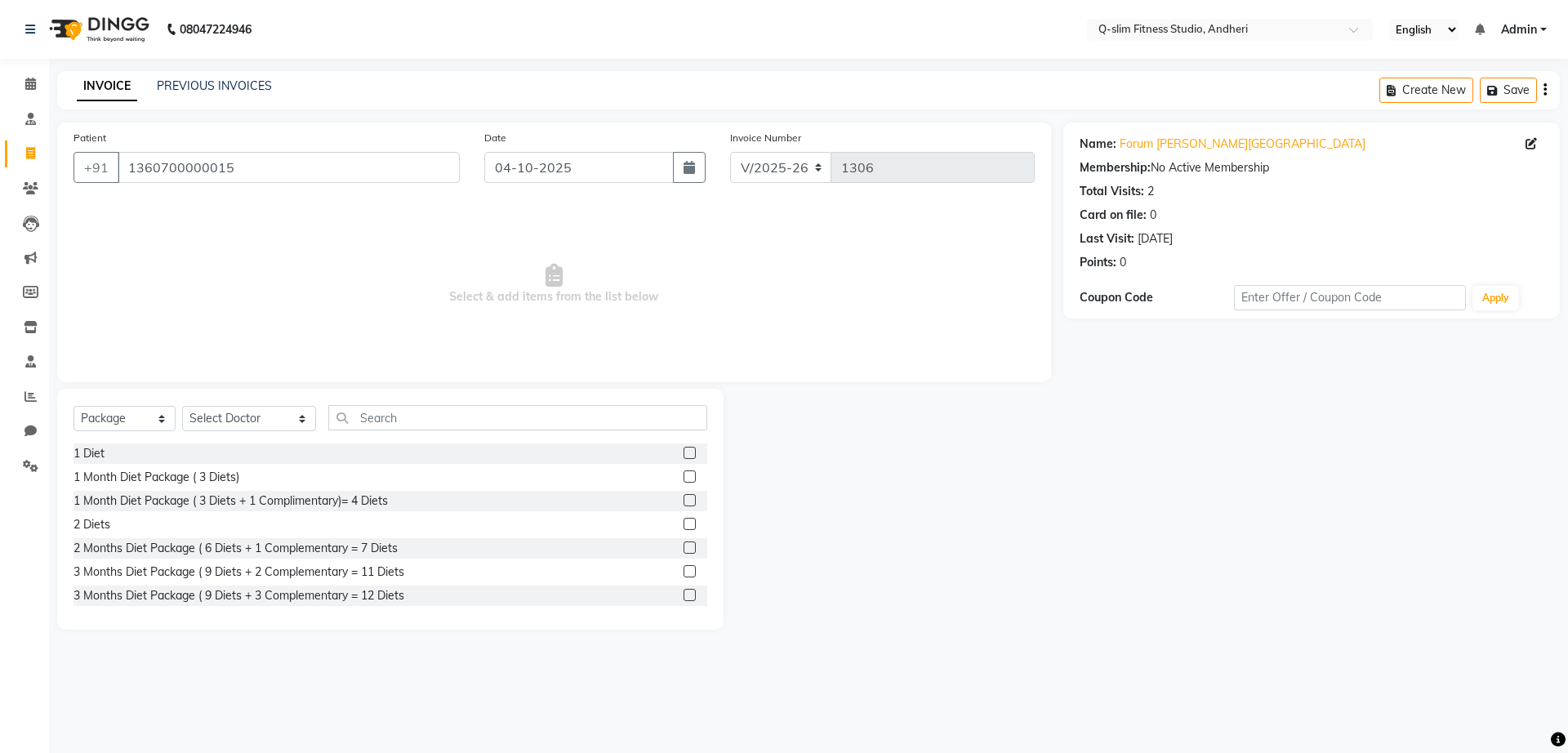
click at [146, 548] on div "2 Months Diet Package ( 6 Diets + 1 Complementary = 7 Diets" at bounding box center [236, 548] width 325 height 17
checkbox input "false"
click at [266, 591] on div "3 Months Diet Package ( 9 Diets + 3 Complementary = 12 Diets" at bounding box center [239, 595] width 331 height 17
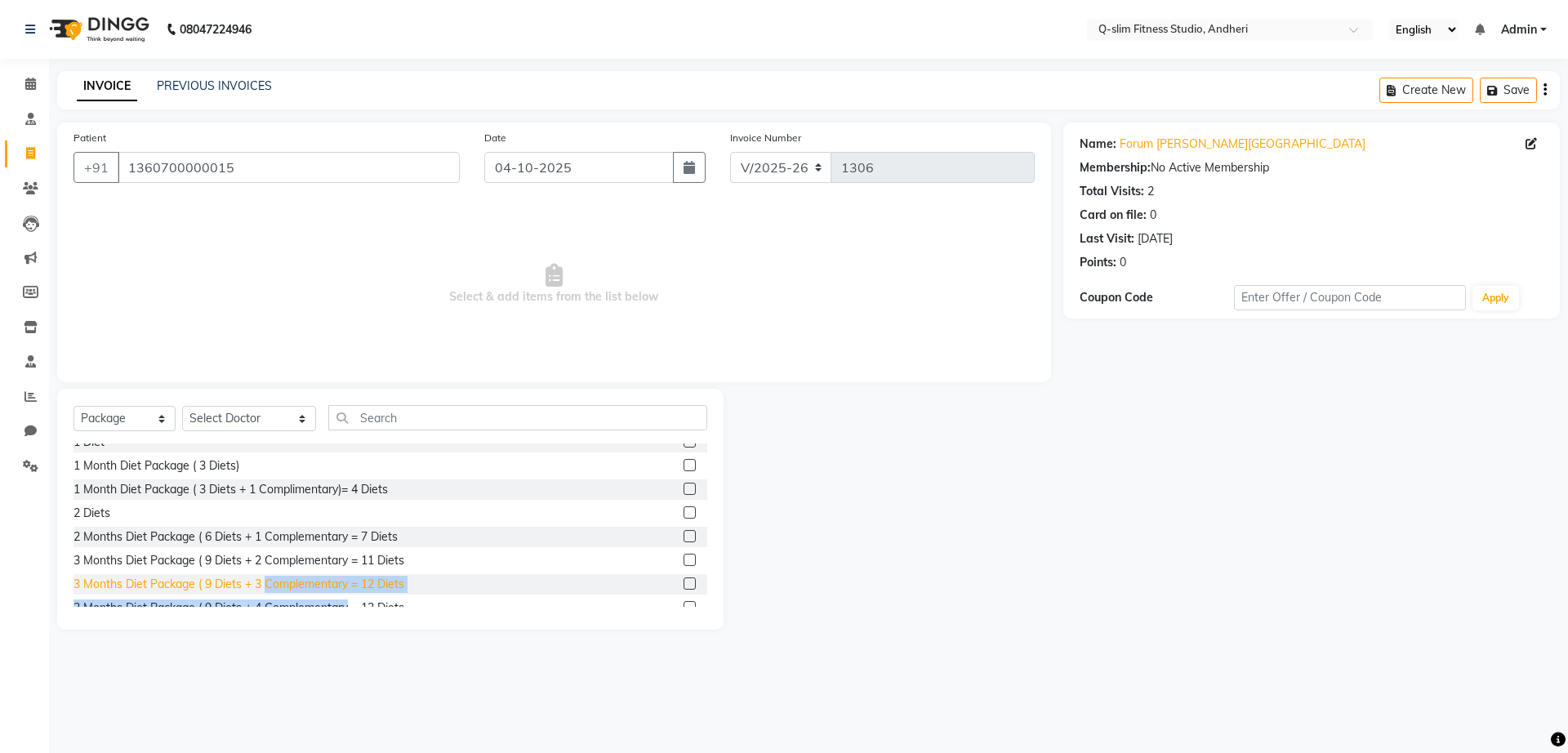
scroll to position [23, 0]
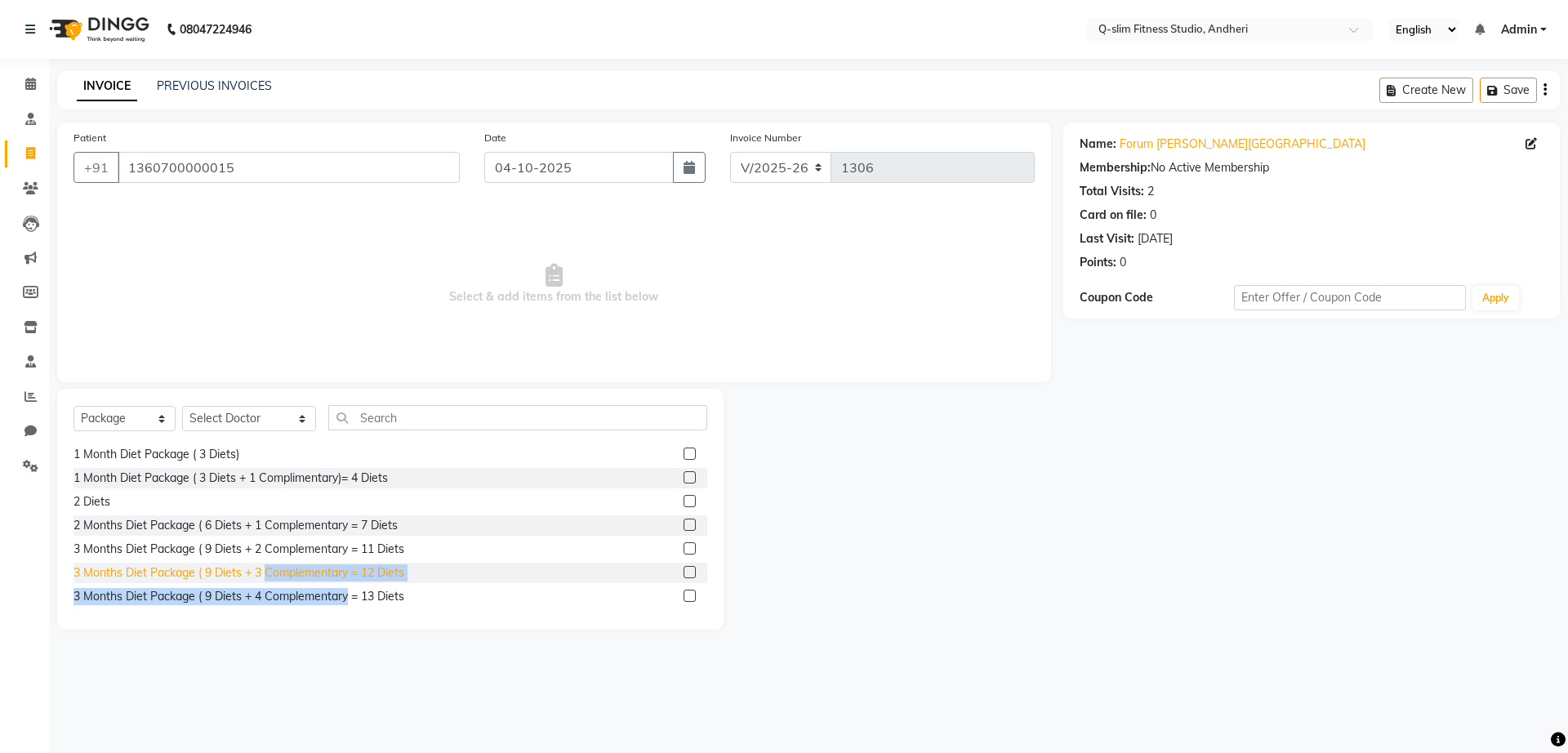
click at [266, 591] on div "1 Diet 1 Month Diet Package ( 3 Diets) 1 Month Diet Package ( 3 Diets + 1 Compl…" at bounding box center [391, 525] width 634 height 164
click at [270, 570] on div "3 Months Diet Package ( 9 Diets + 3 Complementary = 12 Diets" at bounding box center [239, 573] width 331 height 17
click at [683, 571] on label at bounding box center [689, 572] width 13 height 13
click at [683, 571] on input "checkbox" at bounding box center [688, 573] width 11 height 11
click at [683, 571] on label at bounding box center [689, 572] width 13 height 13
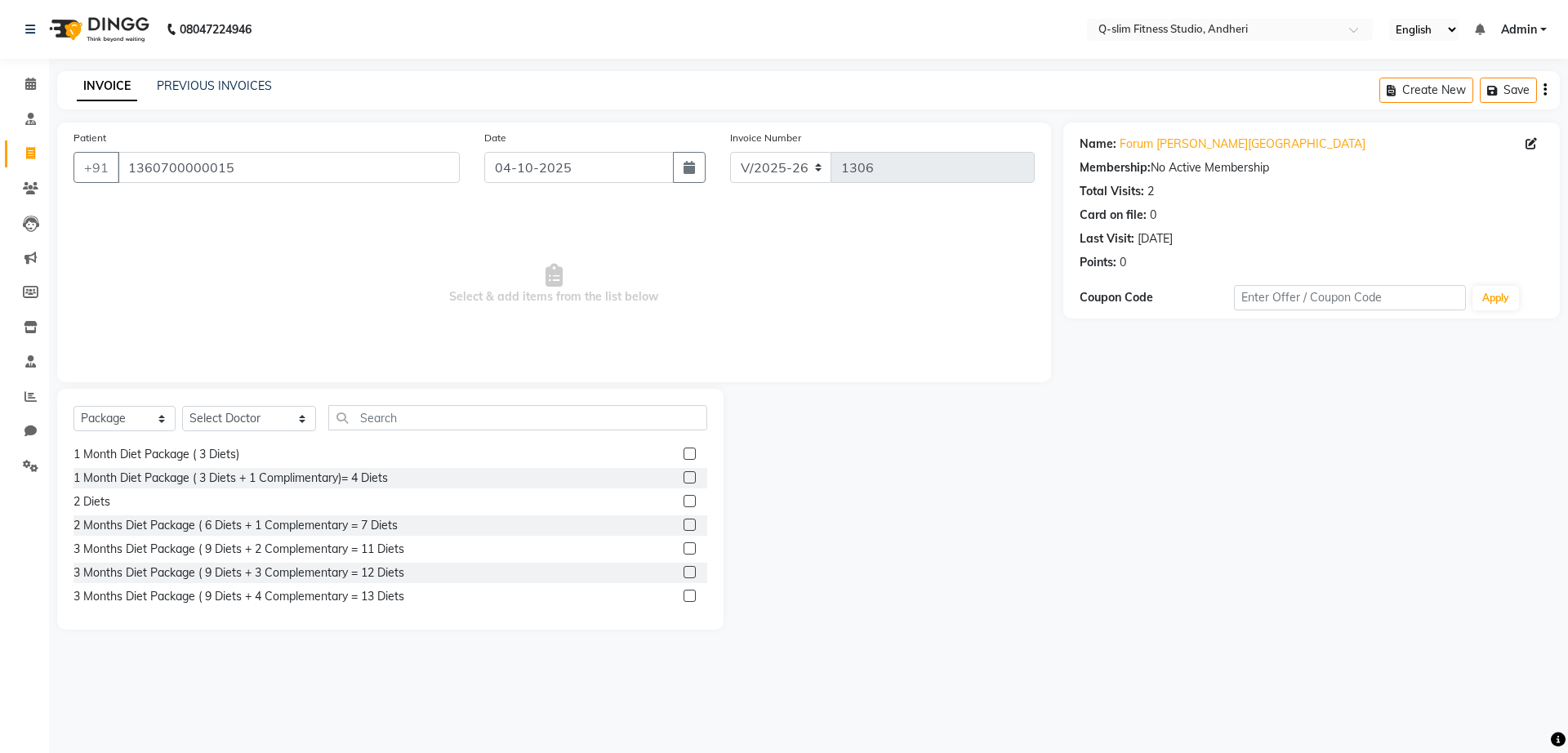
click at [683, 571] on input "checkbox" at bounding box center [688, 573] width 11 height 11
click at [590, 569] on div "3 Months Diet Package ( 9 Diets + 3 Complementary = 12 Diets" at bounding box center [391, 573] width 634 height 20
click at [683, 572] on label at bounding box center [689, 572] width 13 height 13
click at [683, 572] on input "checkbox" at bounding box center [688, 573] width 11 height 11
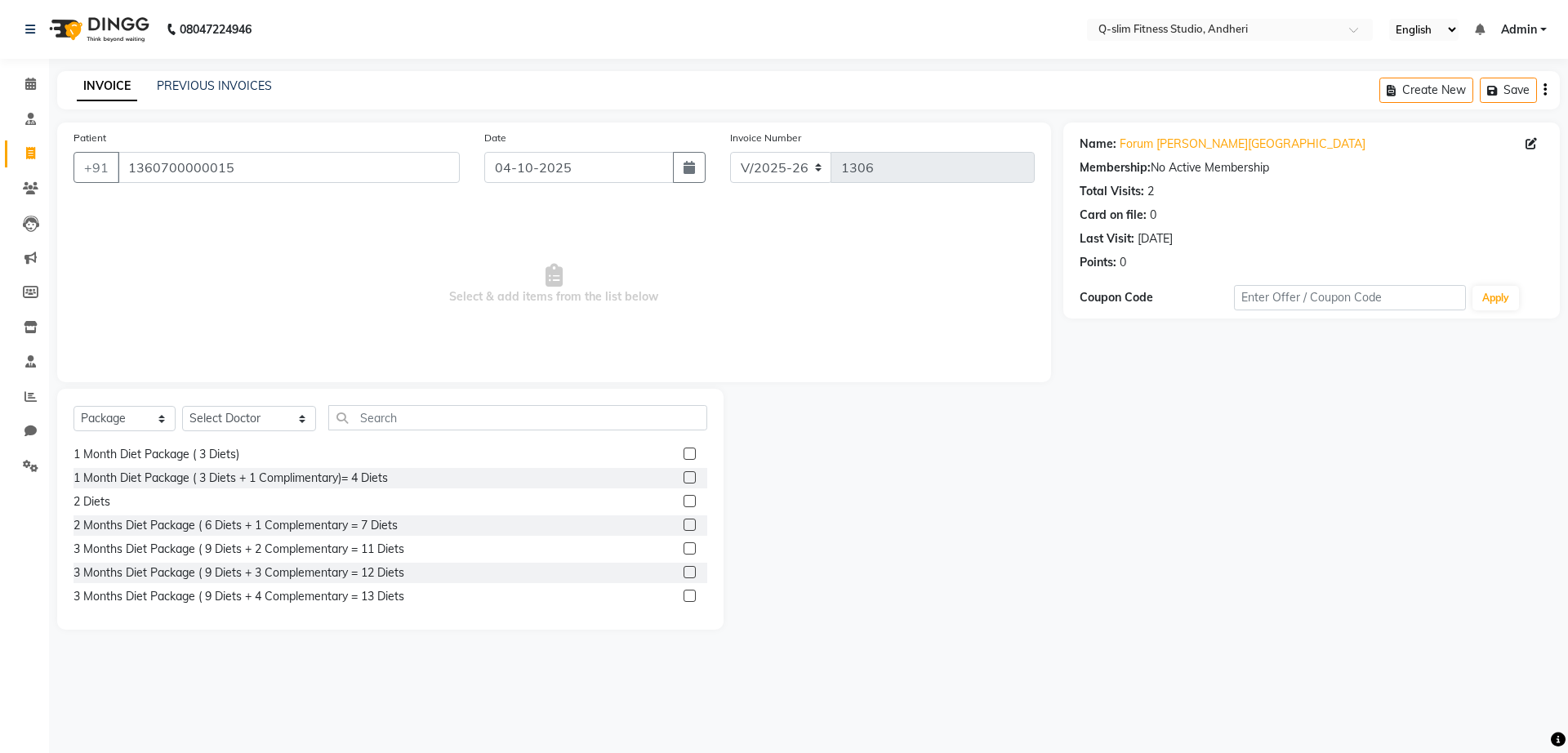
click at [683, 572] on label at bounding box center [689, 572] width 13 height 13
click at [683, 572] on input "checkbox" at bounding box center [688, 573] width 11 height 11
click at [683, 572] on label at bounding box center [689, 572] width 13 height 13
click at [683, 572] on input "checkbox" at bounding box center [688, 573] width 11 height 11
click at [684, 577] on div at bounding box center [695, 573] width 23 height 20
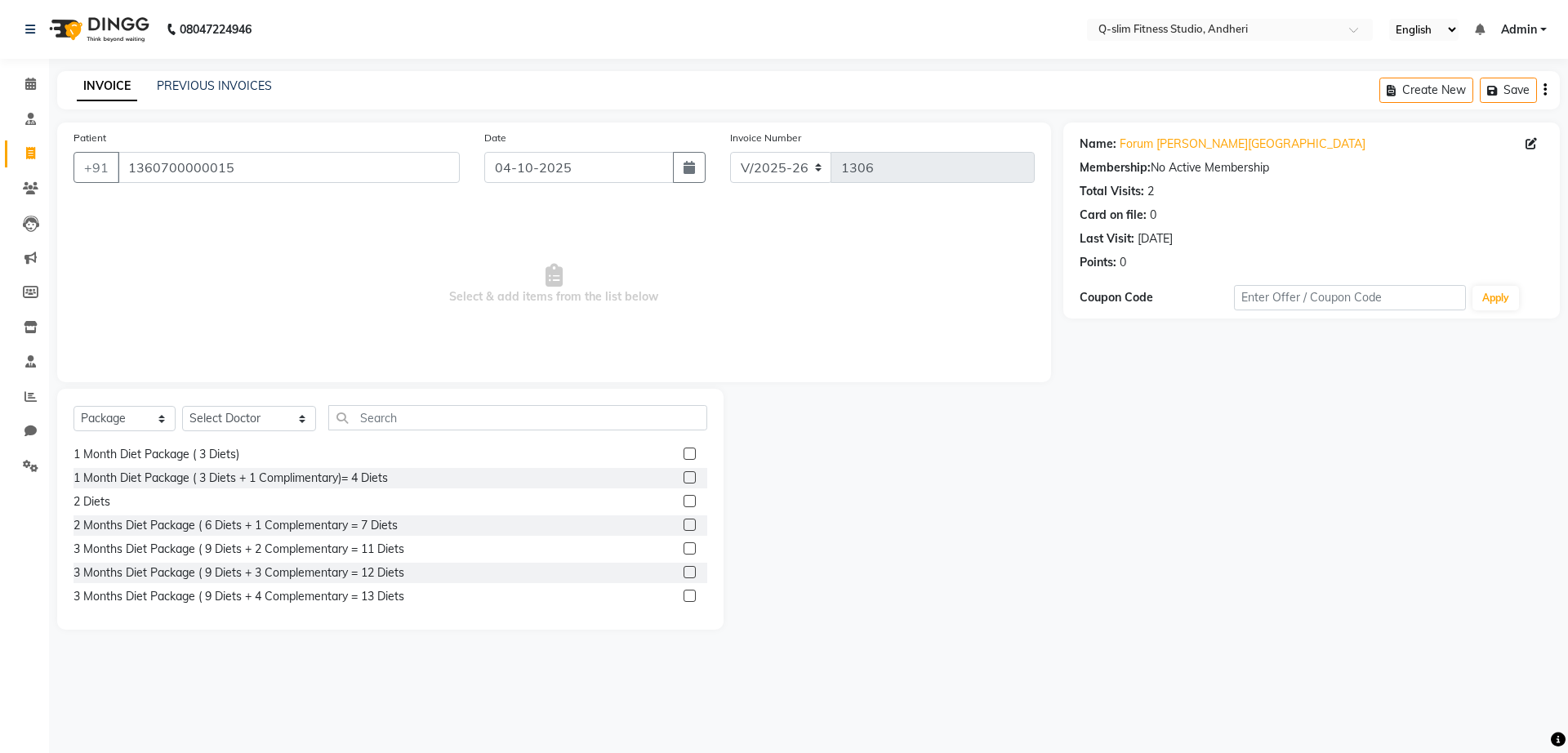
click at [683, 576] on label at bounding box center [689, 572] width 13 height 13
click at [683, 576] on input "checkbox" at bounding box center [688, 573] width 11 height 11
click at [423, 563] on div "3 Months Diet Package ( 9 Diets + 3 Complementary = 12 Diets" at bounding box center [391, 573] width 634 height 20
click at [433, 577] on div "3 Months Diet Package ( 9 Diets + 3 Complementary = 12 Diets" at bounding box center [391, 573] width 634 height 20
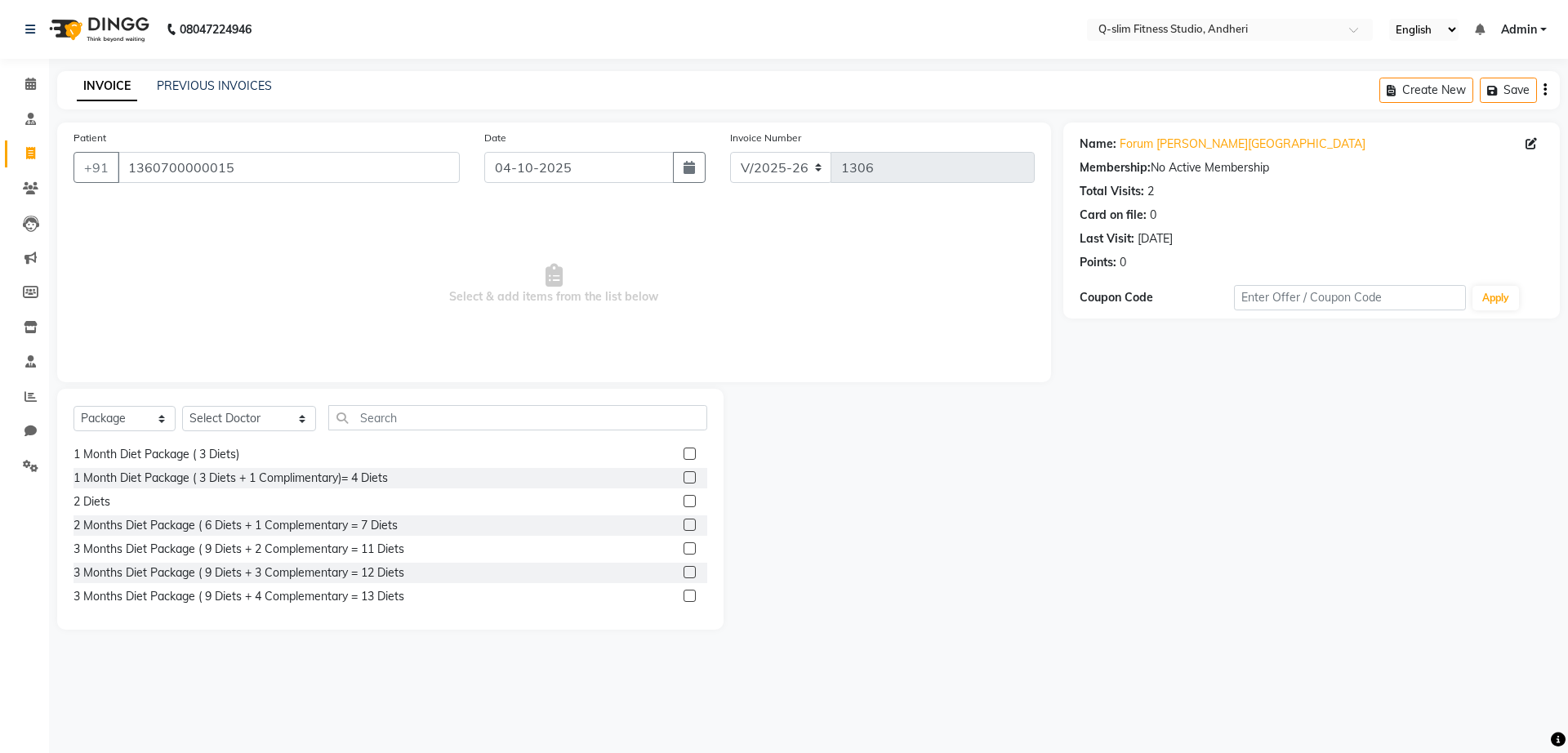
click at [433, 577] on div "3 Months Diet Package ( 9 Diets + 3 Complementary = 12 Diets" at bounding box center [391, 573] width 634 height 20
click at [667, 575] on div "3 Months Diet Package ( 9 Diets + 3 Complementary = 12 Diets" at bounding box center [391, 573] width 634 height 20
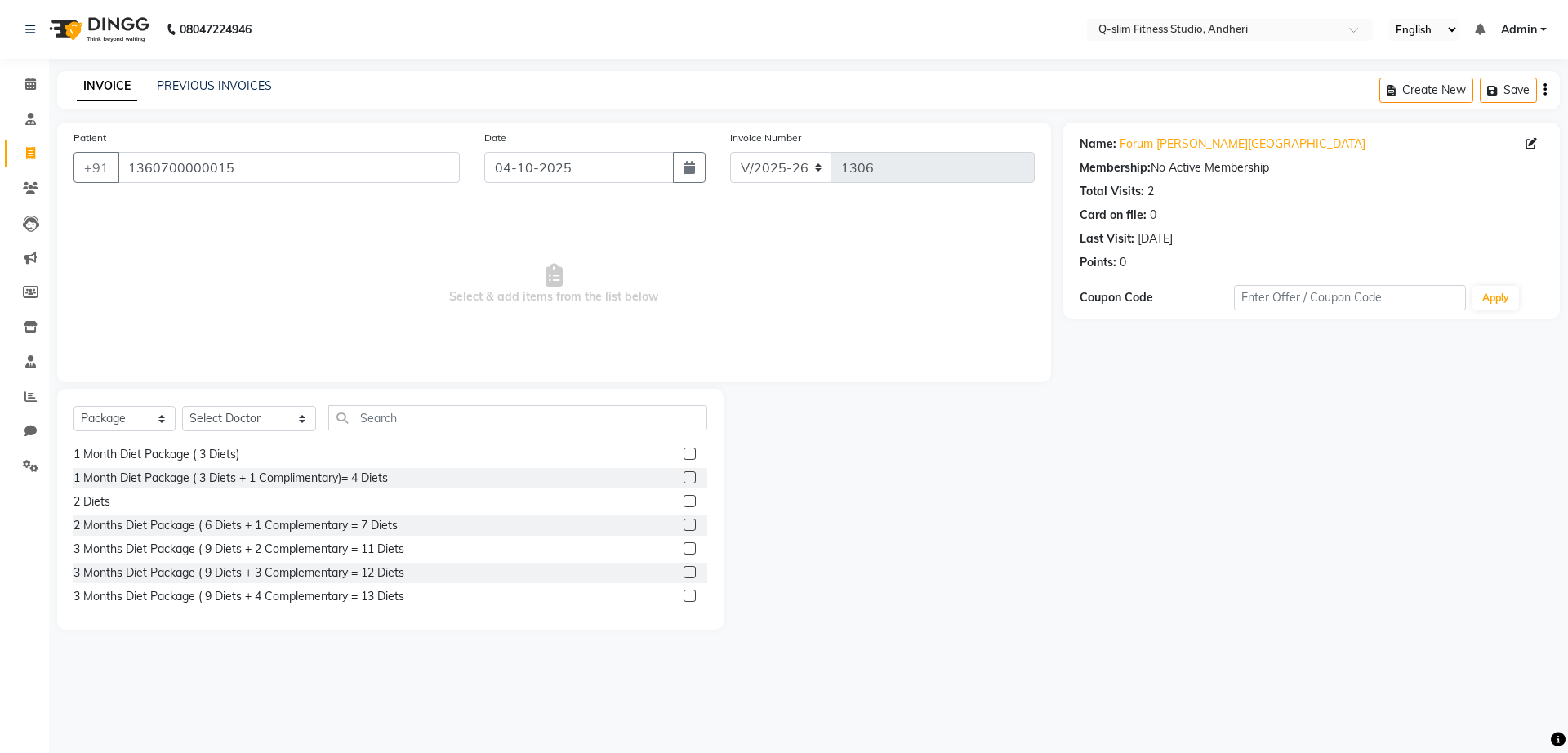
click at [683, 567] on label at bounding box center [689, 572] width 13 height 13
click at [683, 568] on input "checkbox" at bounding box center [688, 573] width 11 height 11
click at [683, 567] on label at bounding box center [689, 572] width 13 height 13
click at [683, 568] on input "checkbox" at bounding box center [688, 573] width 11 height 11
click at [683, 567] on label at bounding box center [689, 572] width 13 height 13
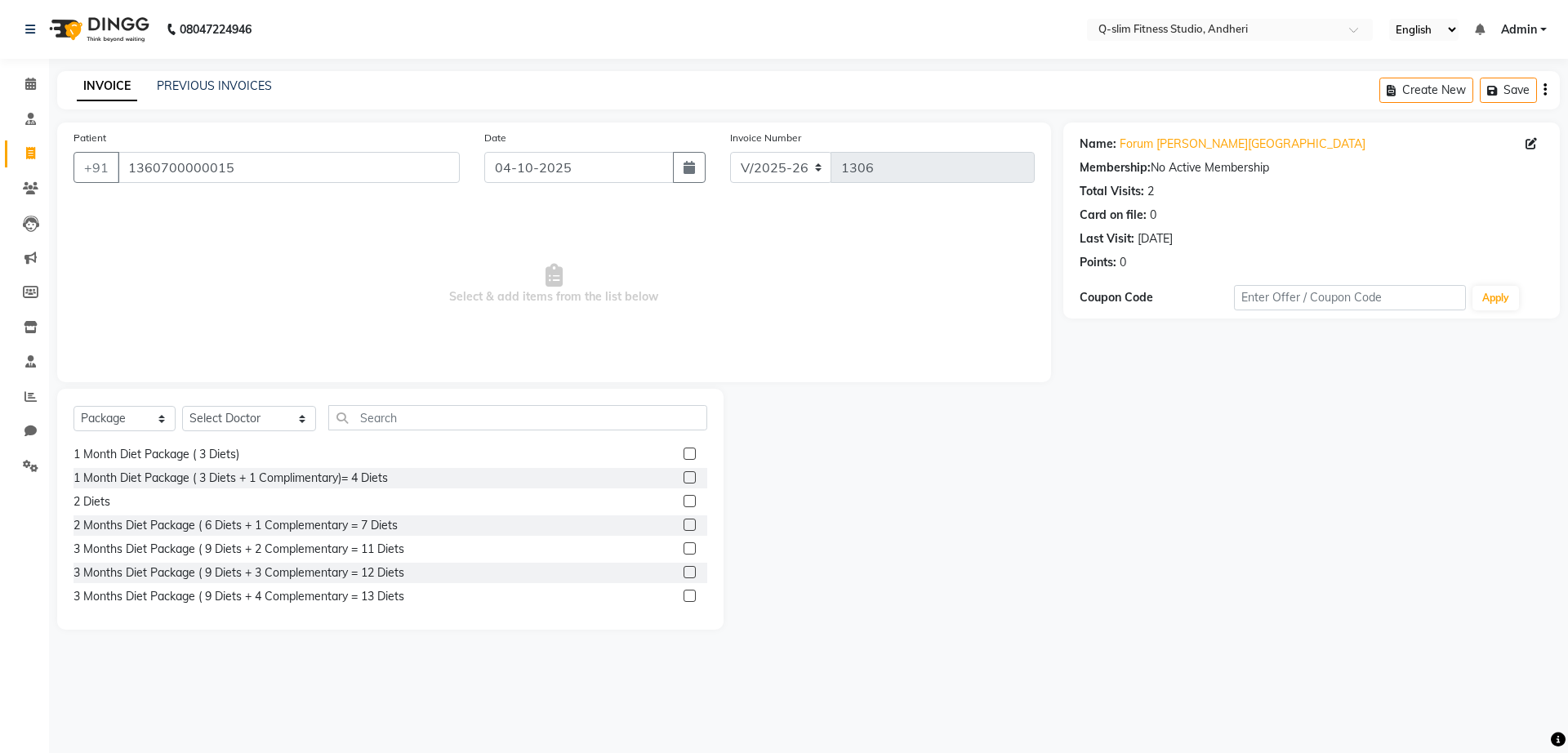
click at [683, 568] on input "checkbox" at bounding box center [688, 573] width 11 height 11
checkbox input "false"
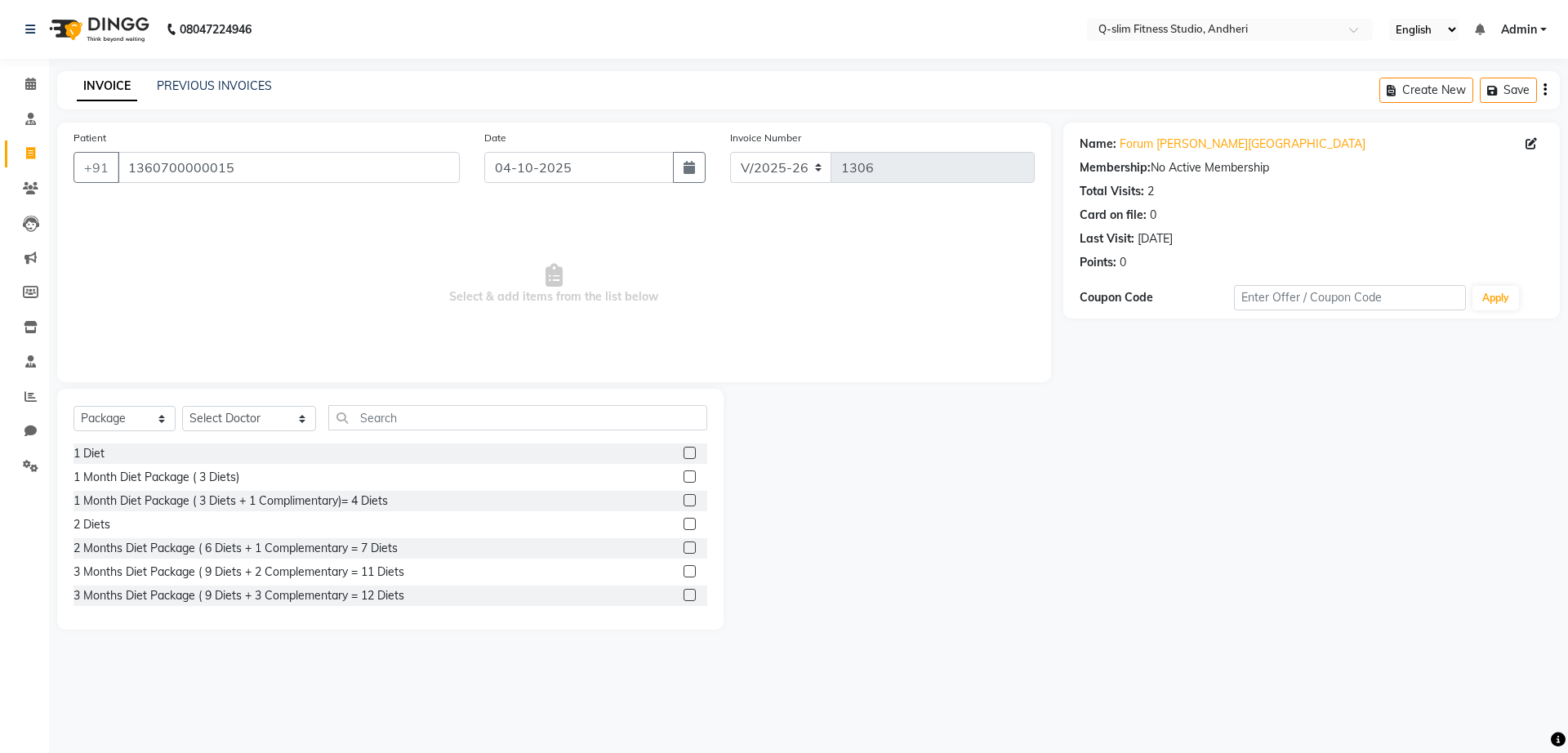
click at [683, 568] on div at bounding box center [695, 572] width 23 height 20
click at [683, 569] on label at bounding box center [689, 571] width 13 height 13
click at [683, 569] on input "checkbox" at bounding box center [688, 572] width 11 height 11
click at [327, 580] on div "3 Months Diet Package ( 9 Diets + 2 Complementary = 11 Diets" at bounding box center [239, 572] width 331 height 17
click at [442, 570] on div "3 Months Diet Package ( 9 Diets + 2 Complementary = 11 Diets" at bounding box center [391, 572] width 634 height 20
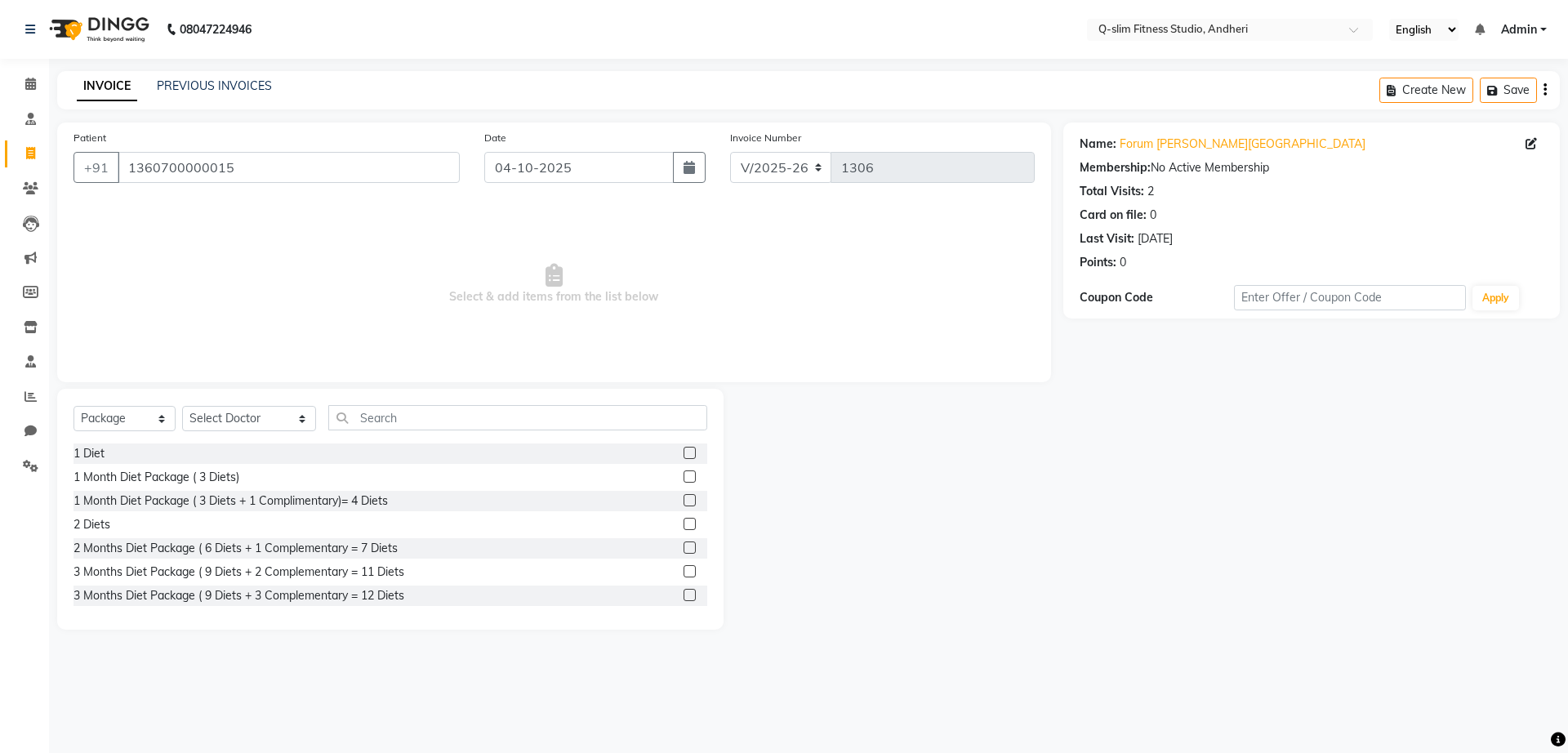
click at [395, 585] on div "3 Months Diet Package ( 9 Diets + 3 Complementary = 12 Diets" at bounding box center [391, 595] width 634 height 20
click at [395, 579] on div "3 Months Diet Package ( 9 Diets + 2 Complementary = 11 Diets" at bounding box center [239, 572] width 331 height 17
click at [683, 574] on label at bounding box center [689, 571] width 13 height 13
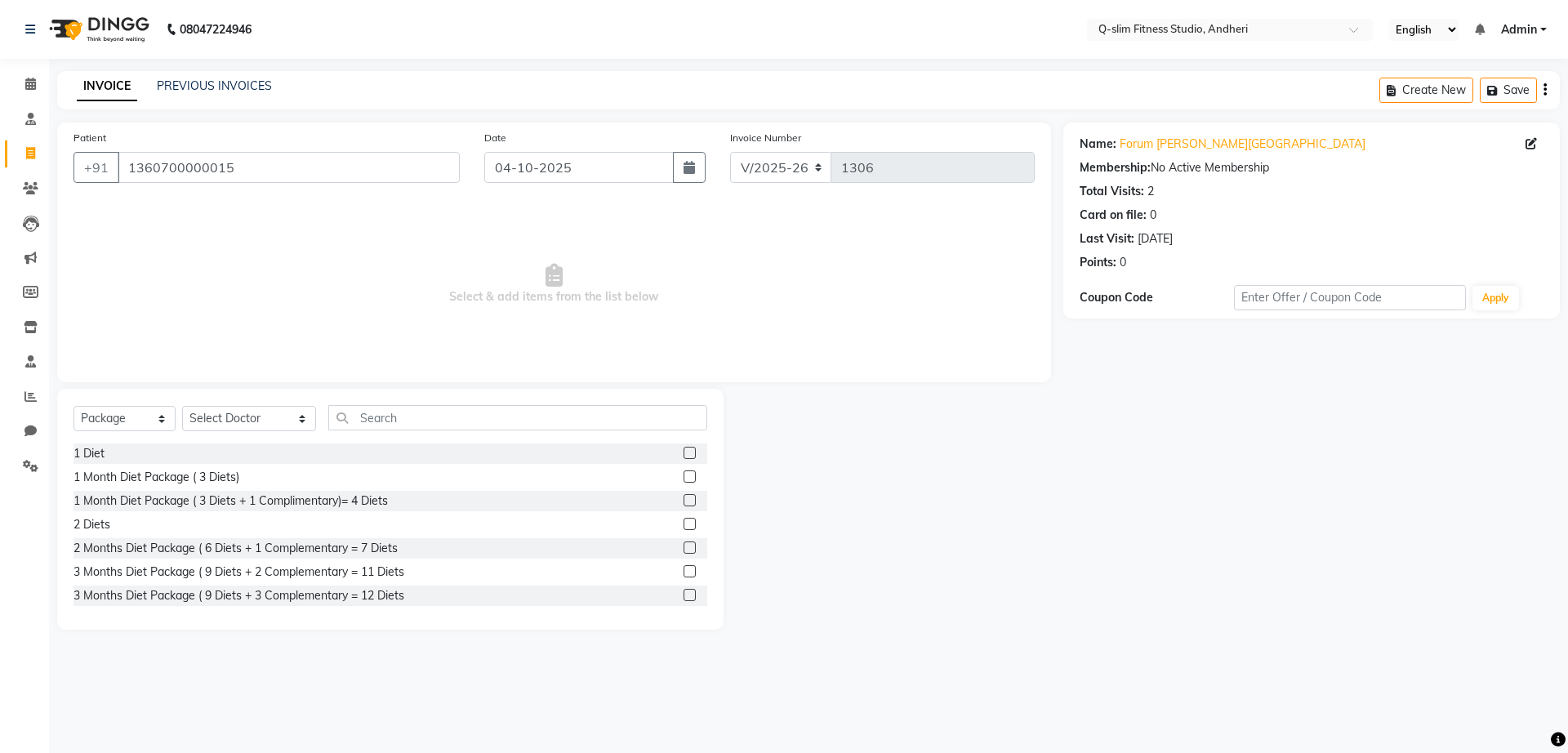
click at [683, 574] on input "checkbox" at bounding box center [688, 572] width 11 height 11
click at [683, 574] on label at bounding box center [689, 571] width 13 height 13
click at [683, 574] on input "checkbox" at bounding box center [688, 572] width 11 height 11
click at [683, 574] on label at bounding box center [689, 571] width 13 height 13
click at [683, 574] on input "checkbox" at bounding box center [688, 572] width 11 height 11
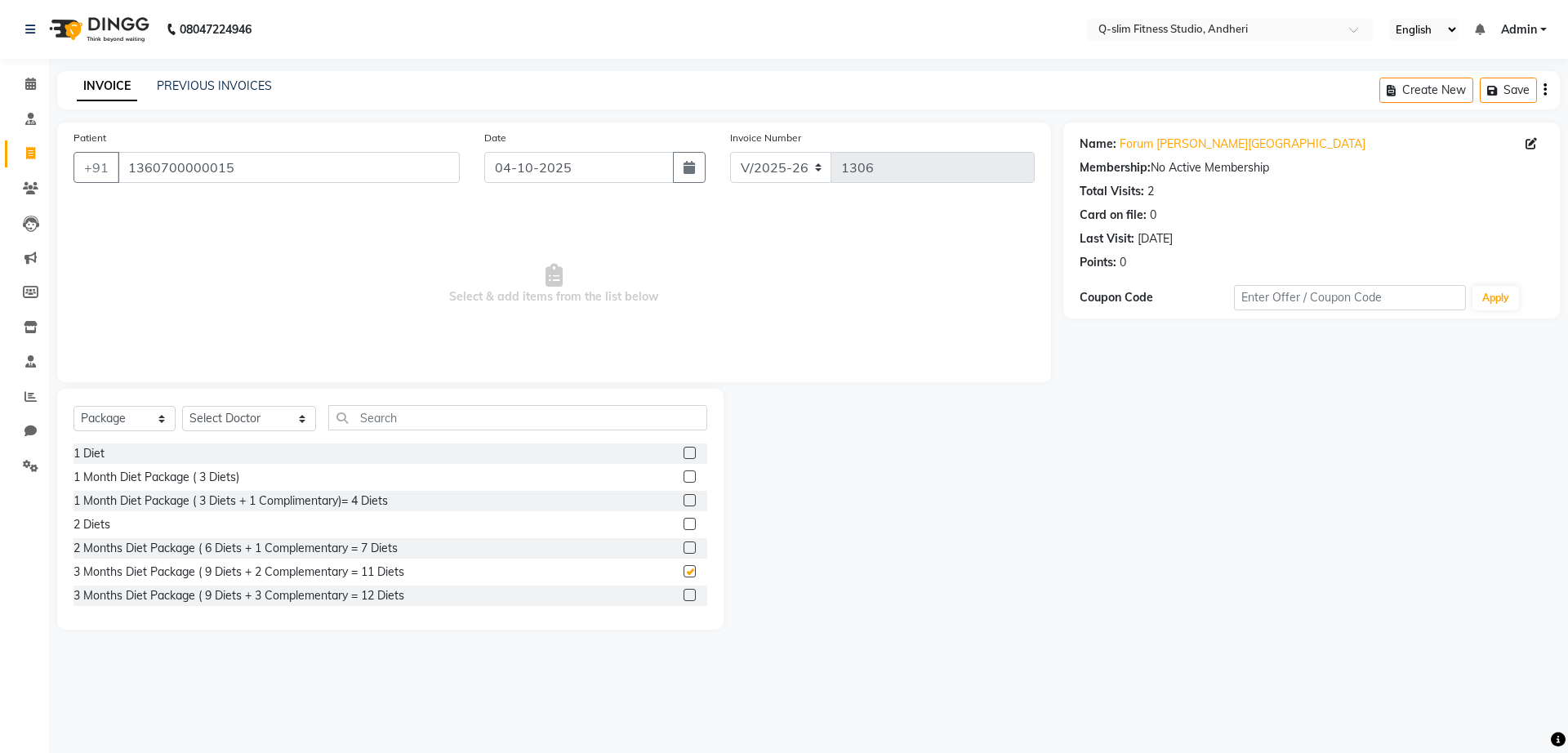
checkbox input "false"
click at [421, 598] on div "3 Months Diet Package ( 9 Diets + 3 Complementary = 12 Diets" at bounding box center [391, 595] width 634 height 20
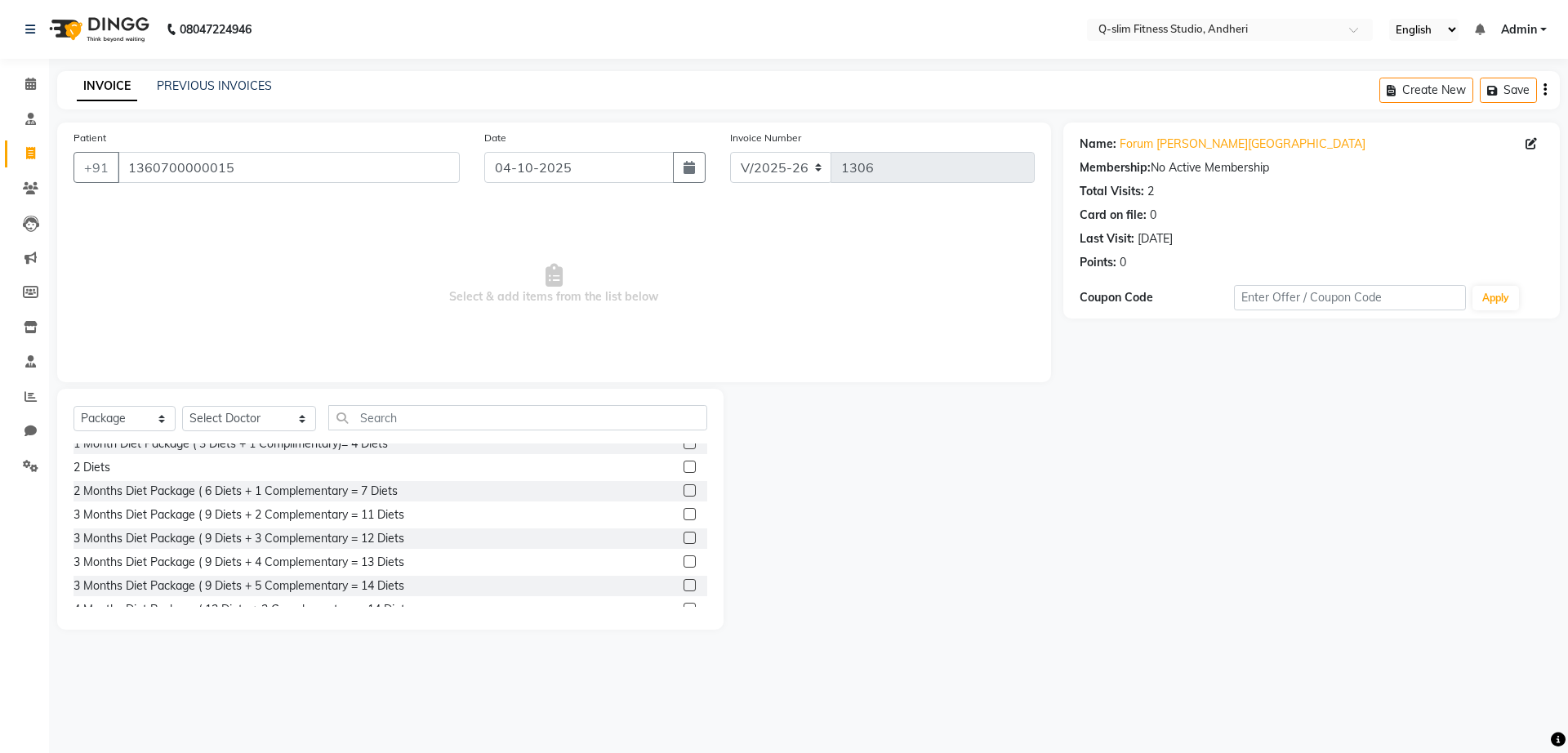
scroll to position [114, 0]
click at [421, 598] on div "1 Diet 1 Month Diet Package ( 3 Diets) 1 Month Diet Package ( 3 Diets + 1 Compl…" at bounding box center [391, 525] width 634 height 164
click at [921, 587] on div at bounding box center [893, 509] width 340 height 241
click at [416, 481] on div "3 Months Diet Package ( 9 Diets + 3 Complementary = 12 Diets" at bounding box center [391, 481] width 634 height 20
click at [683, 472] on div at bounding box center [695, 481] width 23 height 20
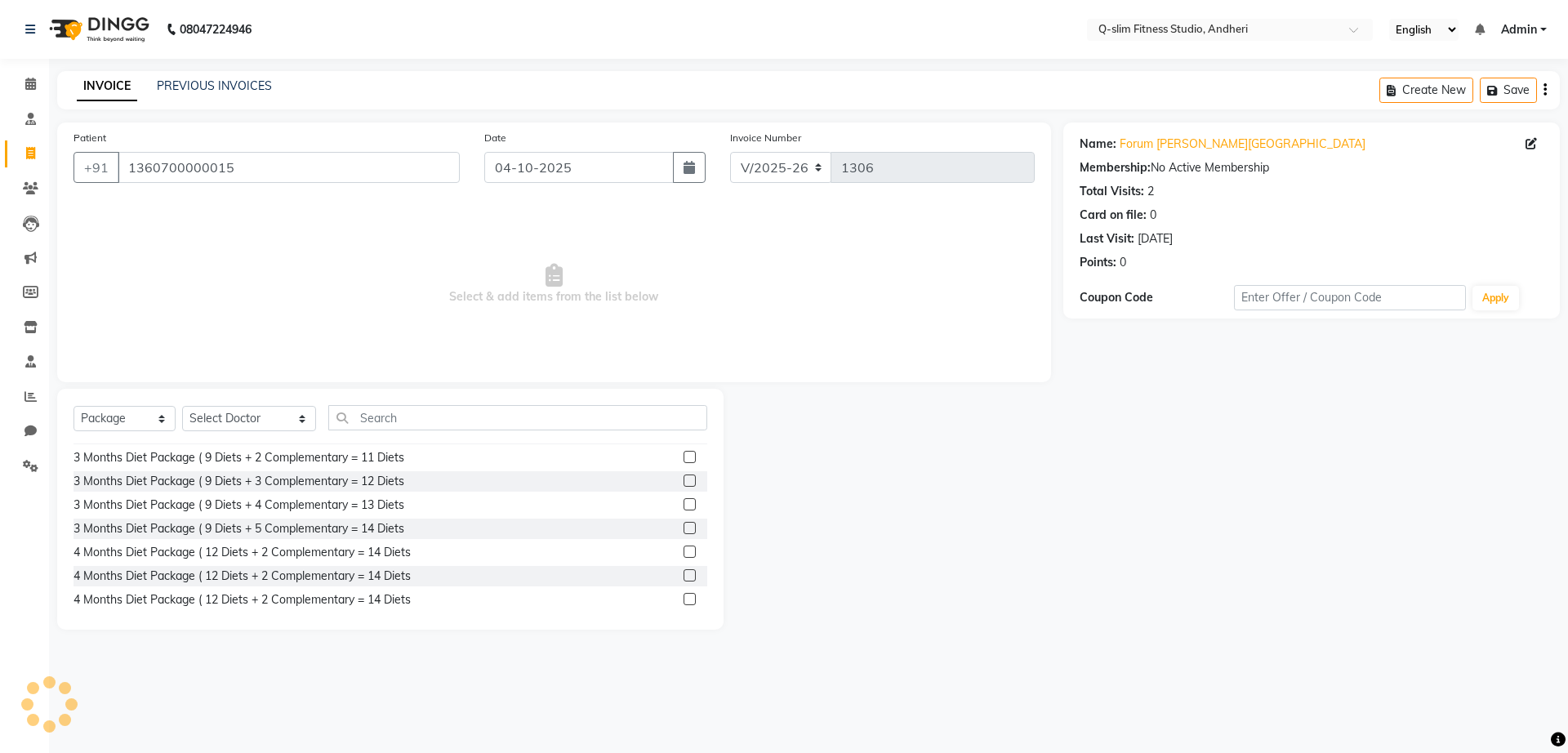
click at [683, 476] on label at bounding box center [689, 480] width 13 height 13
click at [683, 476] on input "checkbox" at bounding box center [688, 481] width 11 height 11
click at [683, 476] on label at bounding box center [689, 480] width 13 height 13
click at [683, 476] on input "checkbox" at bounding box center [688, 481] width 11 height 11
click at [416, 477] on div "3 Months Diet Package ( 9 Diets + 3 Complementary = 12 Diets" at bounding box center [391, 481] width 634 height 20
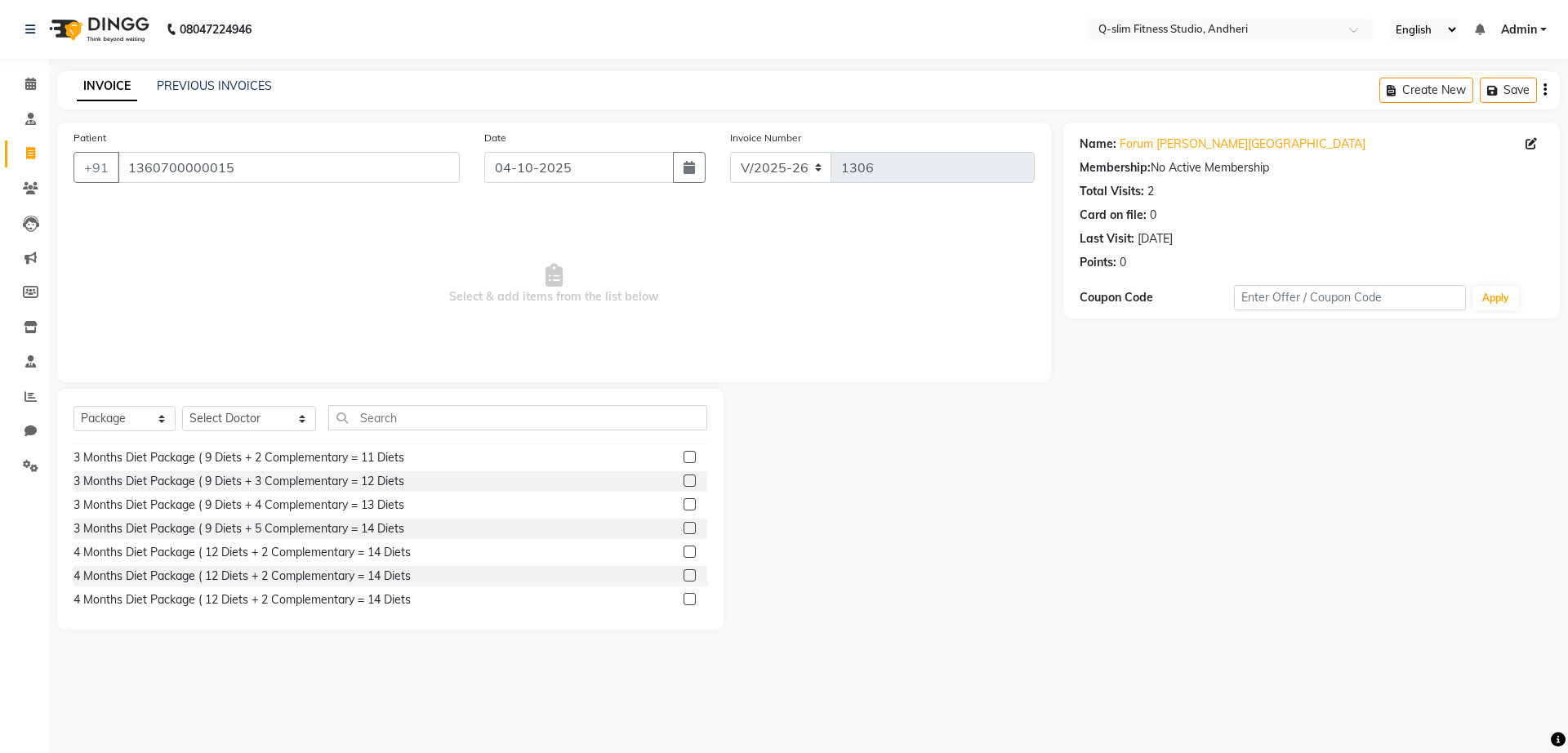
click at [416, 477] on div "3 Months Diet Package ( 9 Diets + 3 Complementary = 12 Diets" at bounding box center [391, 481] width 634 height 20
click at [683, 482] on label at bounding box center [689, 480] width 13 height 13
click at [683, 482] on input "checkbox" at bounding box center [688, 481] width 11 height 11
click at [683, 482] on label at bounding box center [689, 480] width 13 height 13
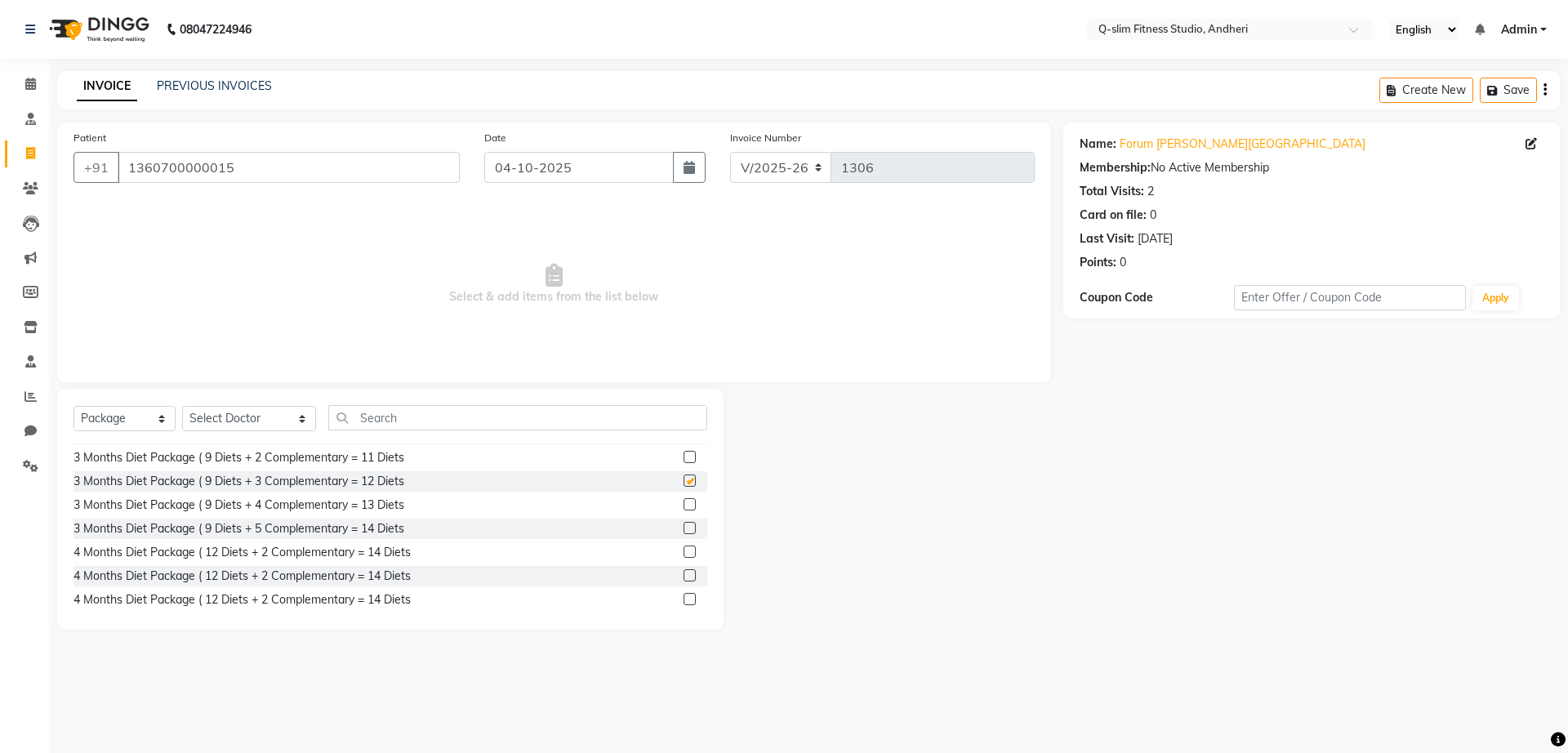
click at [683, 482] on input "checkbox" at bounding box center [688, 481] width 11 height 11
click at [683, 482] on label at bounding box center [689, 480] width 13 height 13
click at [683, 482] on input "checkbox" at bounding box center [688, 481] width 11 height 11
click at [683, 482] on label at bounding box center [689, 480] width 13 height 13
click at [683, 482] on input "checkbox" at bounding box center [688, 481] width 11 height 11
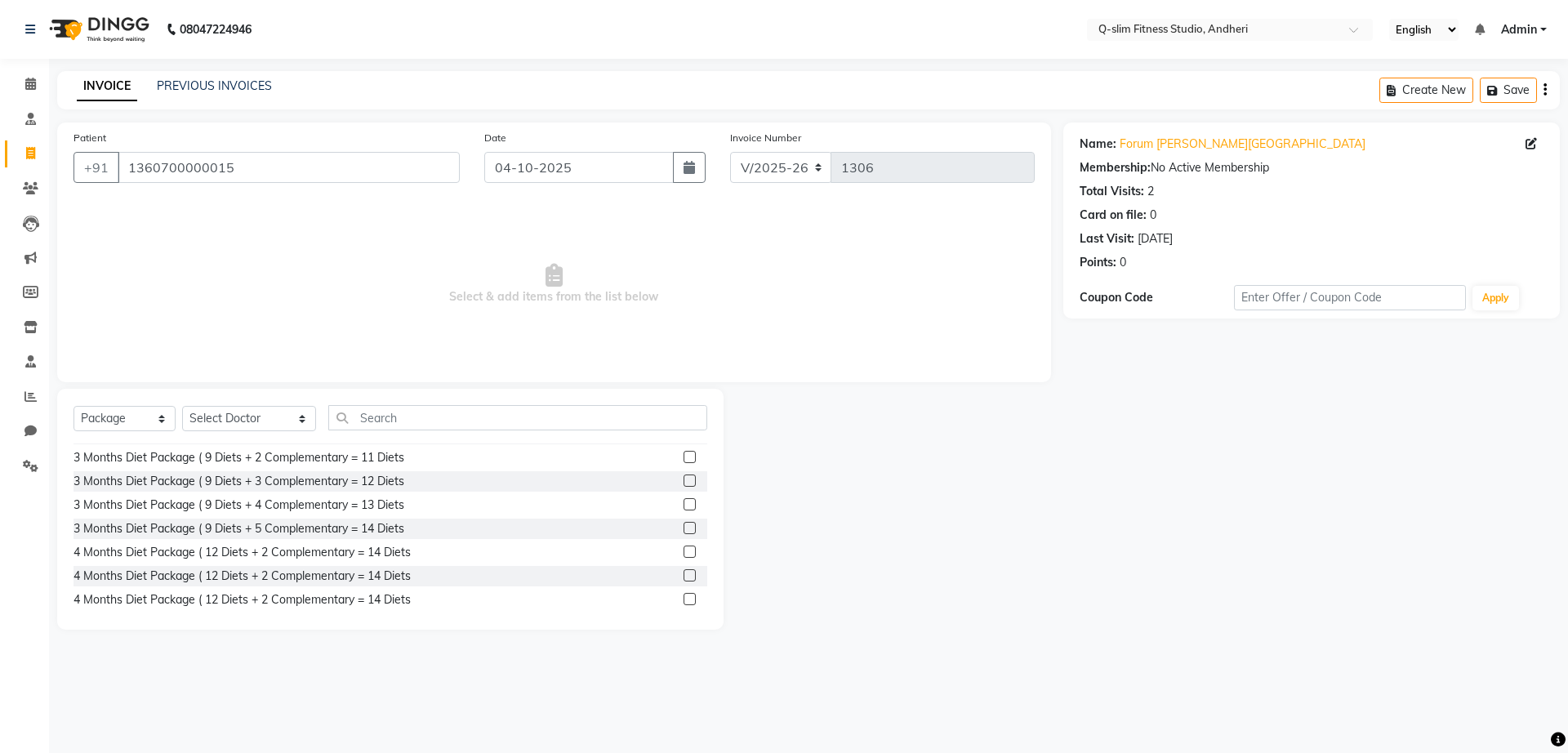
click at [1073, 625] on div "Name: Forum [PERSON_NAME][GEOGRAPHIC_DATA] Membership: No Active Membership Tot…" at bounding box center [1317, 376] width 509 height 507
click at [683, 483] on label at bounding box center [689, 480] width 13 height 13
click at [683, 483] on input "checkbox" at bounding box center [688, 481] width 11 height 11
checkbox input "false"
click at [1096, 447] on div "Name: Forum [PERSON_NAME][GEOGRAPHIC_DATA] Membership: No Active Membership Tot…" at bounding box center [1317, 376] width 509 height 507
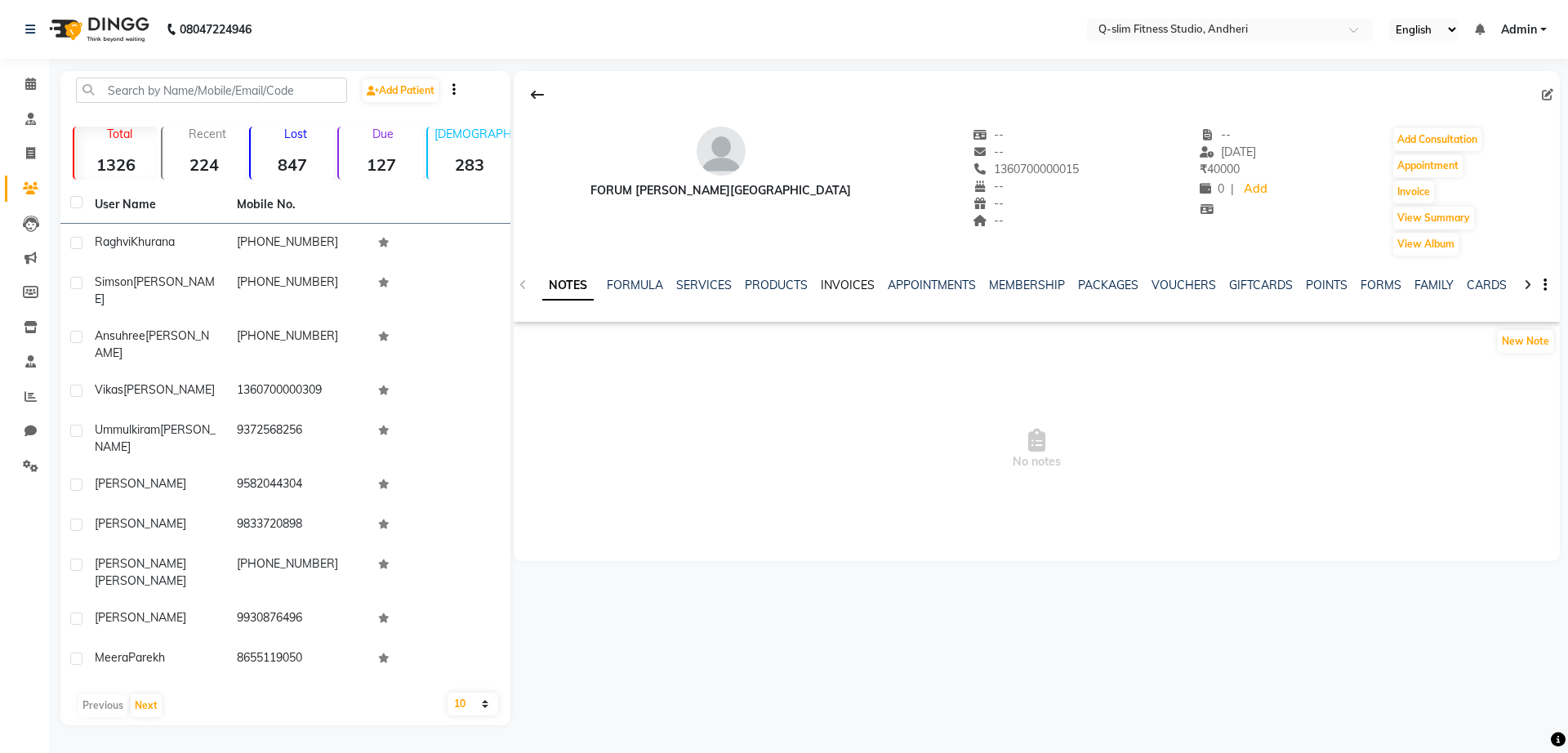
click at [858, 287] on link "INVOICES" at bounding box center [848, 285] width 54 height 15
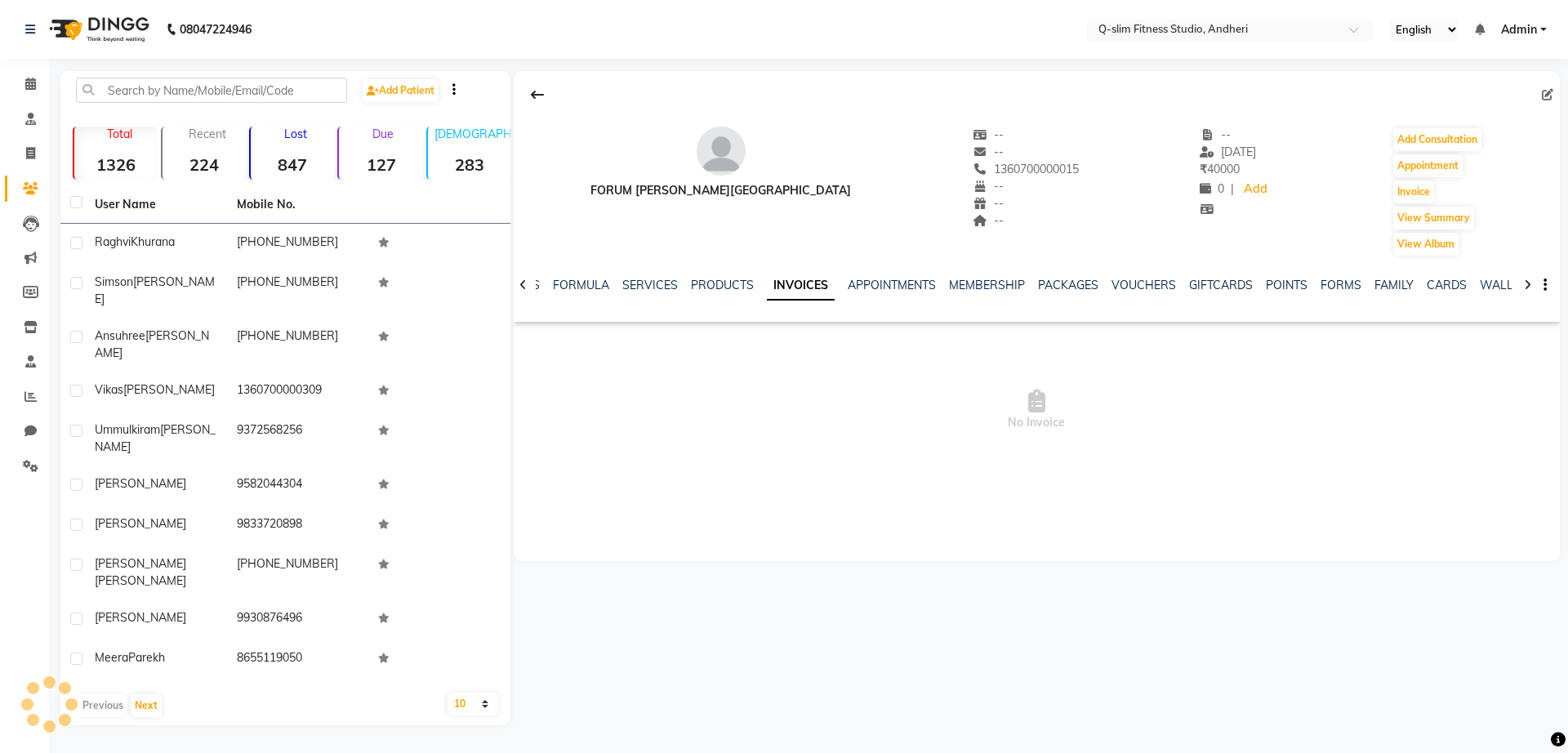
click at [858, 287] on ul "NOTES FORMULA SERVICES PRODUCTS INVOICES APPOINTMENTS MEMBERSHIP PACKAGES VOUCH…" at bounding box center [1021, 285] width 1036 height 17
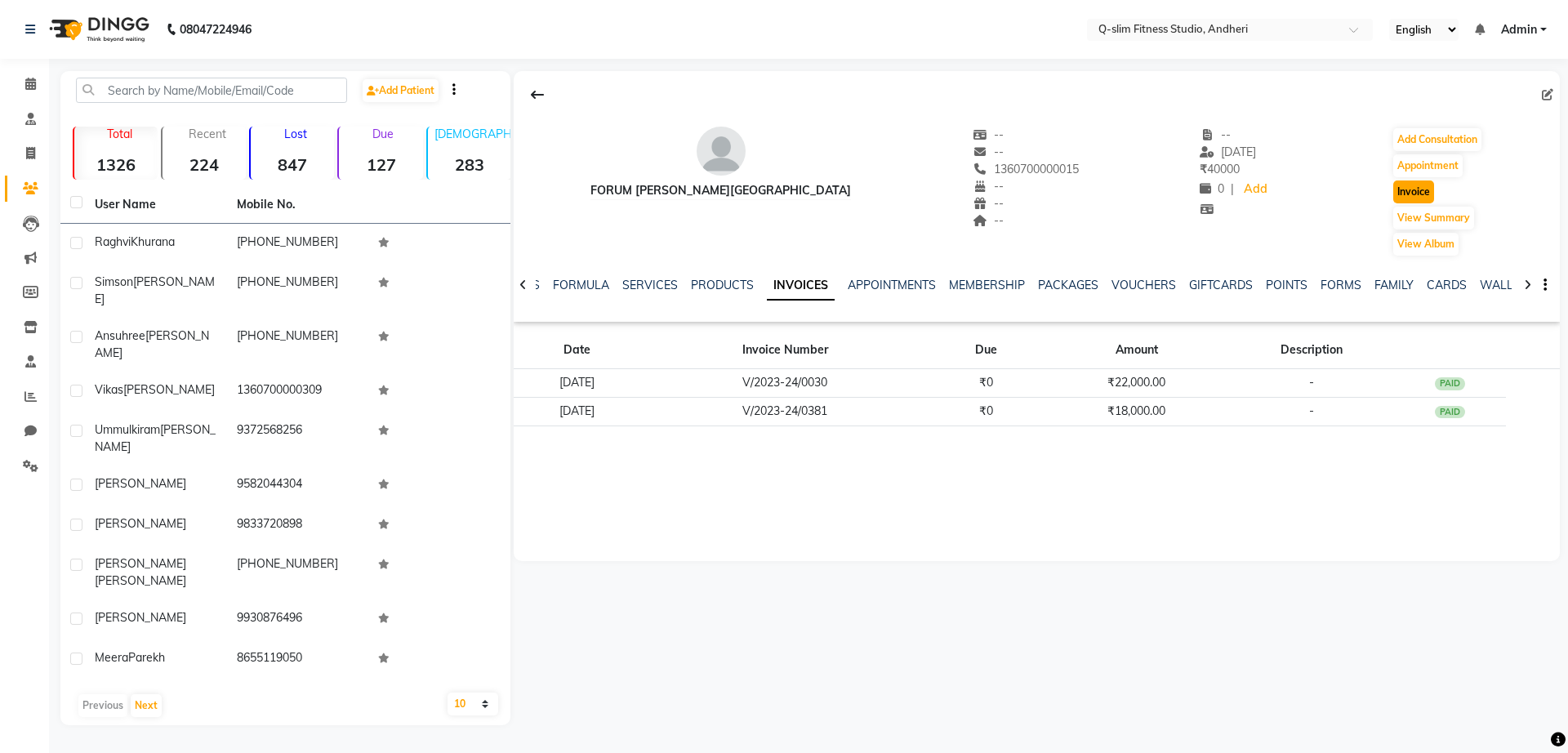
click at [1416, 195] on button "Invoice" at bounding box center [1414, 191] width 41 height 23
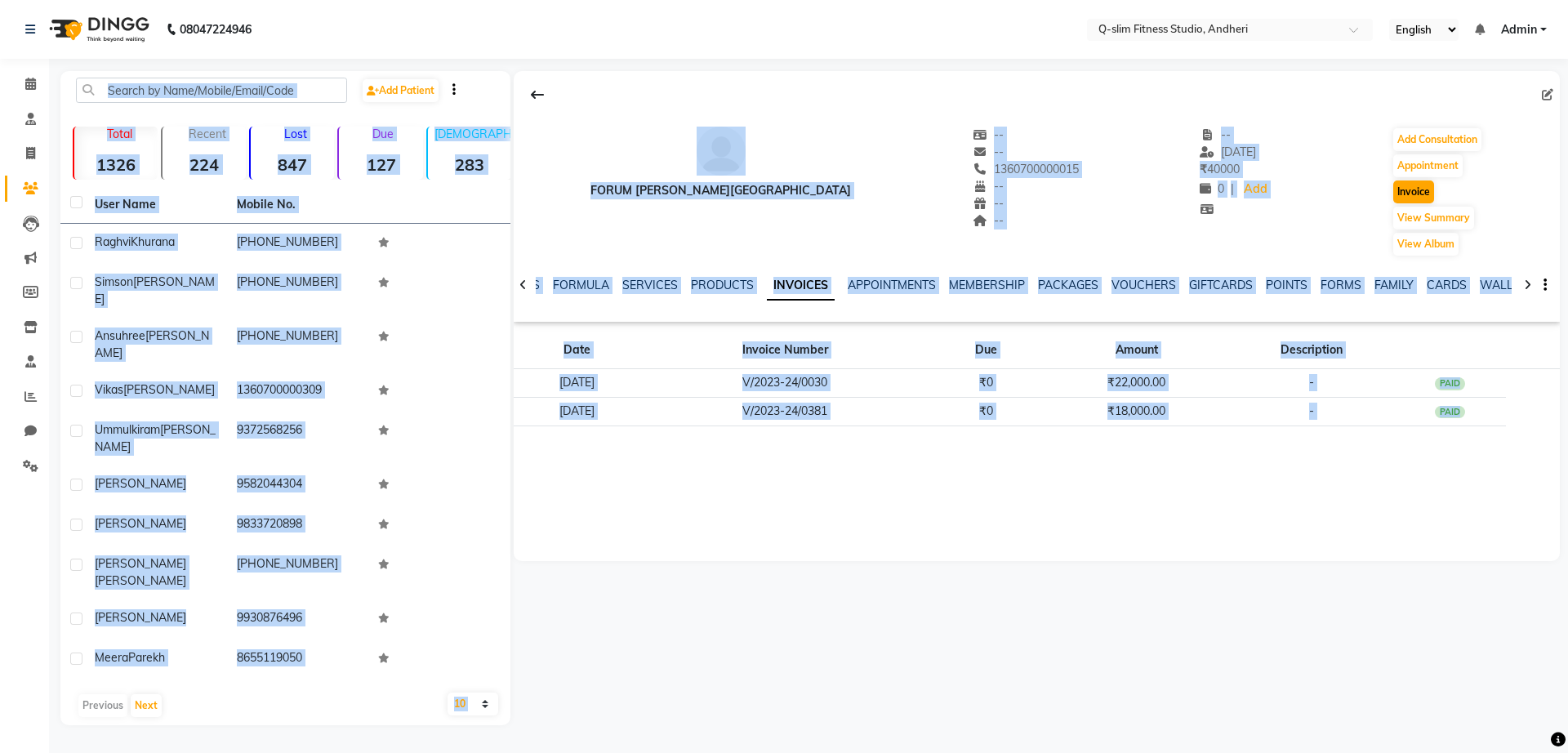
select select "8143"
select select "service"
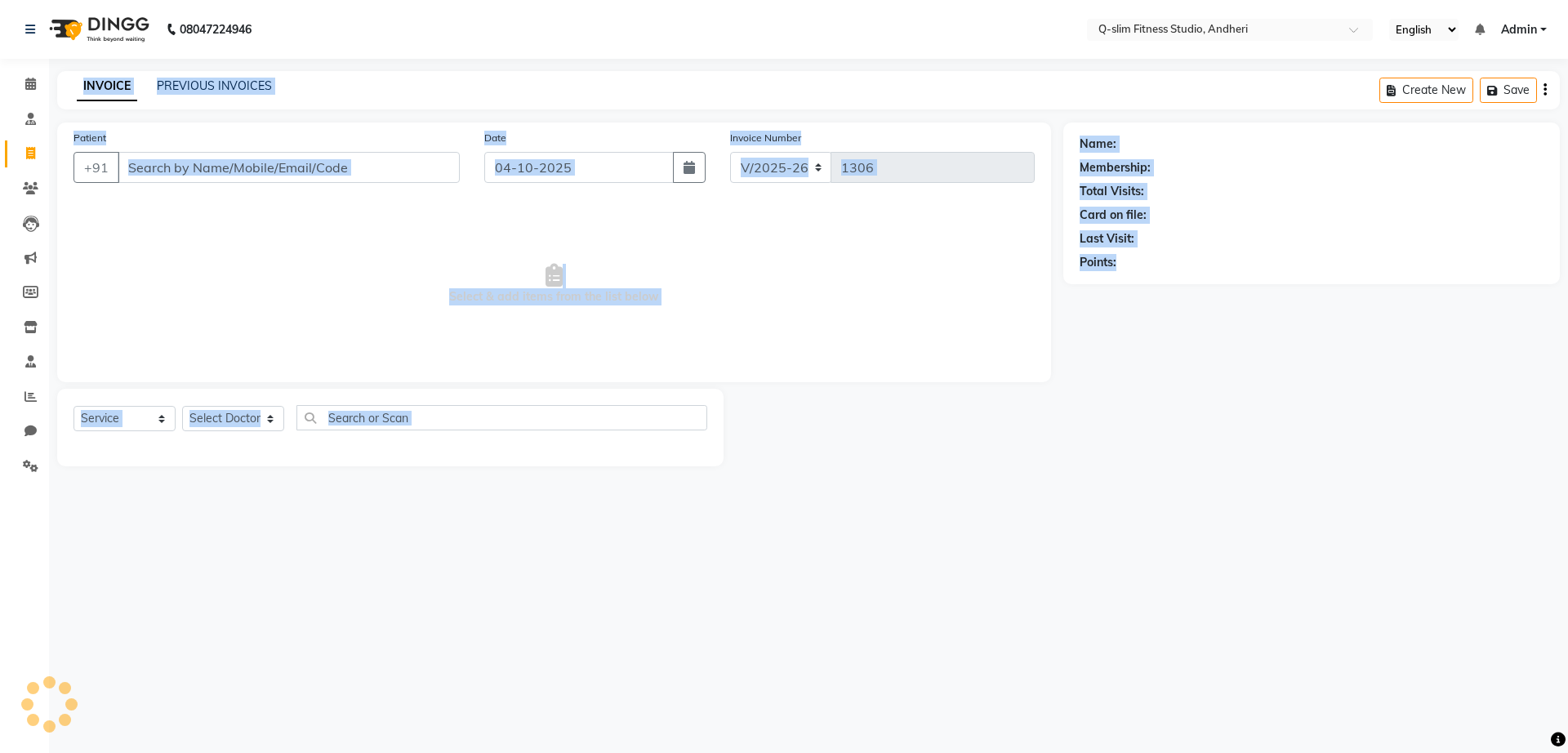
click at [1416, 195] on div "Total Visits:" at bounding box center [1311, 191] width 464 height 17
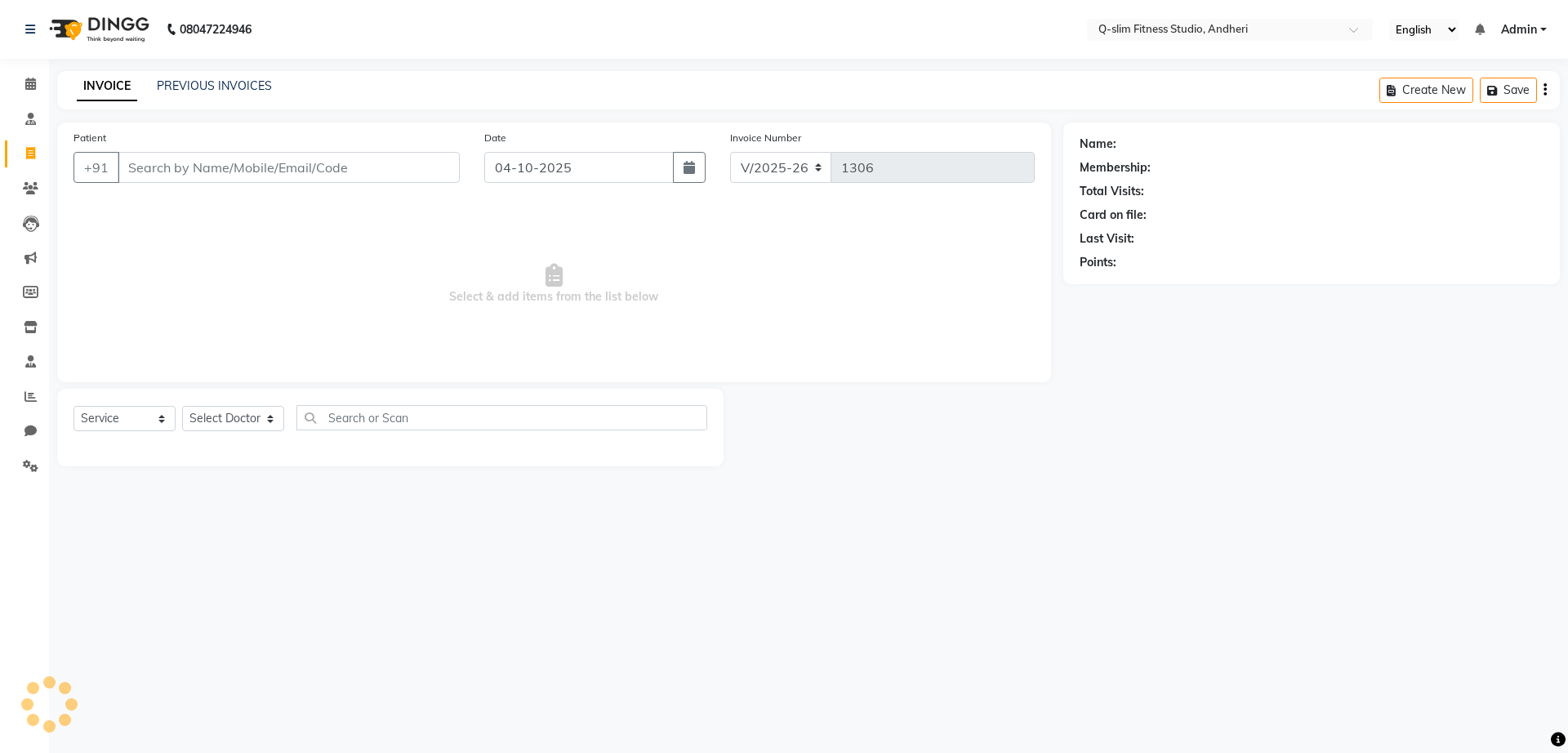
type input "1360700000015"
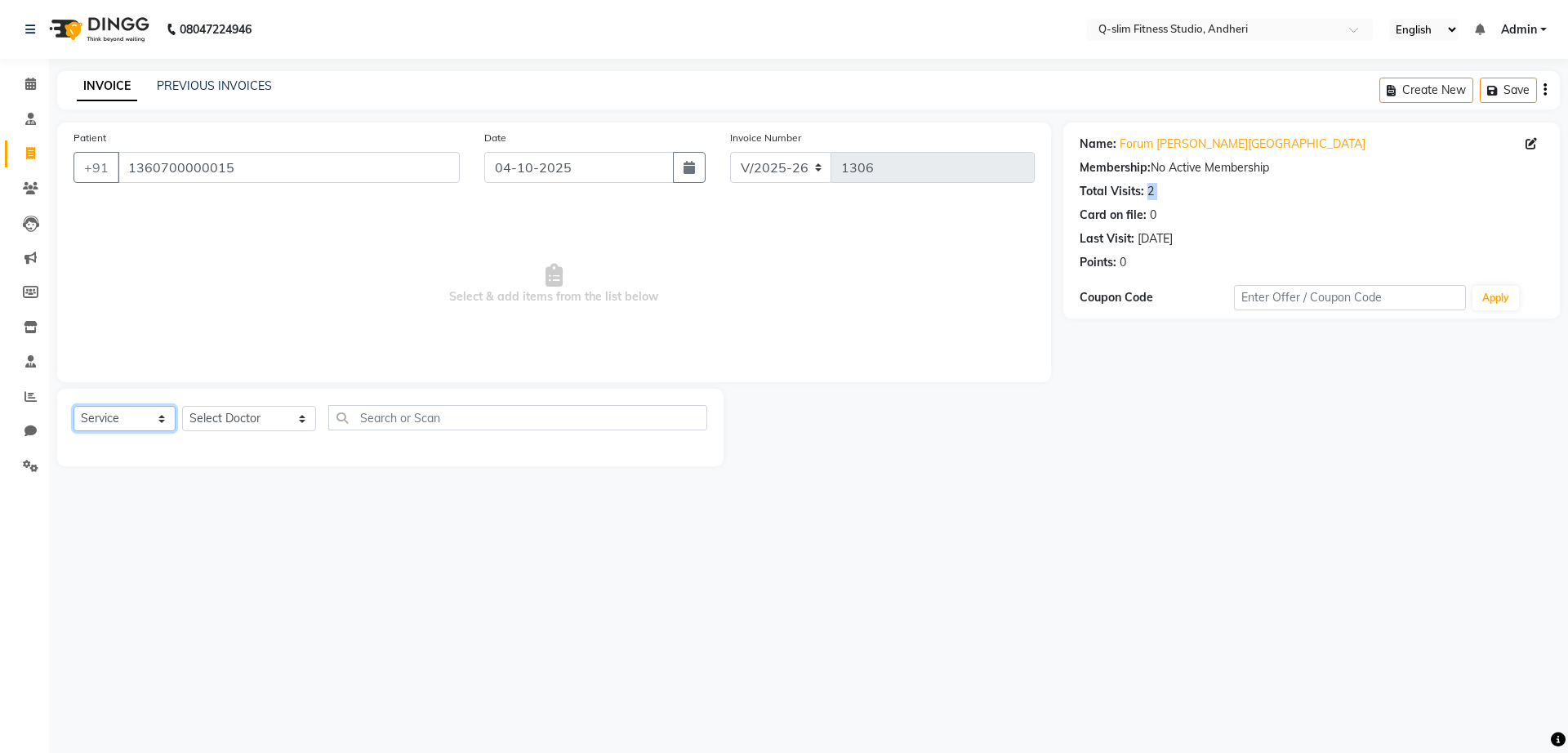
click at [155, 423] on select "Select Service Product Membership Package Voucher Prepaid Gift Card" at bounding box center [125, 418] width 102 height 25
select select "package"
click at [74, 406] on select "Select Service Product Membership Package Voucher Prepaid Gift Card" at bounding box center [125, 418] width 102 height 25
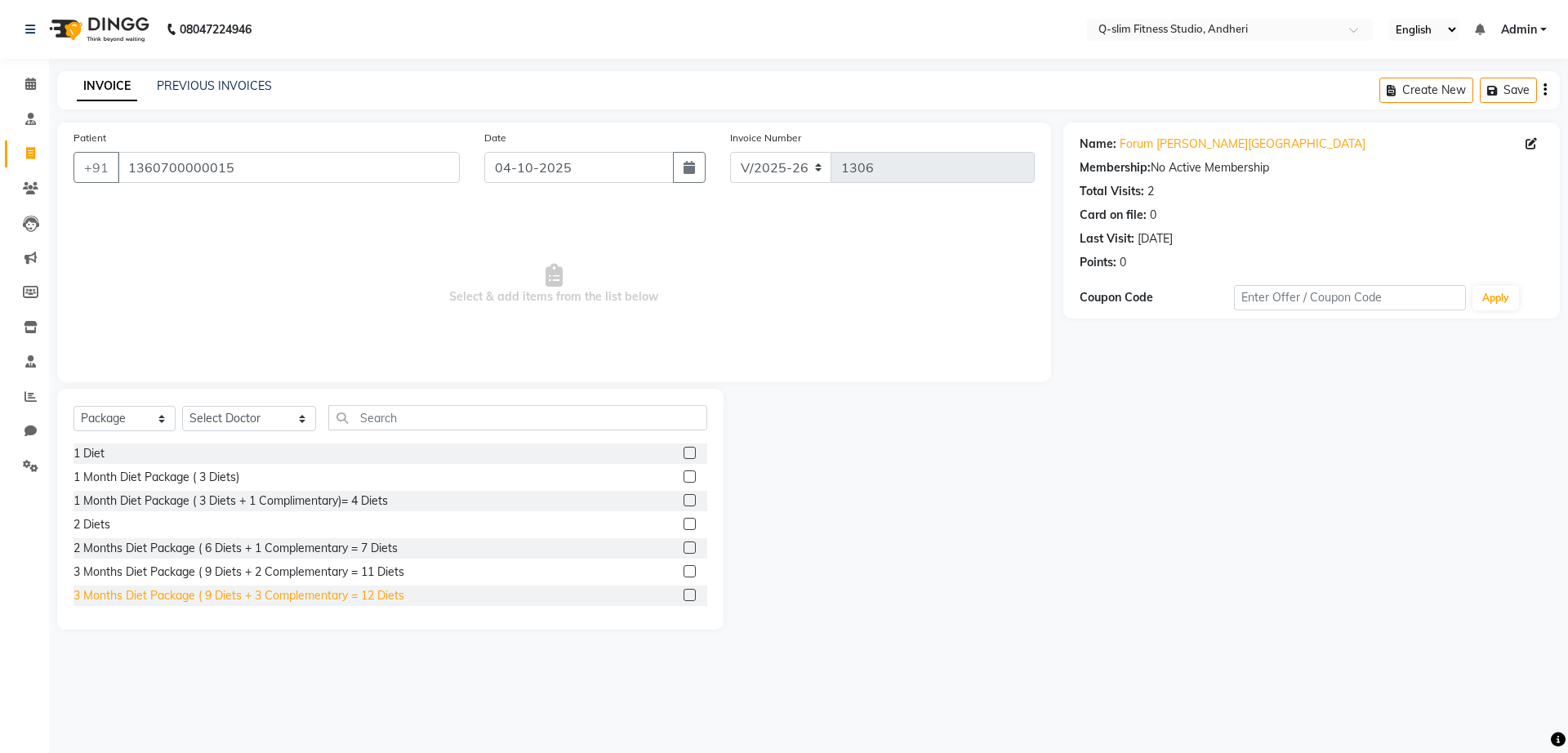
click at [394, 595] on div "3 Months Diet Package ( 9 Diets + 3 Complementary = 12 Diets" at bounding box center [239, 595] width 331 height 17
click at [683, 598] on label at bounding box center [689, 595] width 13 height 13
click at [683, 598] on input "checkbox" at bounding box center [688, 595] width 11 height 11
click at [683, 598] on label at bounding box center [689, 595] width 13 height 13
click at [683, 598] on input "checkbox" at bounding box center [688, 595] width 11 height 11
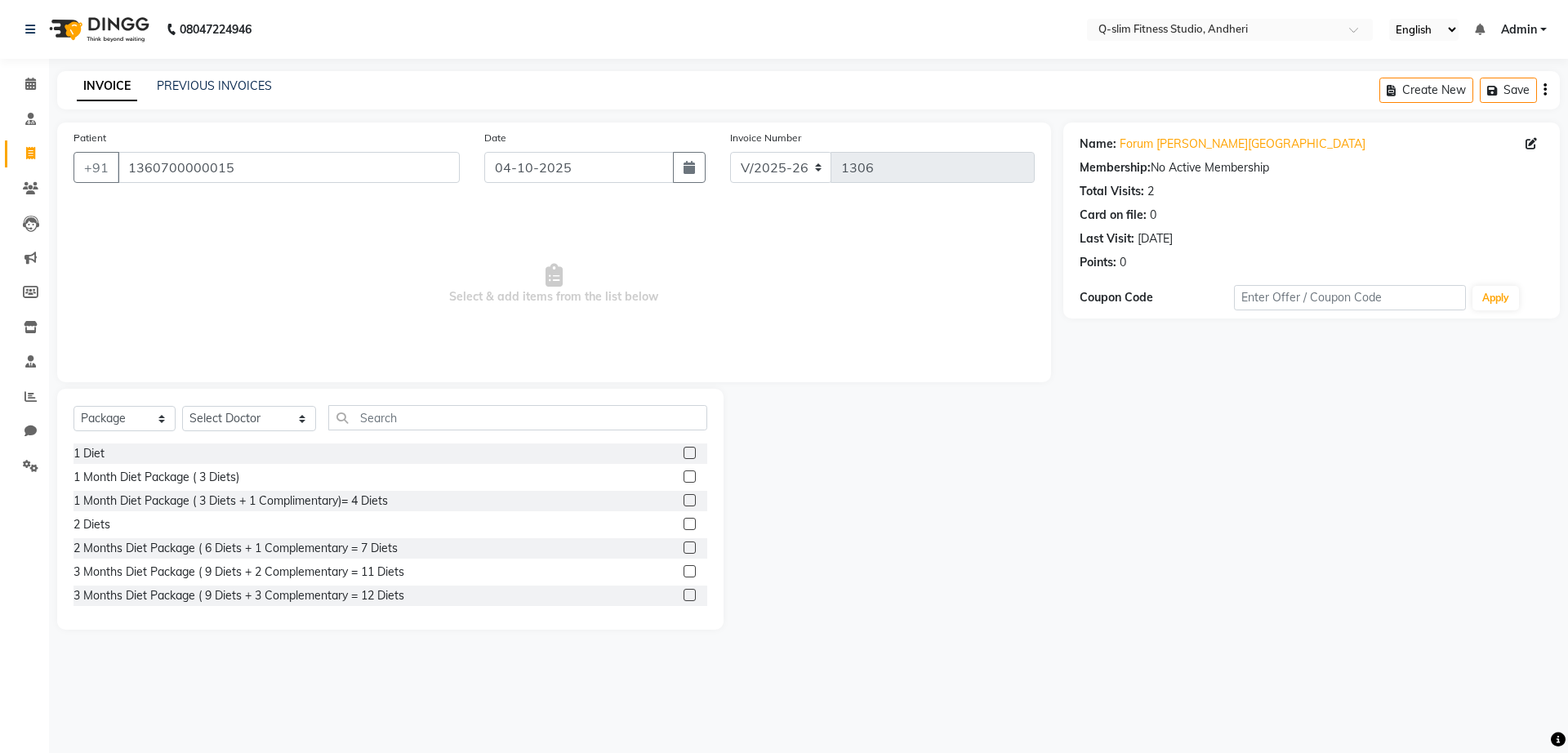
click at [583, 591] on div "3 Months Diet Package ( 9 Diets + 3 Complementary = 12 Diets" at bounding box center [391, 595] width 634 height 20
click at [346, 587] on div "3 Months Diet Package ( 9 Diets + 3 Complementary = 12 Diets" at bounding box center [239, 595] width 331 height 17
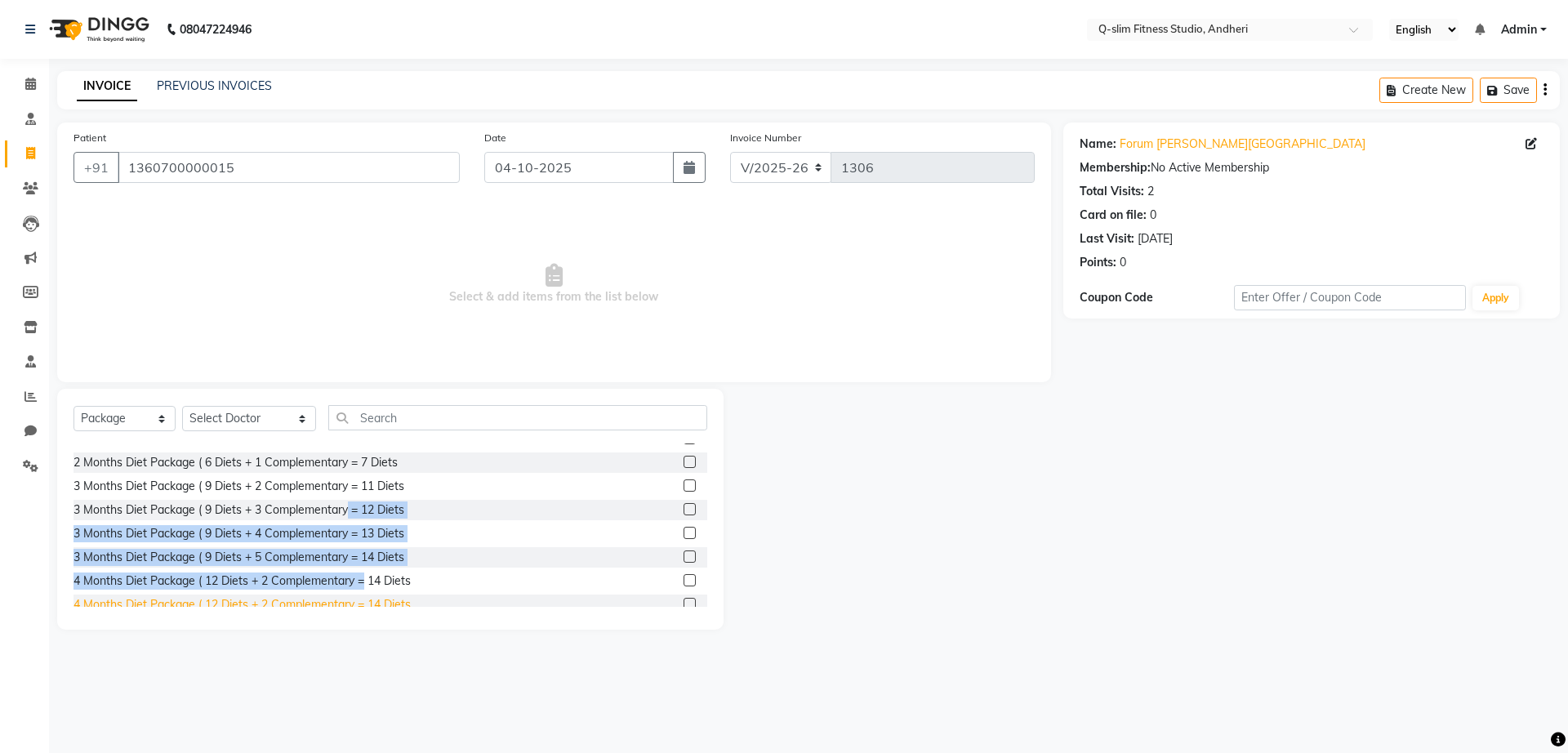
drag, startPoint x: 346, startPoint y: 586, endPoint x: 366, endPoint y: 595, distance: 21.9
click at [366, 595] on div "1 Diet 1 Month Diet Package ( 3 Diets) 1 Month Diet Package ( 3 Diets + 1 Compl…" at bounding box center [391, 525] width 634 height 164
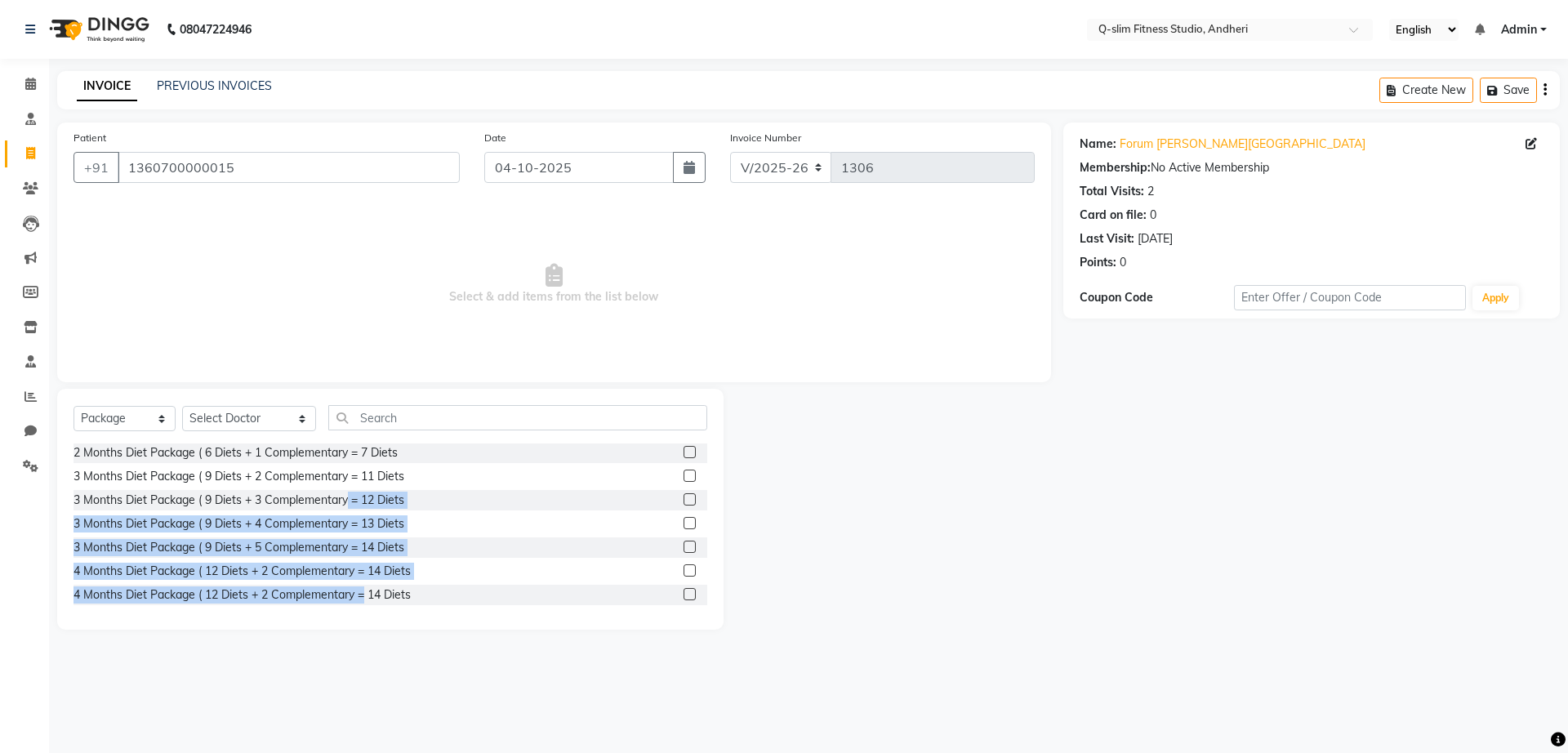
click at [448, 498] on div "3 Months Diet Package ( 9 Diets + 3 Complementary = 12 Diets" at bounding box center [391, 500] width 634 height 20
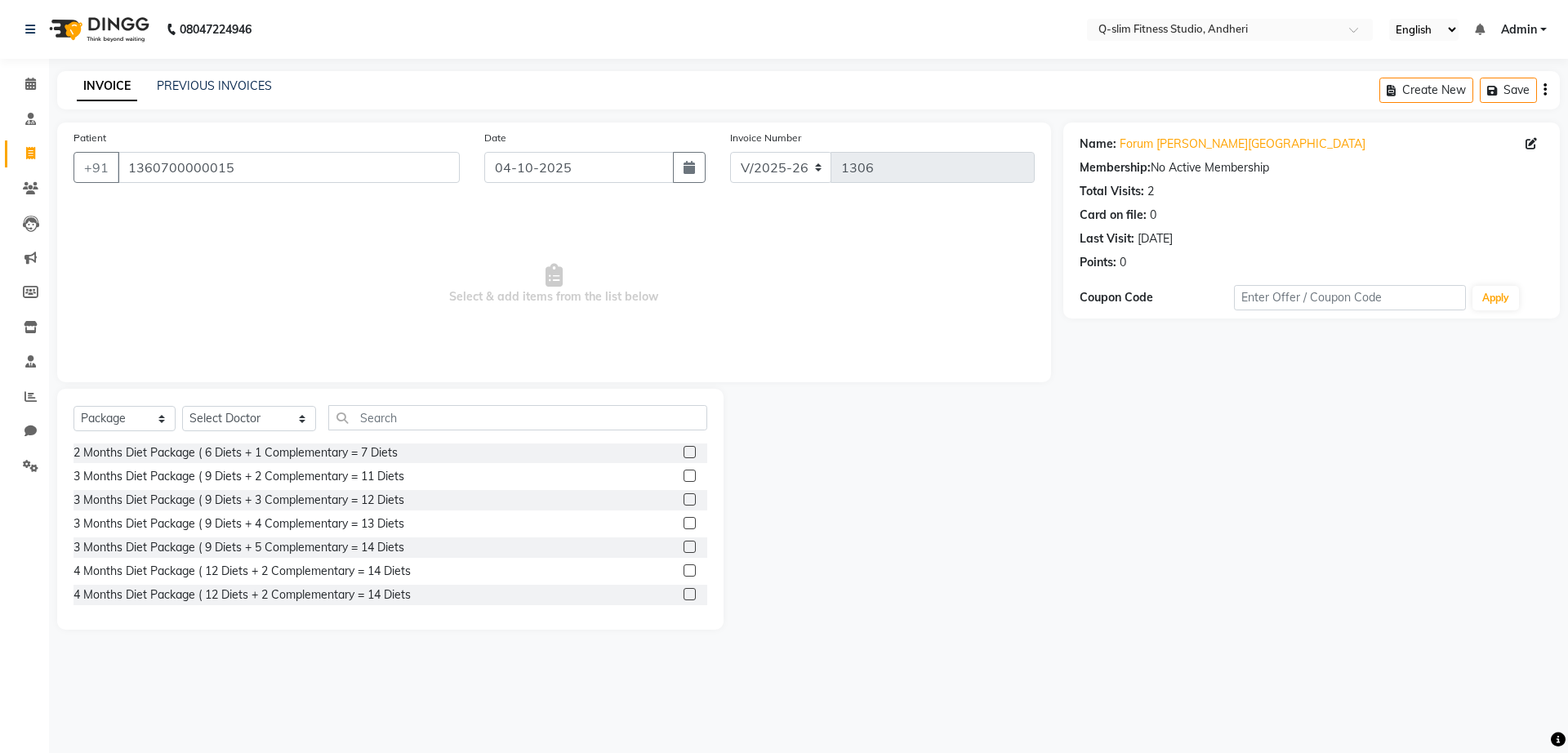
click at [683, 497] on label at bounding box center [689, 499] width 13 height 13
click at [683, 497] on input "checkbox" at bounding box center [688, 500] width 11 height 11
click at [667, 493] on div "3 Months Diet Package ( 9 Diets + 3 Complementary = 12 Diets" at bounding box center [391, 500] width 634 height 20
click at [683, 494] on label at bounding box center [689, 499] width 13 height 13
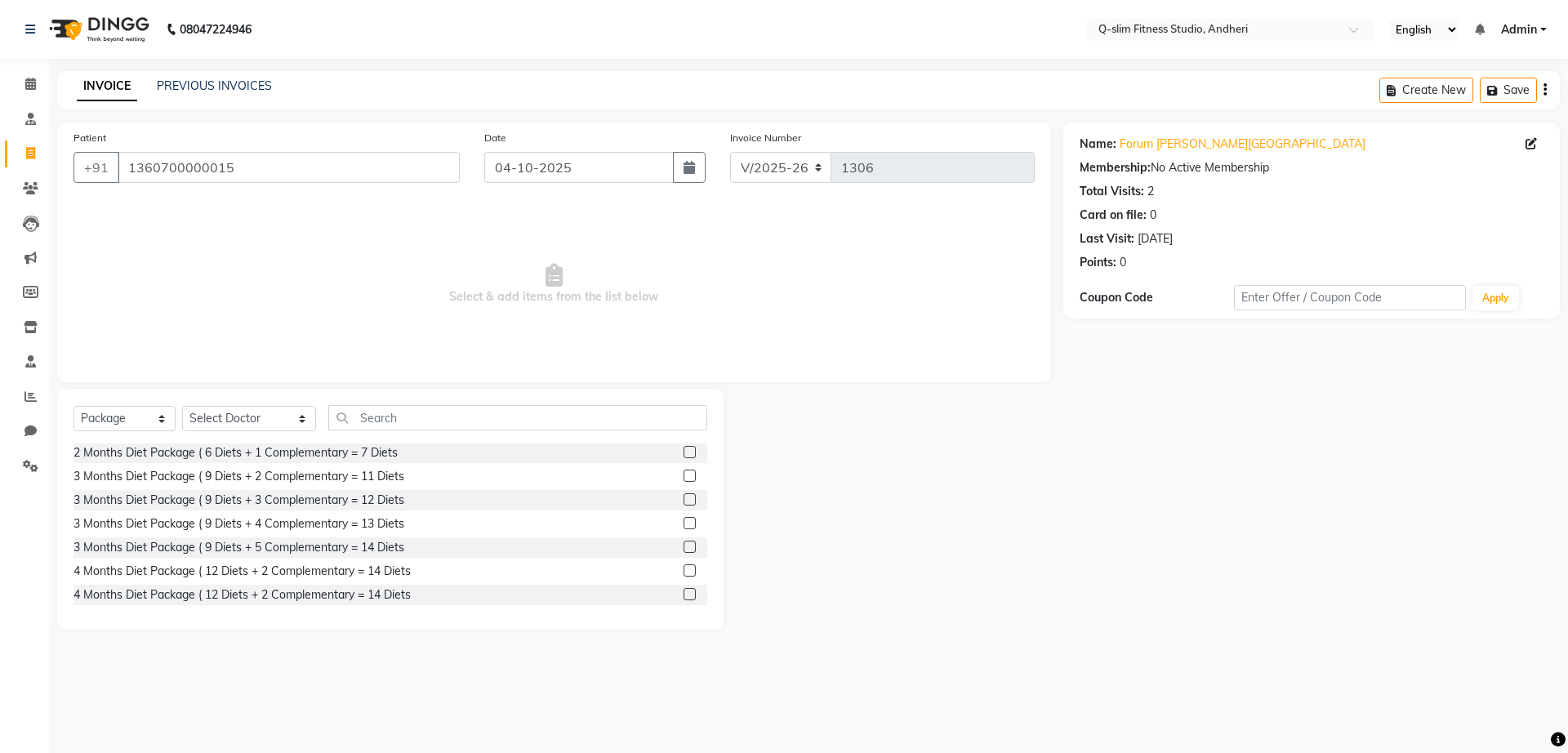
click at [683, 495] on input "checkbox" at bounding box center [688, 500] width 11 height 11
drag, startPoint x: 676, startPoint y: 499, endPoint x: 890, endPoint y: 548, distance: 219.5
click at [890, 548] on div at bounding box center [893, 509] width 340 height 241
click at [683, 504] on label at bounding box center [689, 499] width 13 height 13
click at [683, 504] on input "checkbox" at bounding box center [688, 500] width 11 height 11
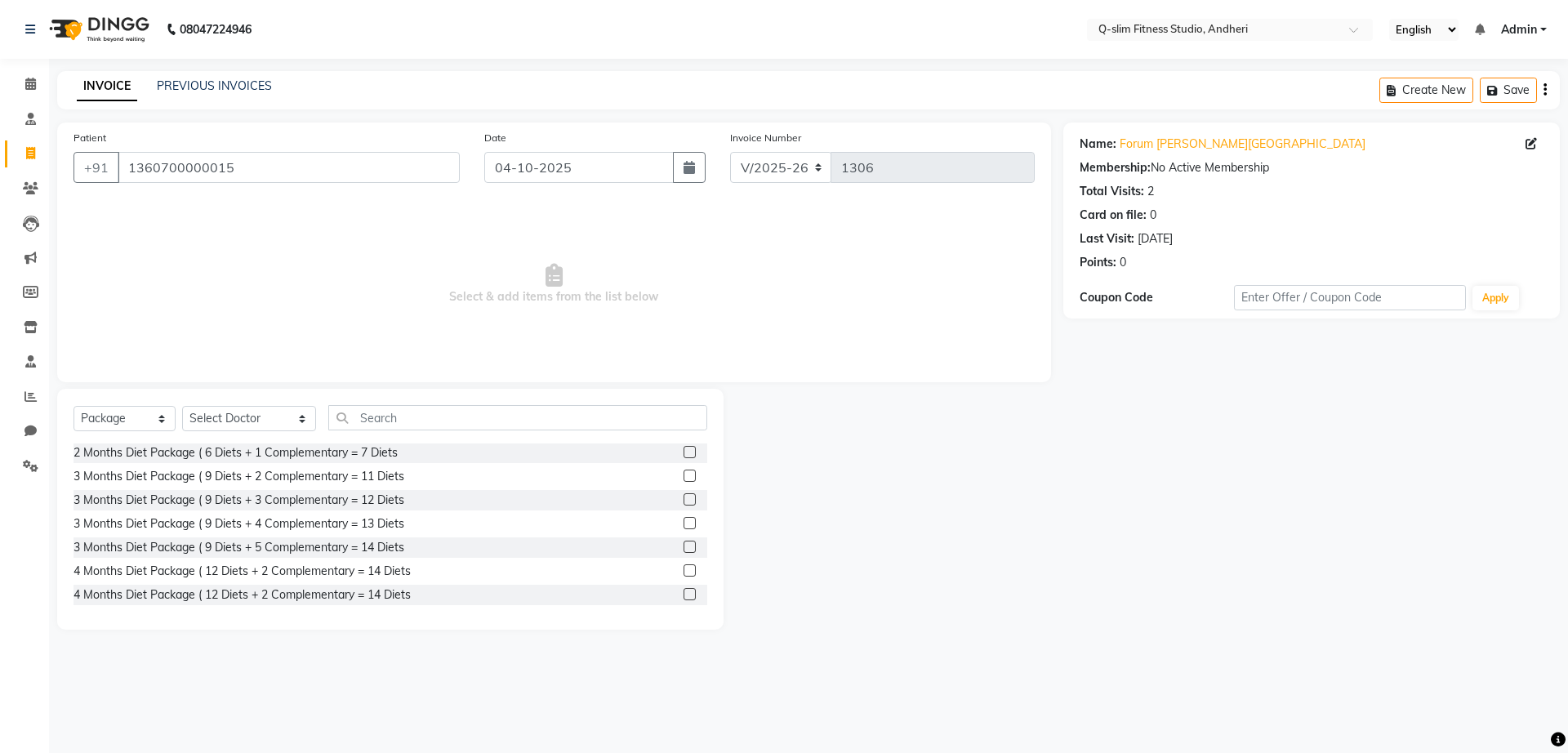
click at [683, 504] on label at bounding box center [689, 499] width 13 height 13
click at [683, 504] on input "checkbox" at bounding box center [688, 500] width 11 height 11
click at [683, 501] on label at bounding box center [689, 499] width 13 height 13
click at [683, 501] on input "checkbox" at bounding box center [688, 500] width 11 height 11
click at [683, 501] on label at bounding box center [689, 499] width 13 height 13
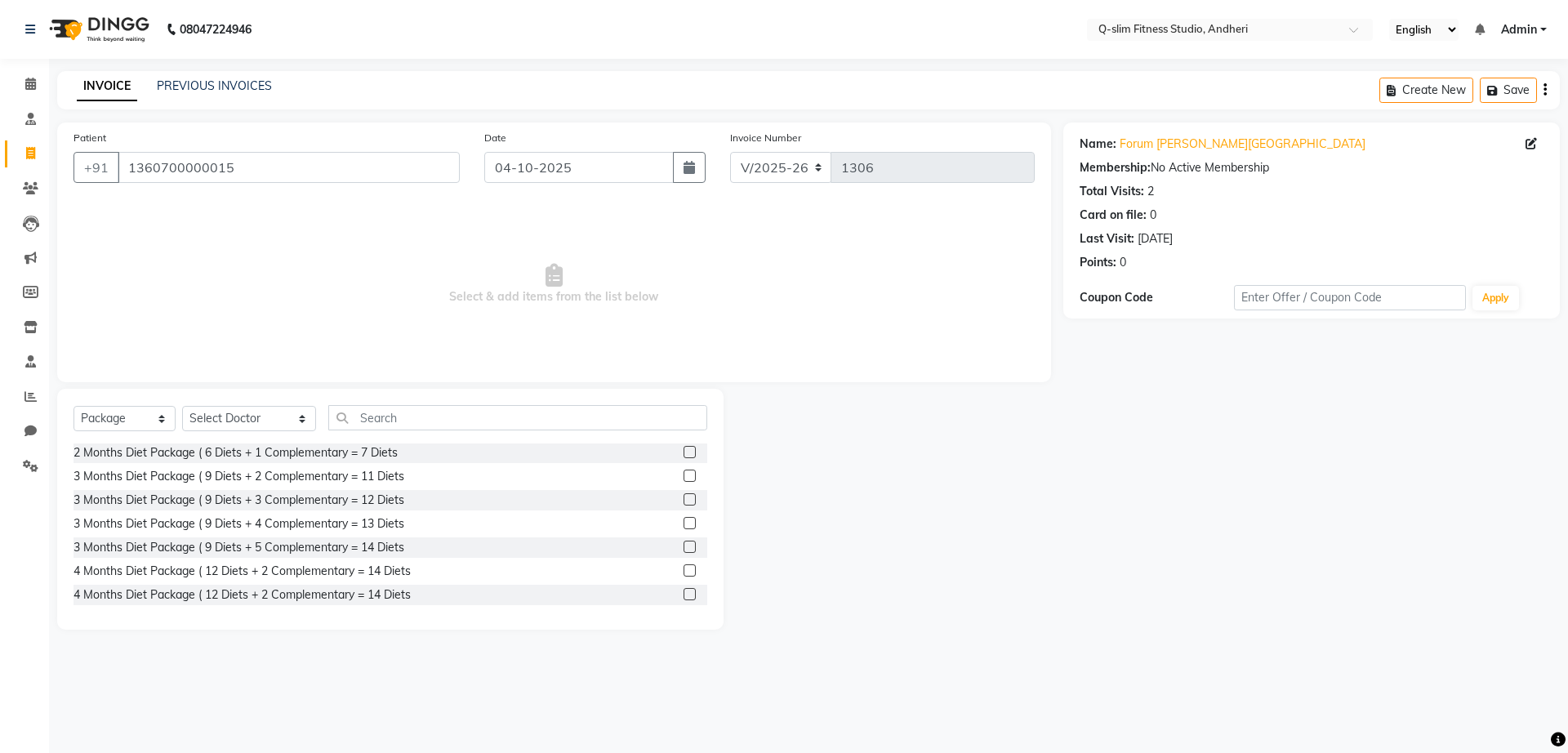
click at [683, 501] on input "checkbox" at bounding box center [688, 500] width 11 height 11
click at [683, 501] on label at bounding box center [689, 499] width 13 height 13
click at [683, 501] on input "checkbox" at bounding box center [688, 500] width 11 height 11
click at [683, 501] on label at bounding box center [689, 499] width 13 height 13
click at [683, 501] on input "checkbox" at bounding box center [688, 500] width 11 height 11
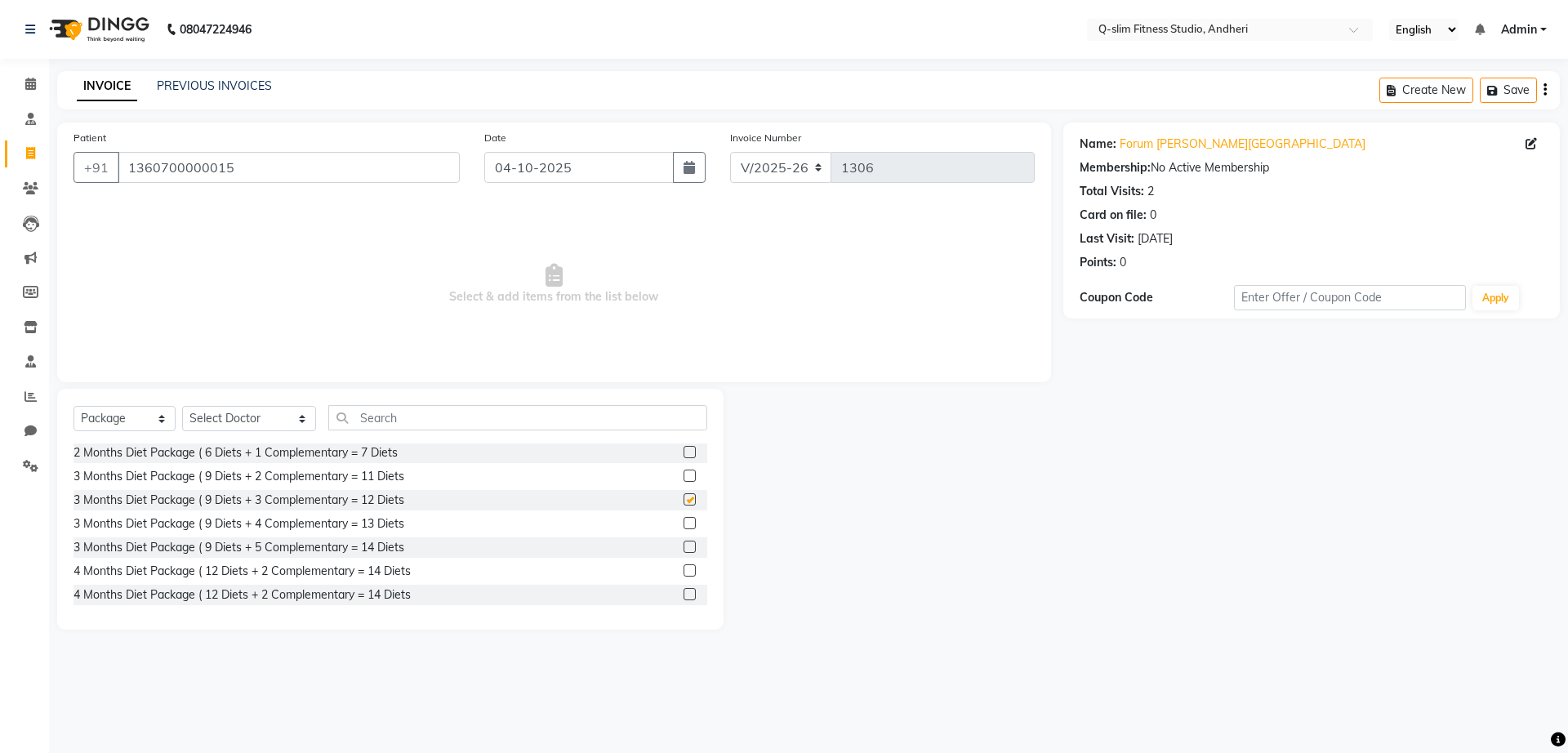
checkbox input "false"
click at [159, 420] on select "Select Service Product Membership Package Voucher Prepaid Gift Card" at bounding box center [125, 418] width 102 height 25
click at [267, 423] on select "Select Doctor Dr [PERSON_NAME] [PERSON_NAME] [PERSON_NAME] / [PERSON_NAME] Sess…" at bounding box center [249, 418] width 134 height 25
select select "76951"
click at [182, 406] on select "Select Doctor Dr [PERSON_NAME] [PERSON_NAME] [PERSON_NAME] / [PERSON_NAME] Sess…" at bounding box center [249, 418] width 134 height 25
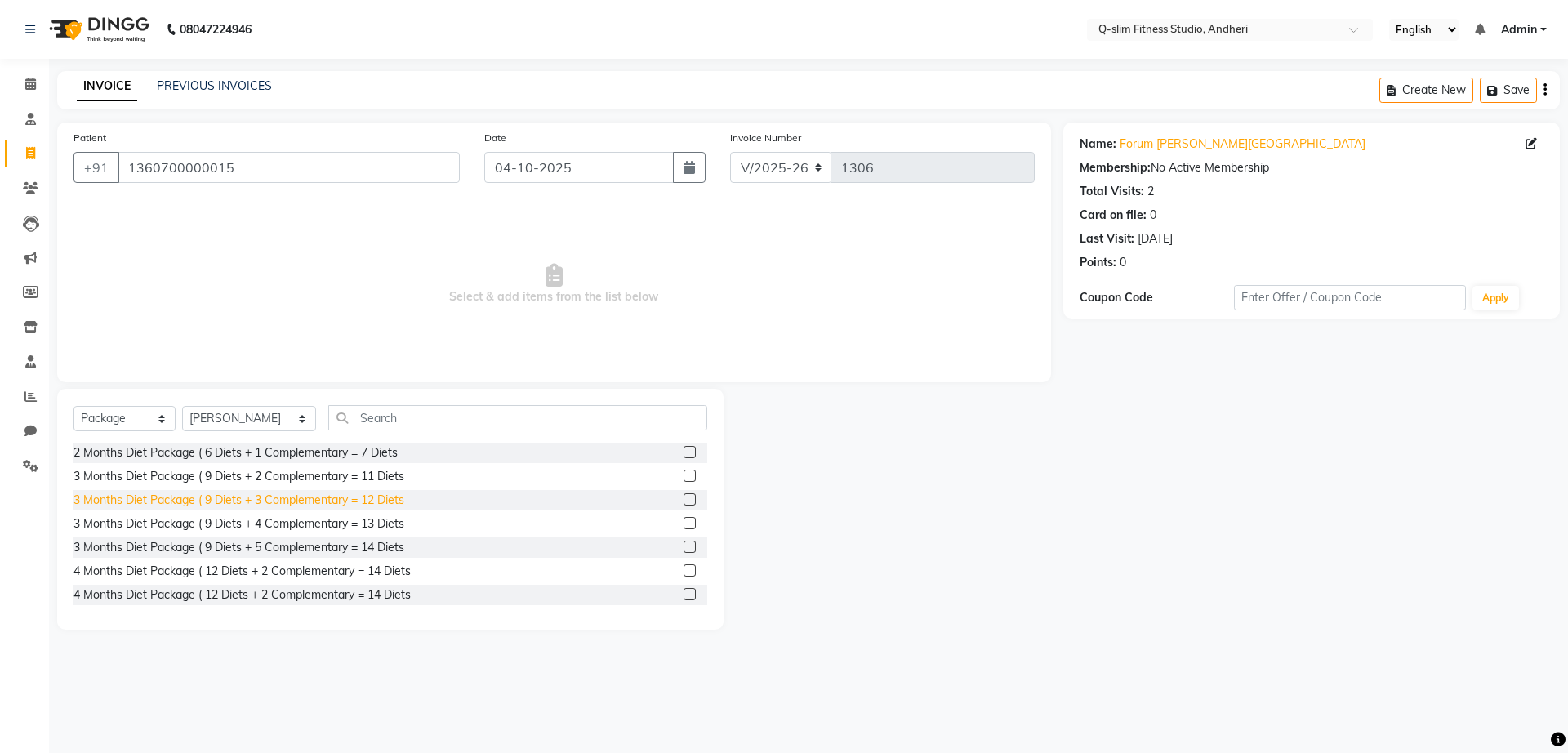
click at [261, 496] on div "3 Months Diet Package ( 9 Diets + 3 Complementary = 12 Diets" at bounding box center [239, 500] width 331 height 17
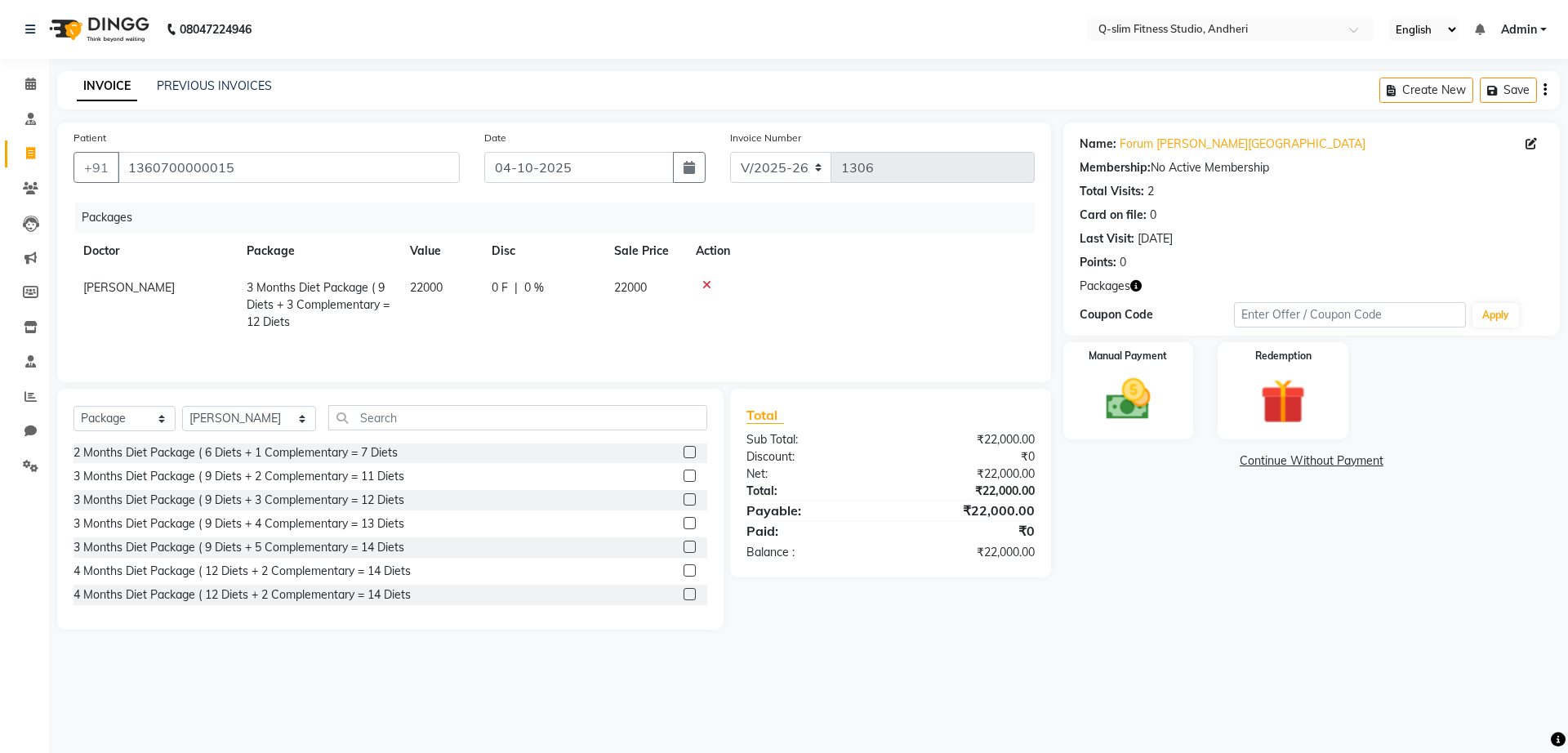
click at [683, 506] on label at bounding box center [689, 499] width 13 height 13
click at [683, 506] on input "checkbox" at bounding box center [688, 500] width 11 height 11
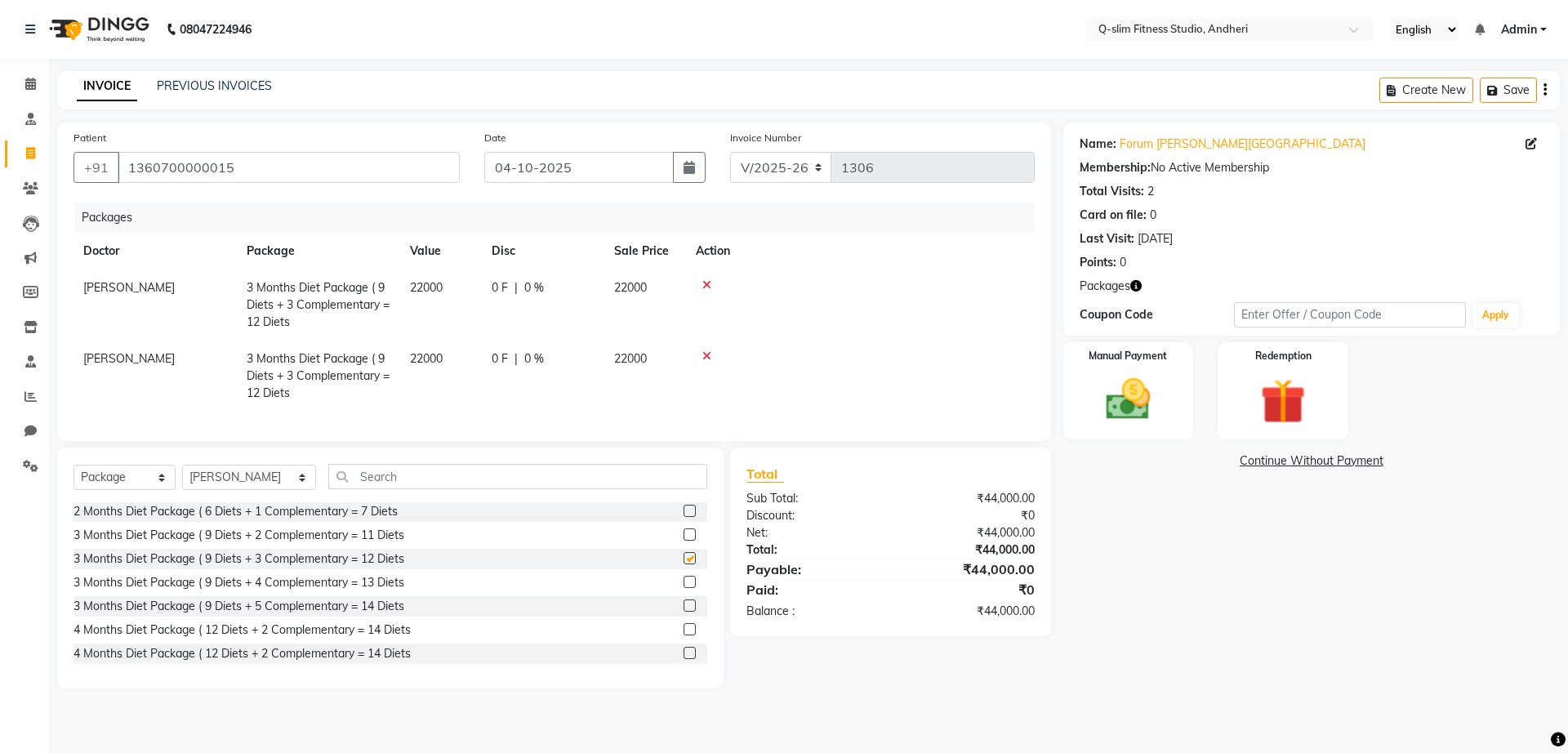
checkbox input "false"
click at [706, 360] on icon at bounding box center [707, 356] width 9 height 12
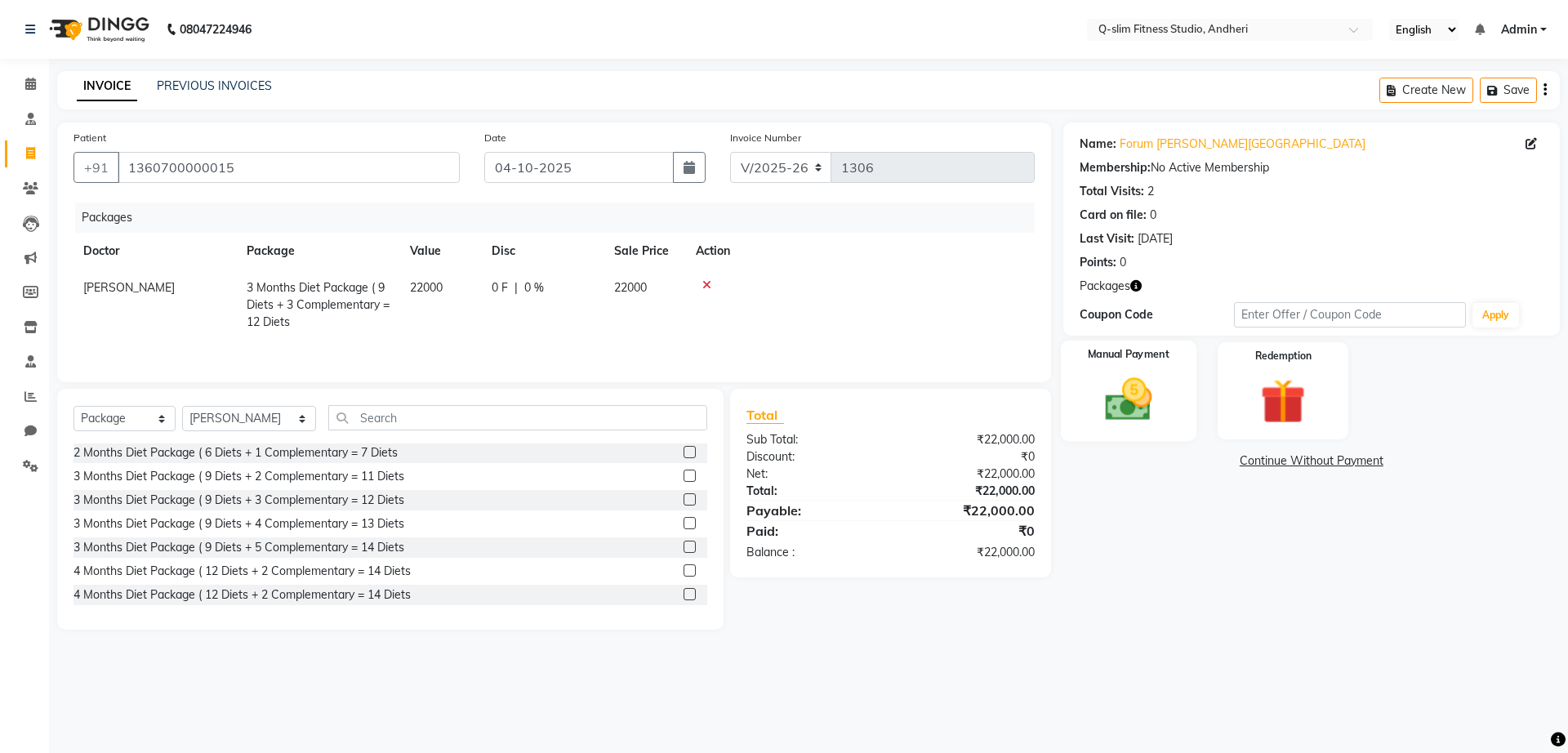
click at [1124, 363] on div "Manual Payment" at bounding box center [1128, 391] width 136 height 101
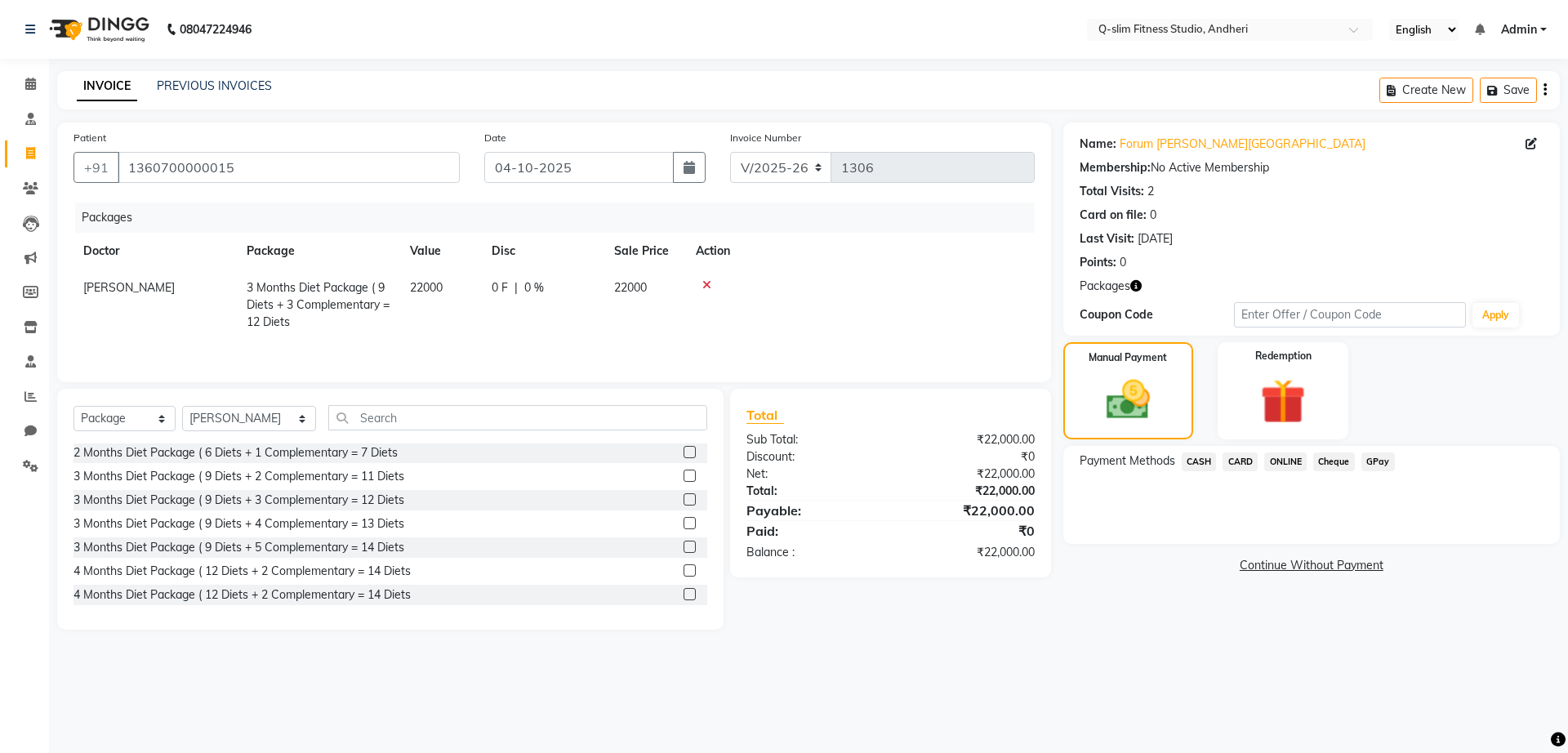
click at [1205, 463] on span "CASH" at bounding box center [1200, 462] width 35 height 18
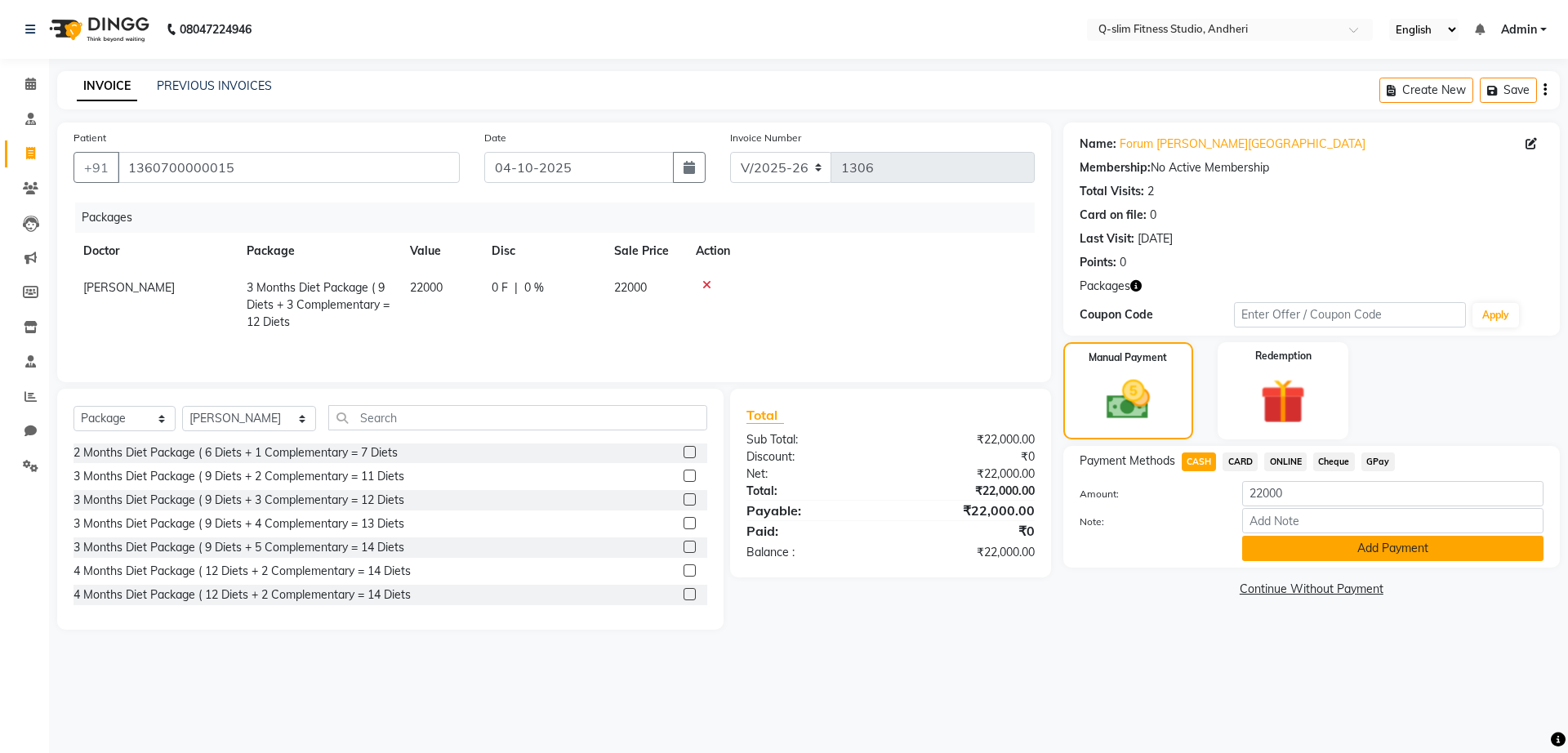
click at [1353, 553] on button "Add Payment" at bounding box center [1393, 548] width 301 height 25
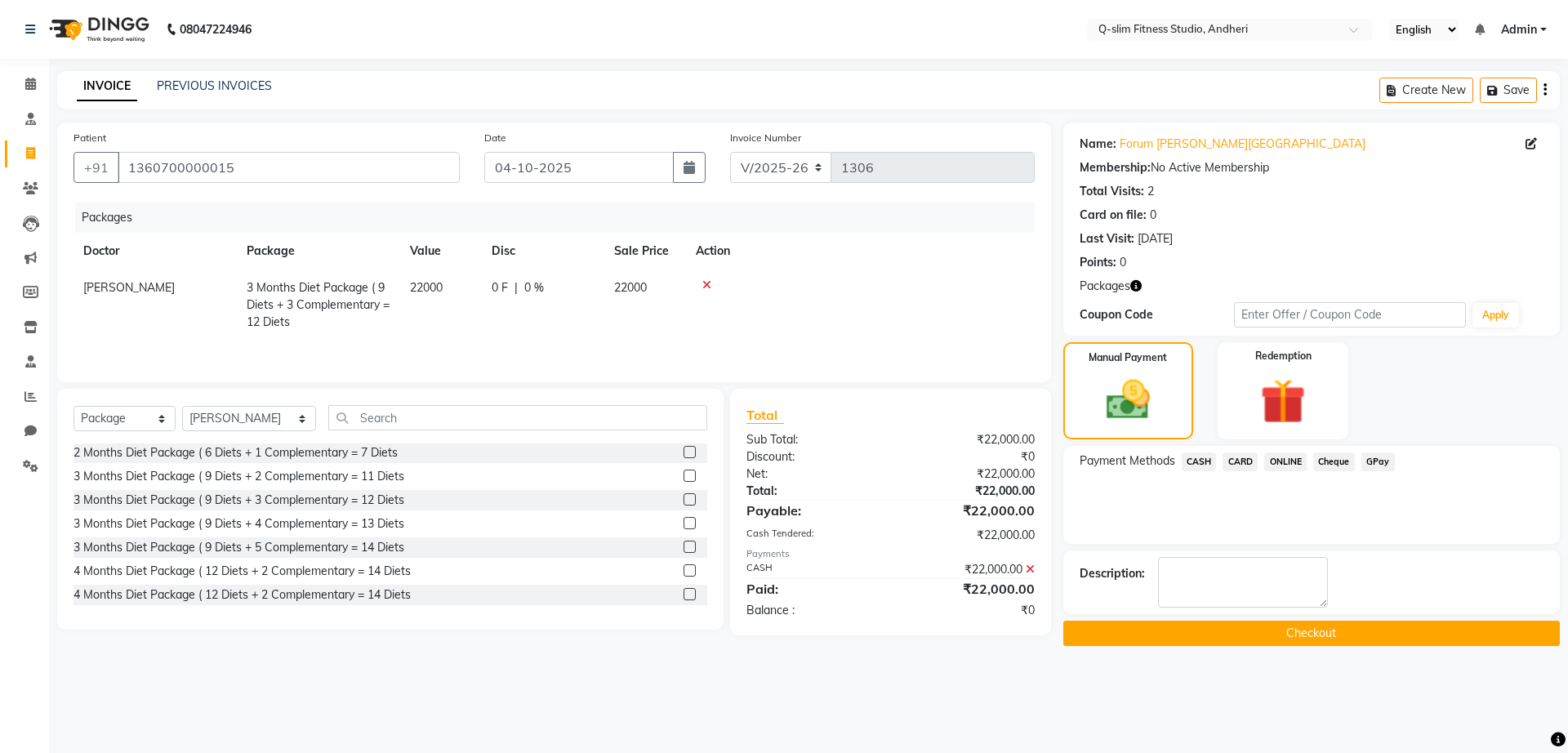
click at [1353, 641] on button "Checkout" at bounding box center [1311, 633] width 496 height 25
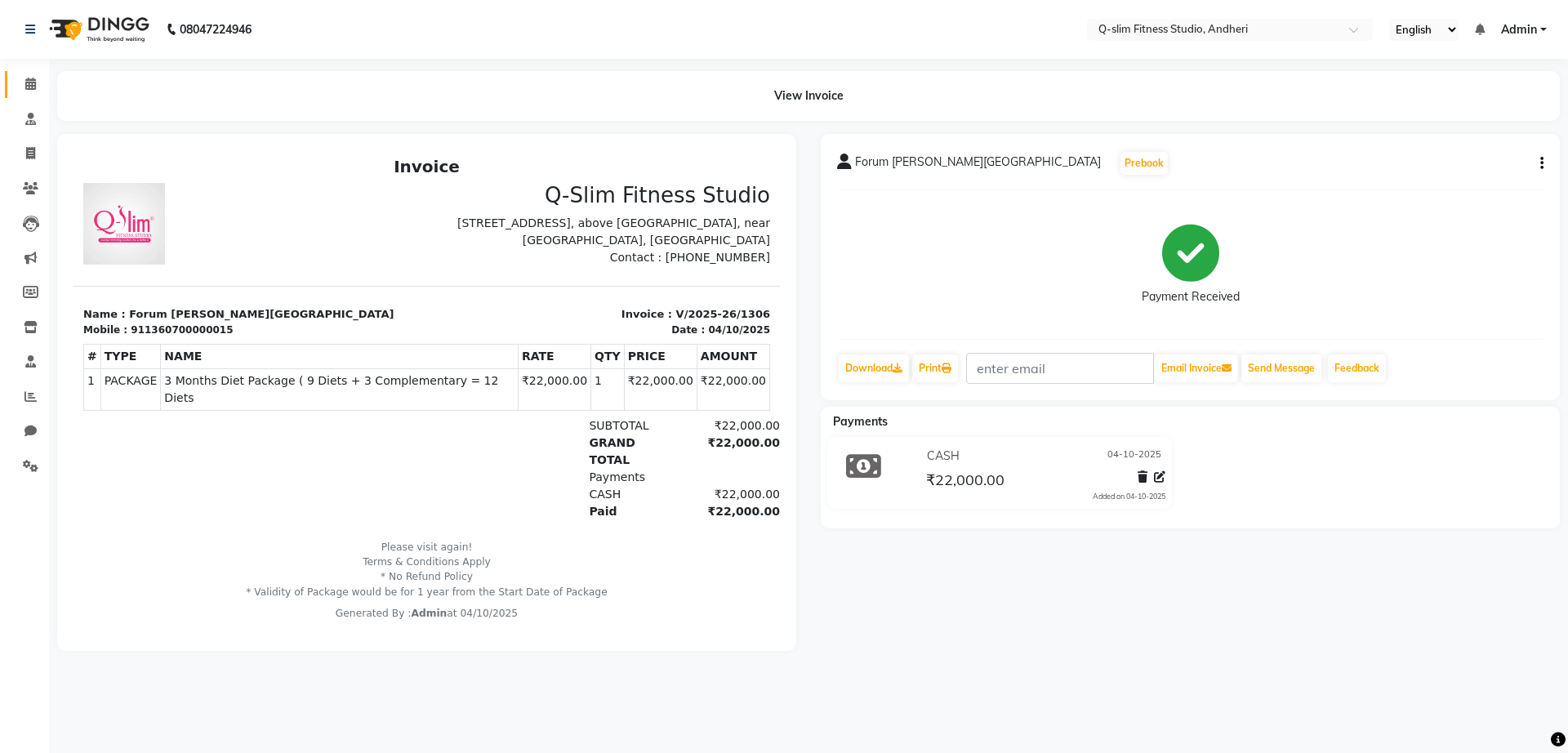
scroll to position [13, 0]
select select "service"
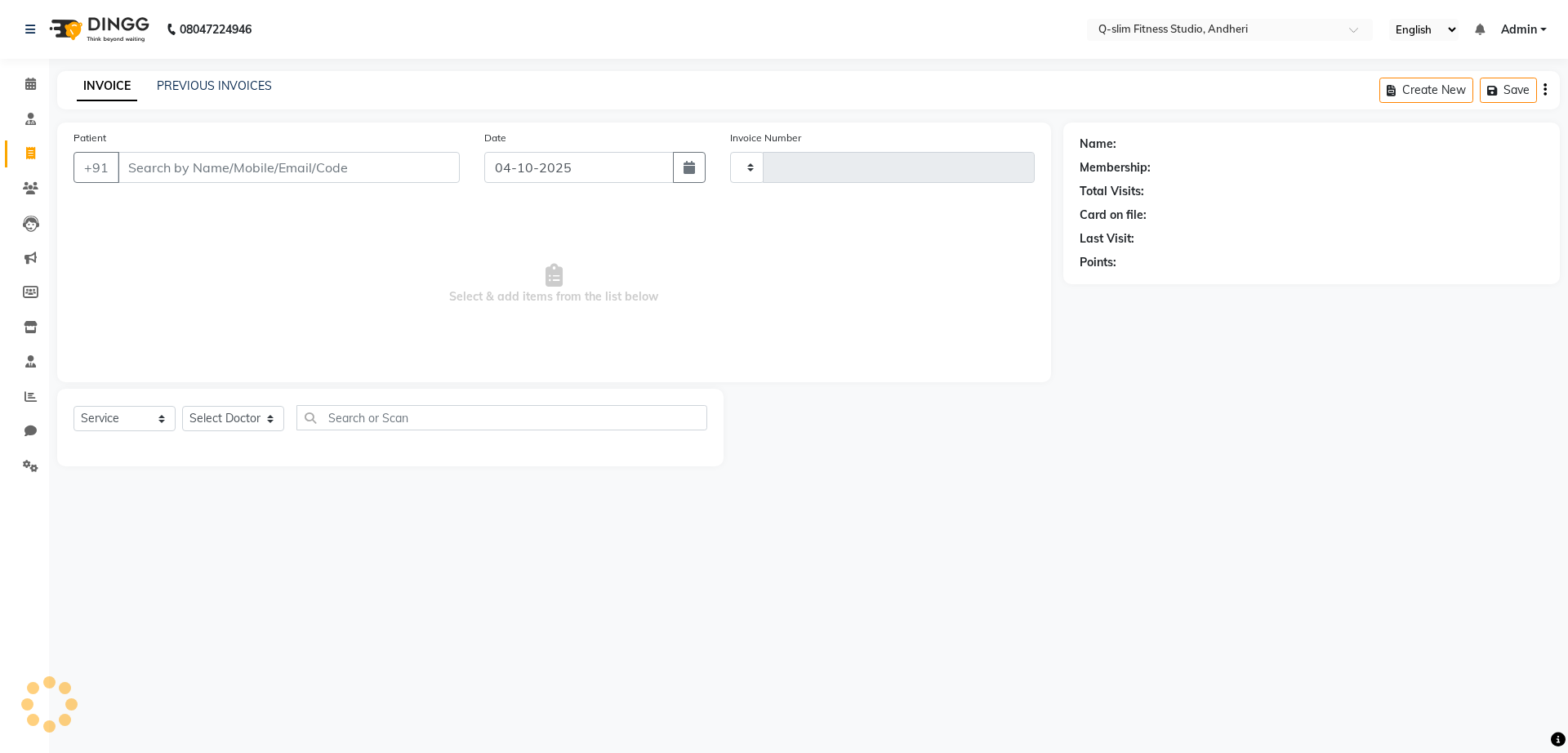
type input "1307"
select select "8143"
type input "1360700000015"
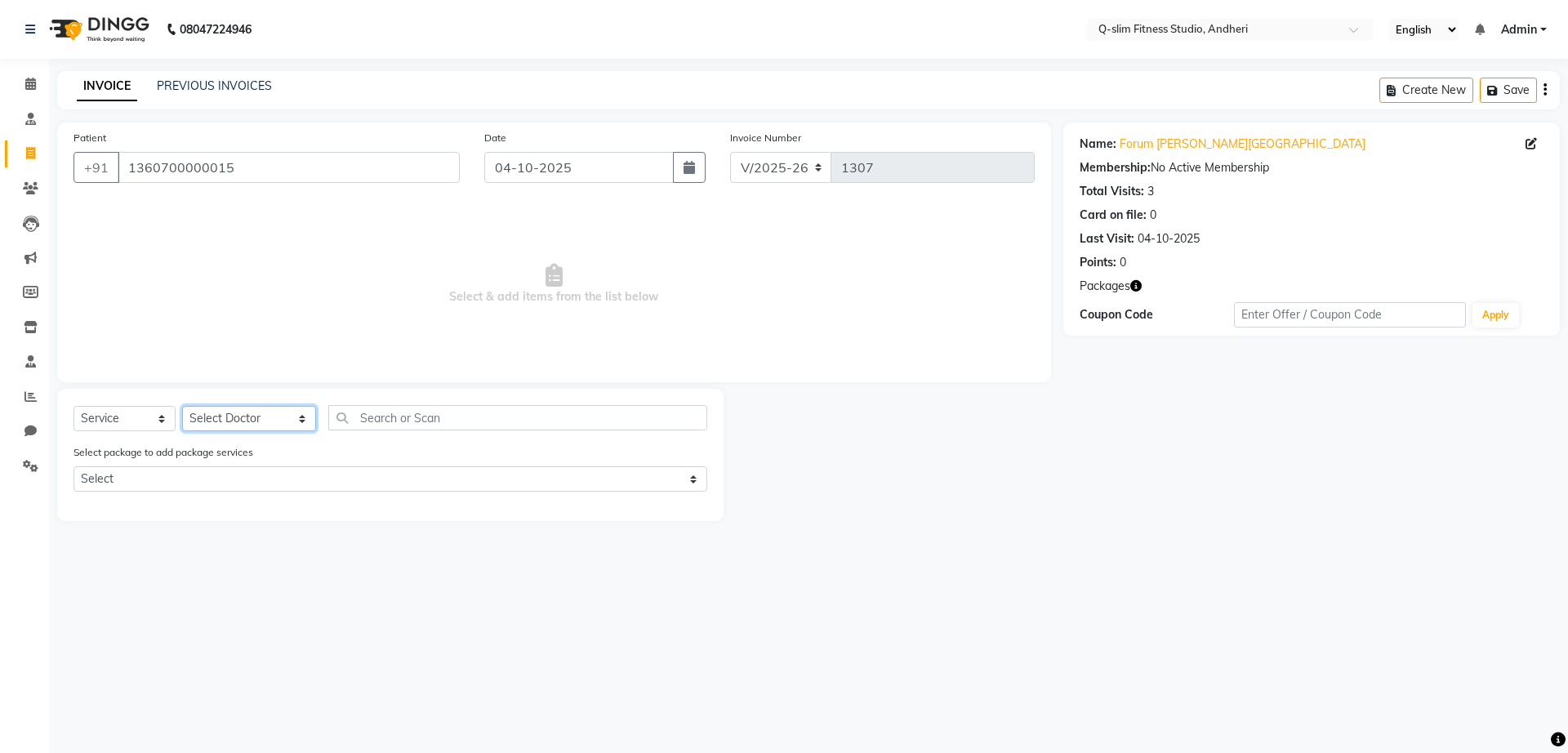
click at [272, 423] on select "Select Doctor Dr [PERSON_NAME] [PERSON_NAME] [PERSON_NAME] / [PERSON_NAME] Sess…" at bounding box center [249, 418] width 134 height 25
select select "76951"
click at [182, 406] on select "Select Doctor Dr [PERSON_NAME] [PERSON_NAME] [PERSON_NAME] / [PERSON_NAME] Sess…" at bounding box center [249, 418] width 134 height 25
click at [163, 424] on select "Select Service Product Membership Package Voucher Prepaid Gift Card" at bounding box center [125, 418] width 102 height 25
select select "package"
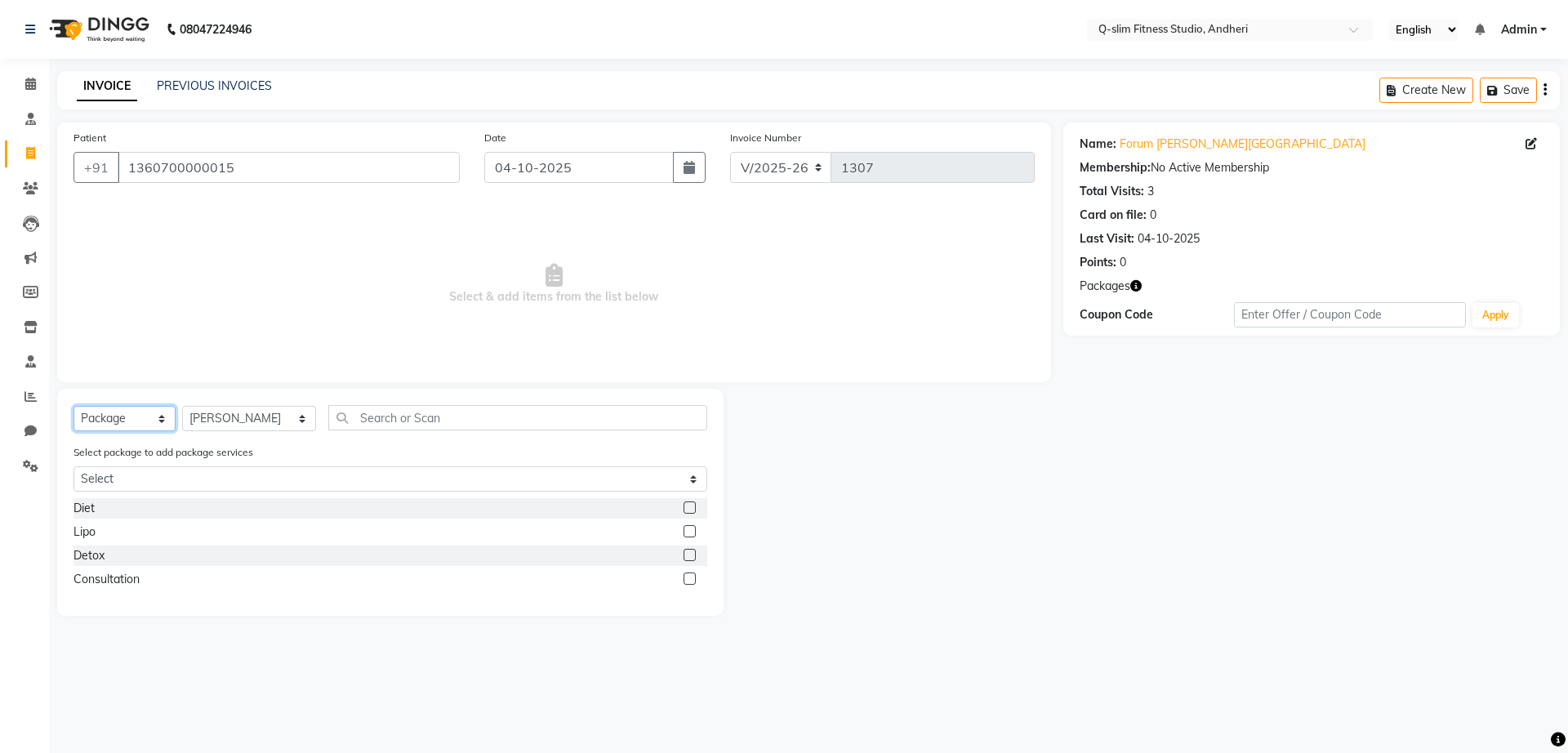
click at [74, 406] on select "Select Service Product Membership Package Voucher Prepaid Gift Card" at bounding box center [125, 418] width 102 height 25
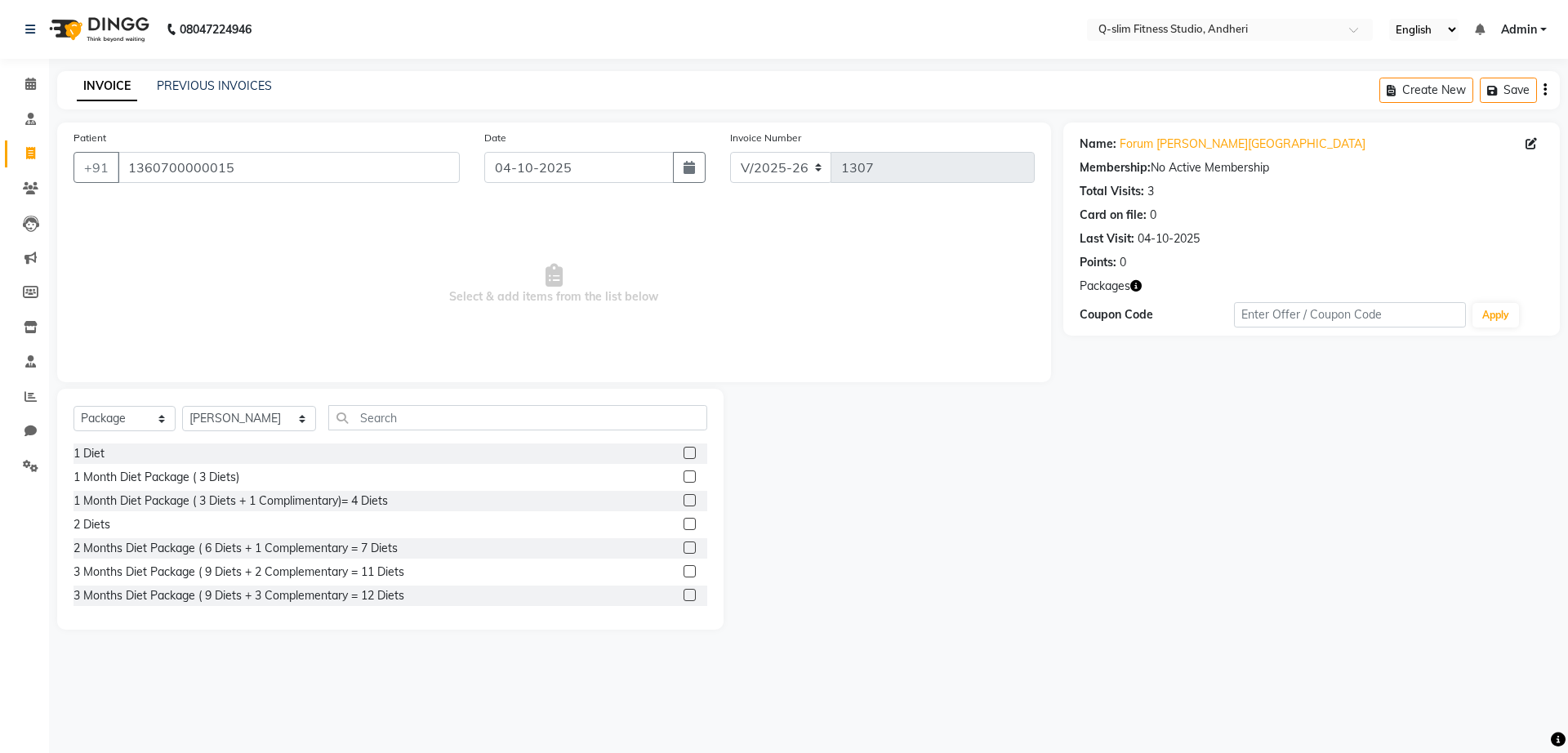
click at [145, 534] on div "2 Diets" at bounding box center [391, 525] width 634 height 20
click at [313, 592] on div "3 Months Diet Package ( 9 Diets + 3 Complementary = 12 Diets" at bounding box center [239, 595] width 331 height 17
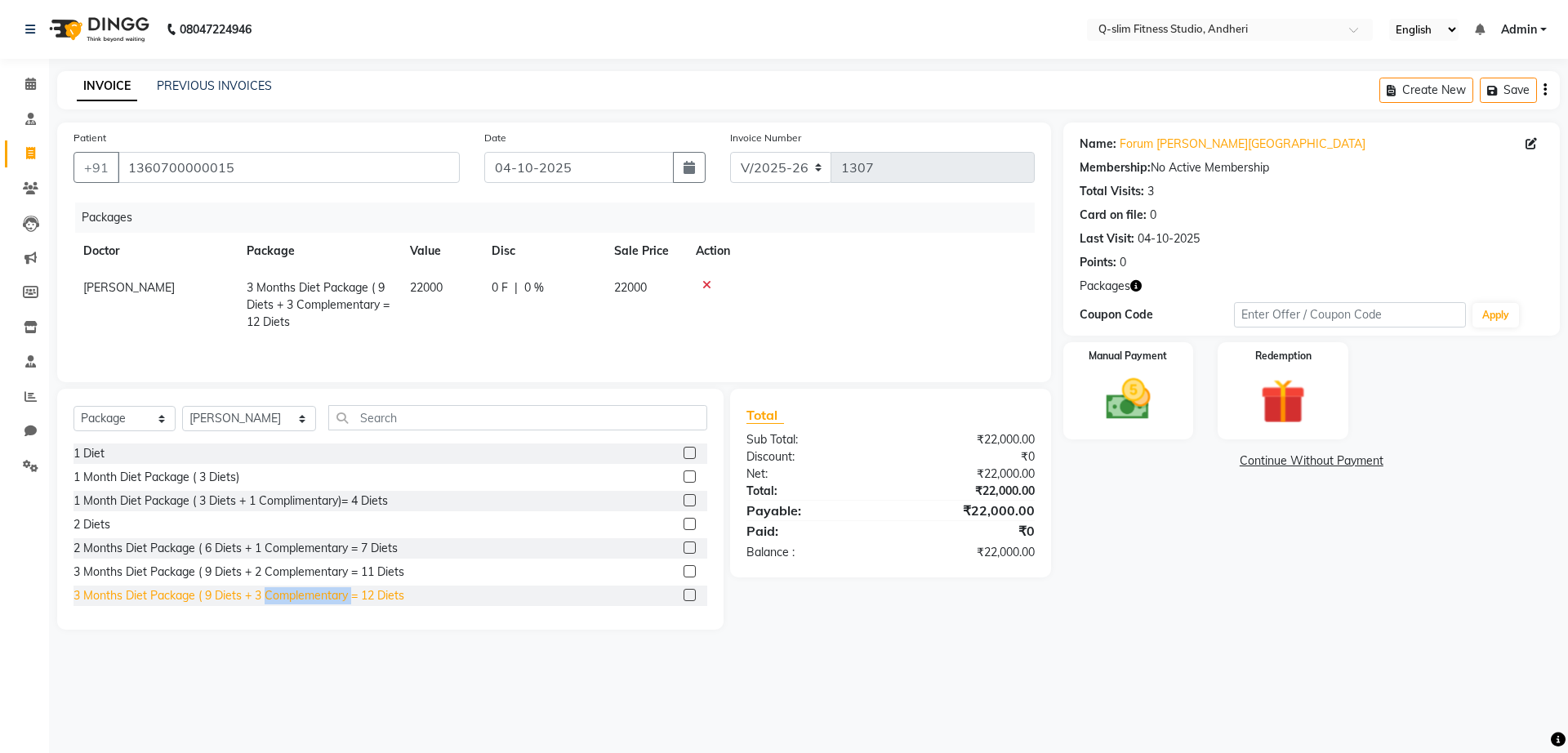
click at [313, 592] on div "3 Months Diet Package ( 9 Diets + 3 Complementary = 12 Diets" at bounding box center [239, 595] width 331 height 17
checkbox input "false"
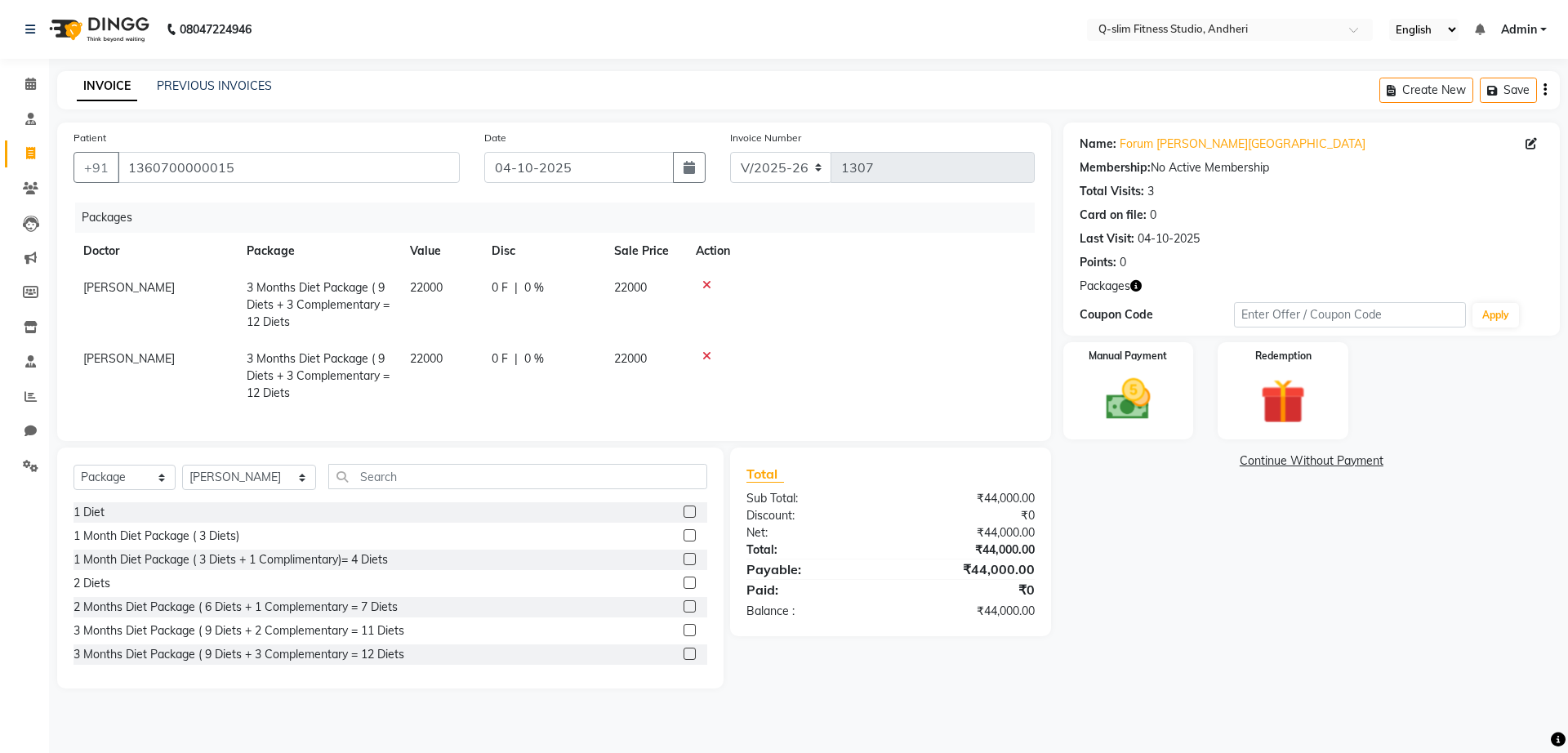
click at [708, 351] on icon at bounding box center [707, 356] width 9 height 12
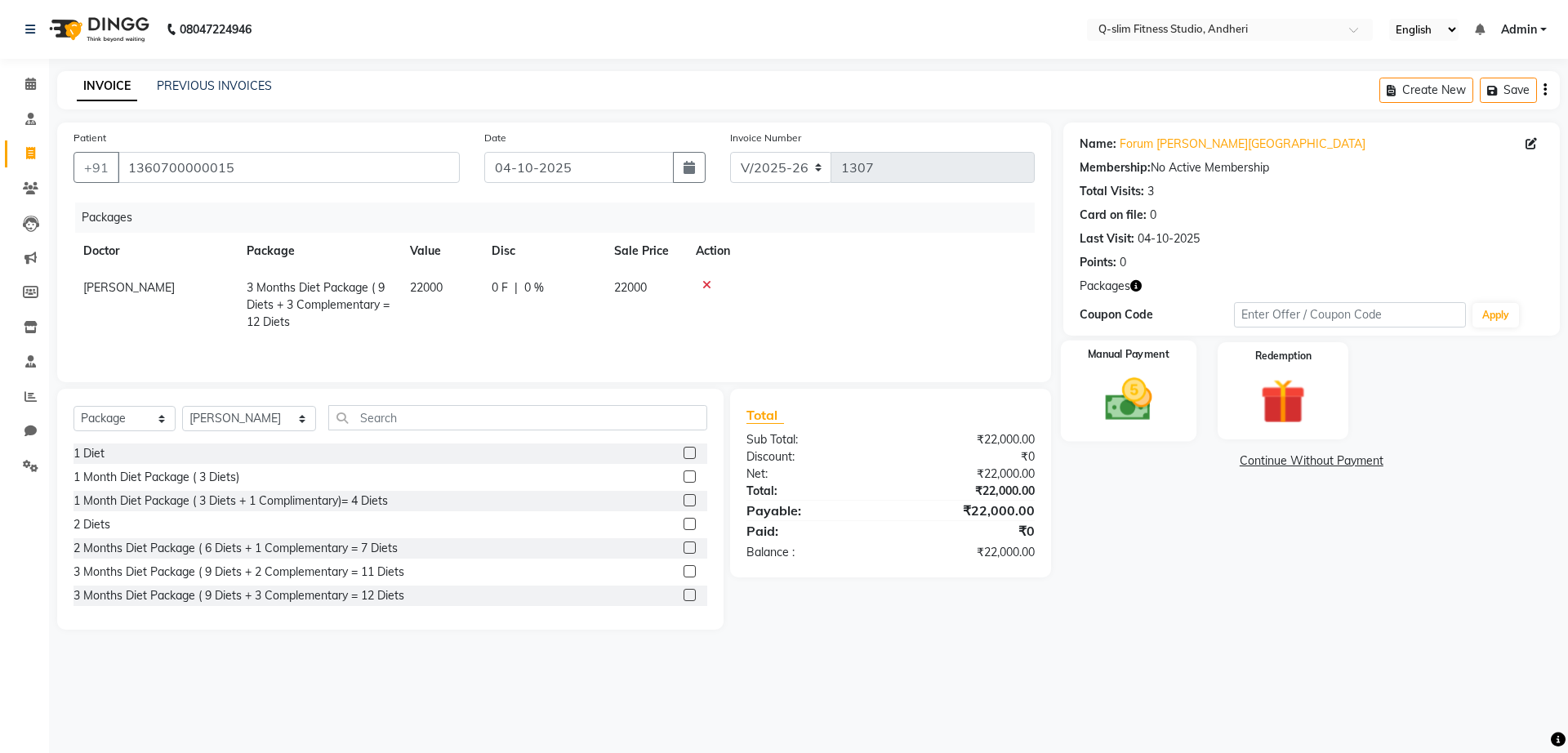
click at [1124, 356] on label "Manual Payment" at bounding box center [1129, 355] width 81 height 16
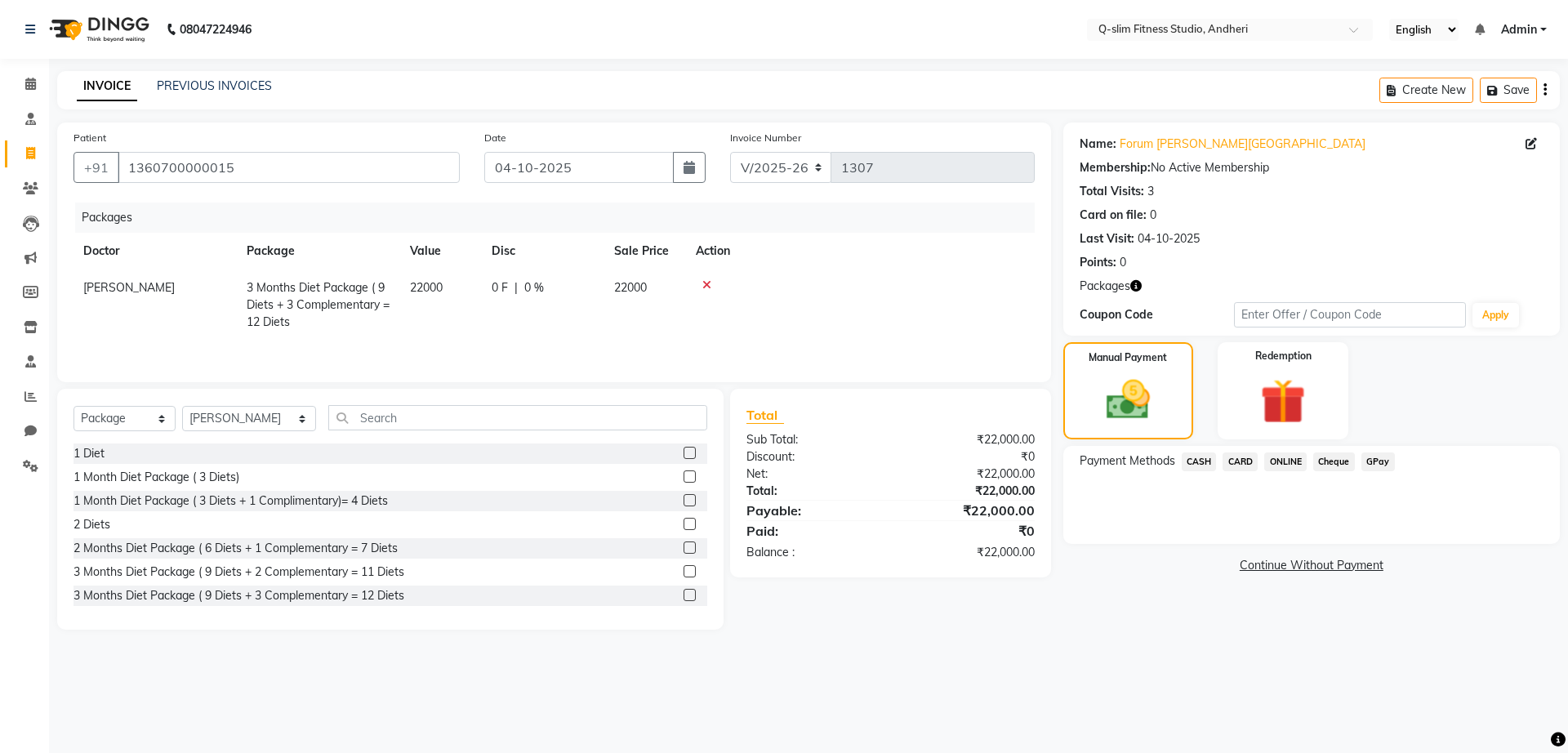
click at [1202, 460] on span "CASH" at bounding box center [1200, 462] width 35 height 18
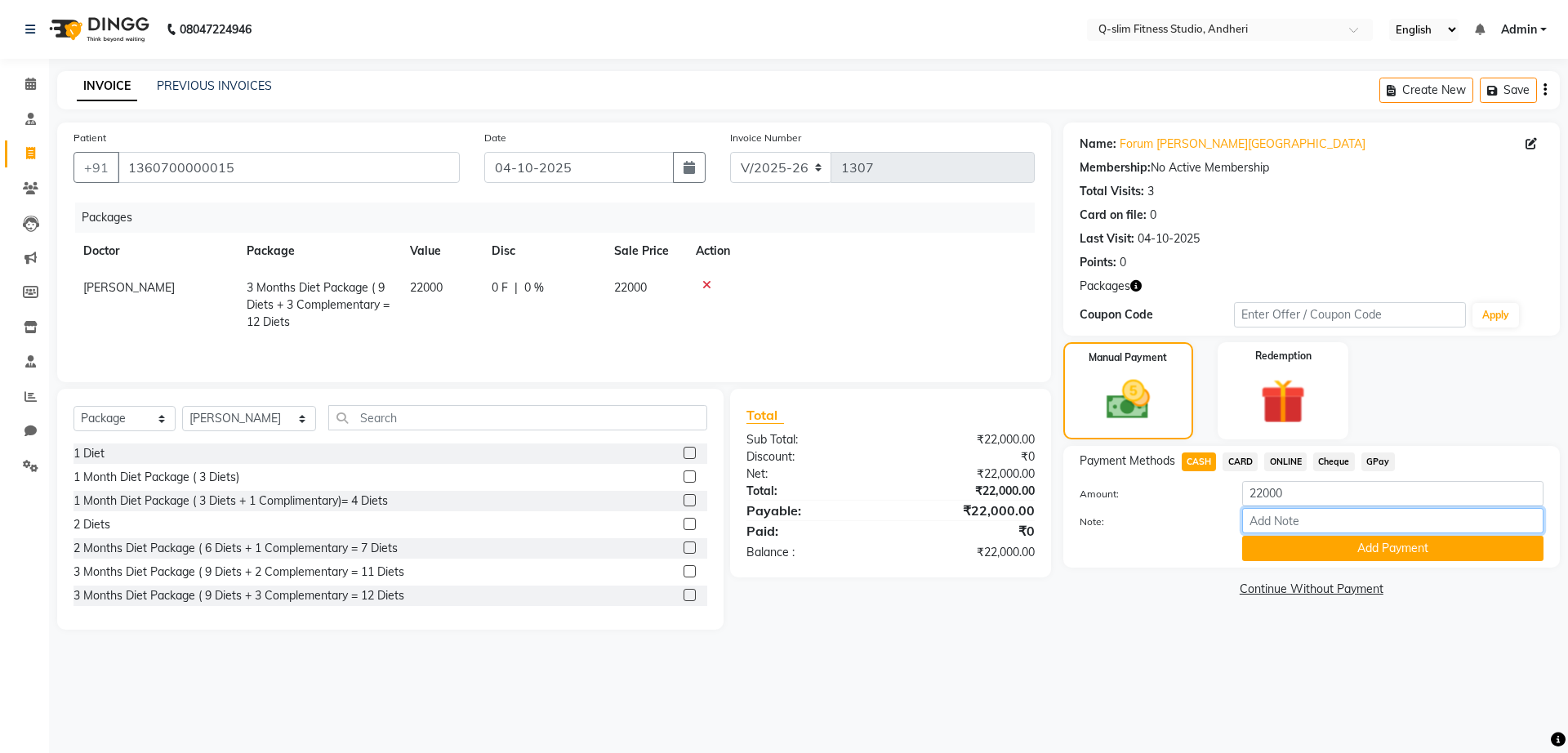
click at [1327, 520] on input "Note:" at bounding box center [1393, 521] width 301 height 25
click at [1301, 552] on button "Add Payment" at bounding box center [1393, 548] width 301 height 25
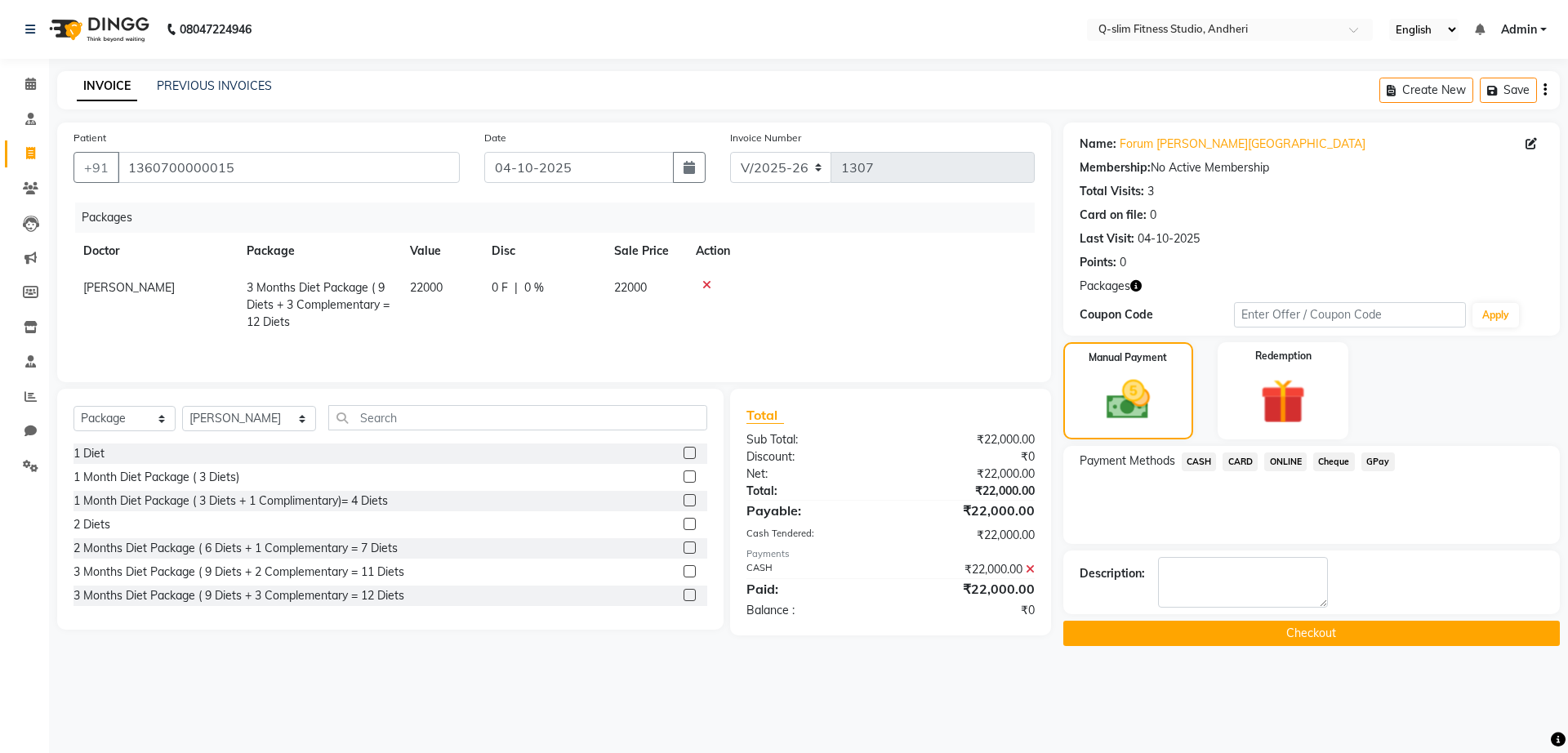
click at [1286, 629] on button "Checkout" at bounding box center [1311, 633] width 496 height 25
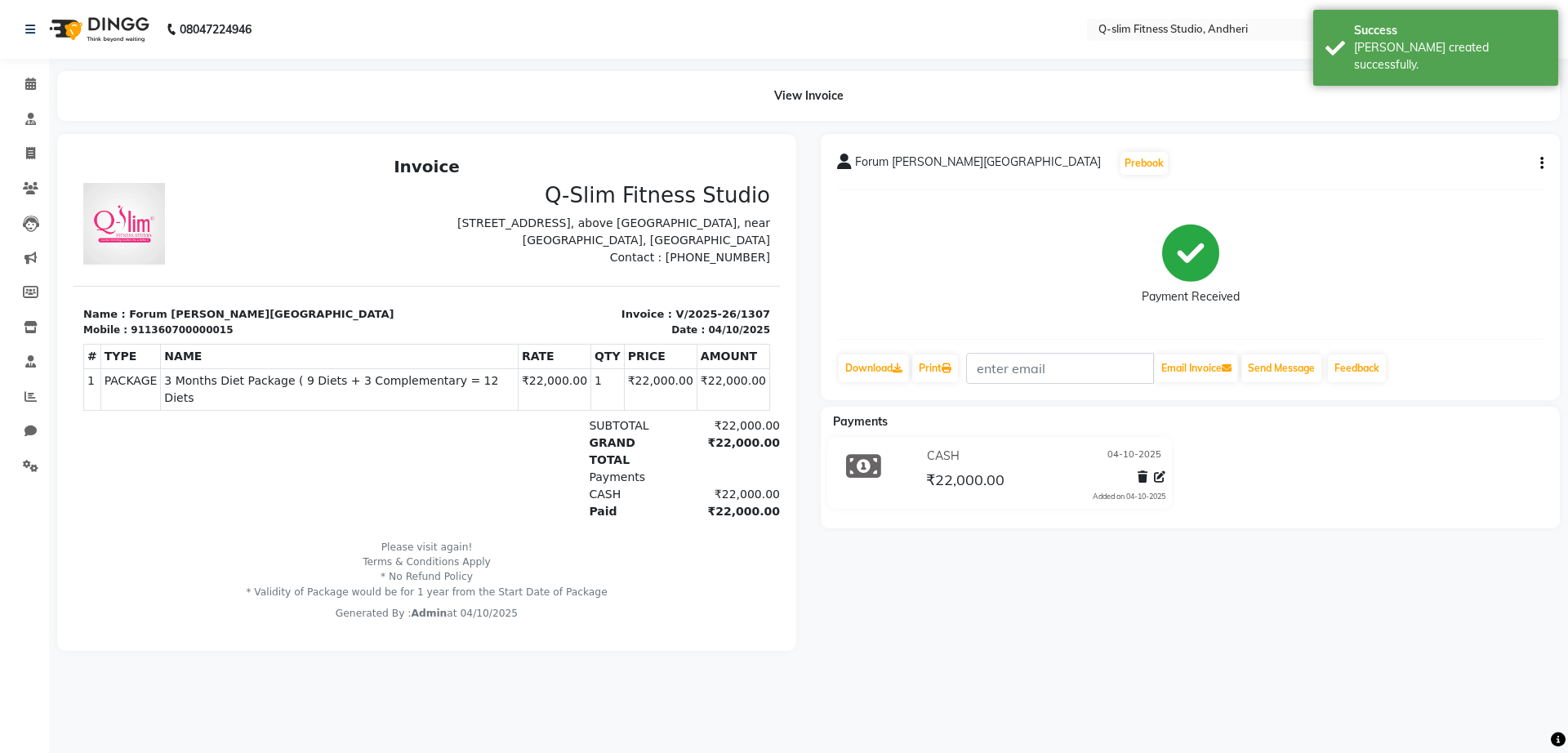
click at [809, 101] on div "View Invoice" at bounding box center [808, 96] width 1503 height 49
click at [940, 373] on link "Print" at bounding box center [935, 368] width 46 height 28
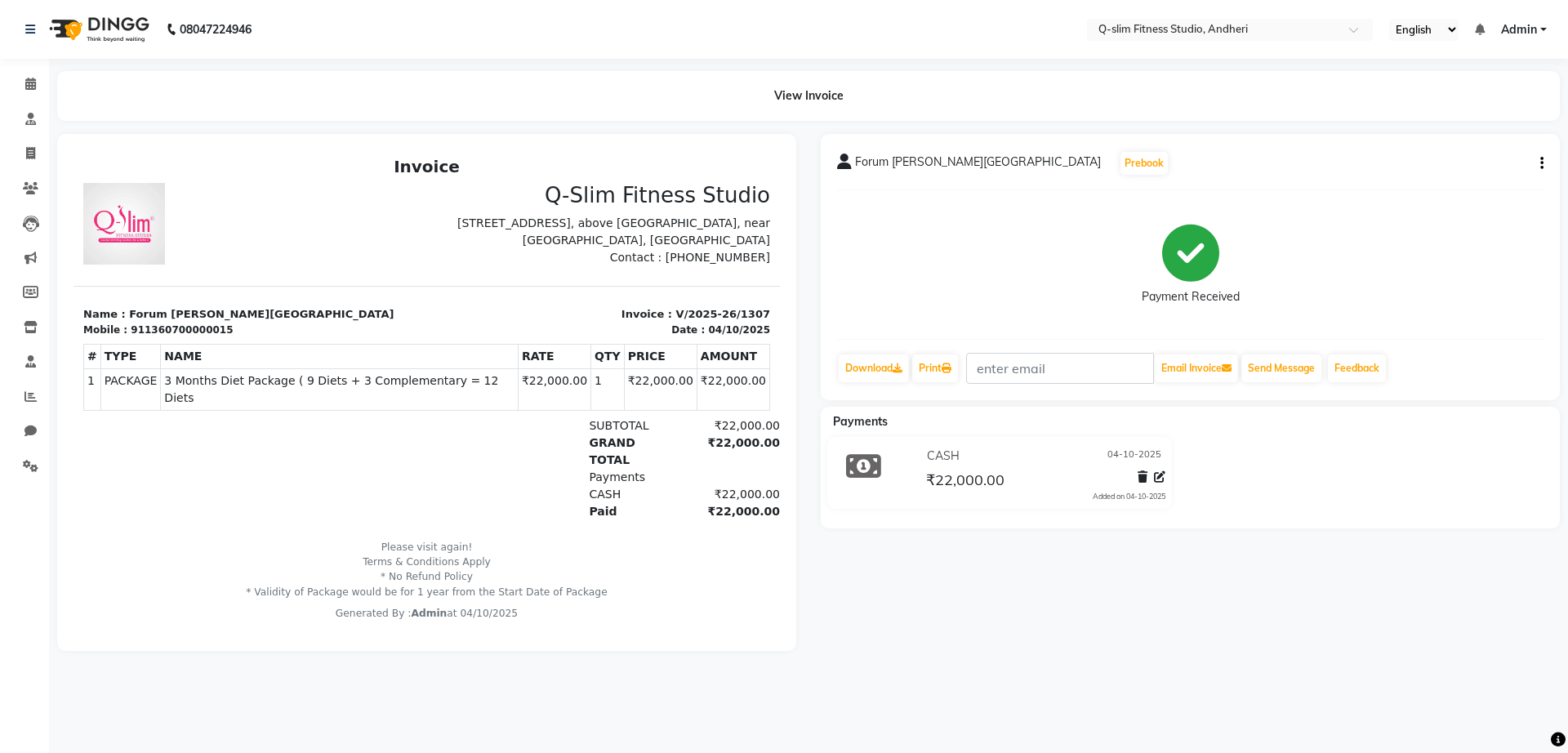
click at [1543, 164] on icon "button" at bounding box center [1542, 164] width 3 height 1
click at [1464, 171] on div "Edit Invoice" at bounding box center [1476, 174] width 81 height 20
select select "service"
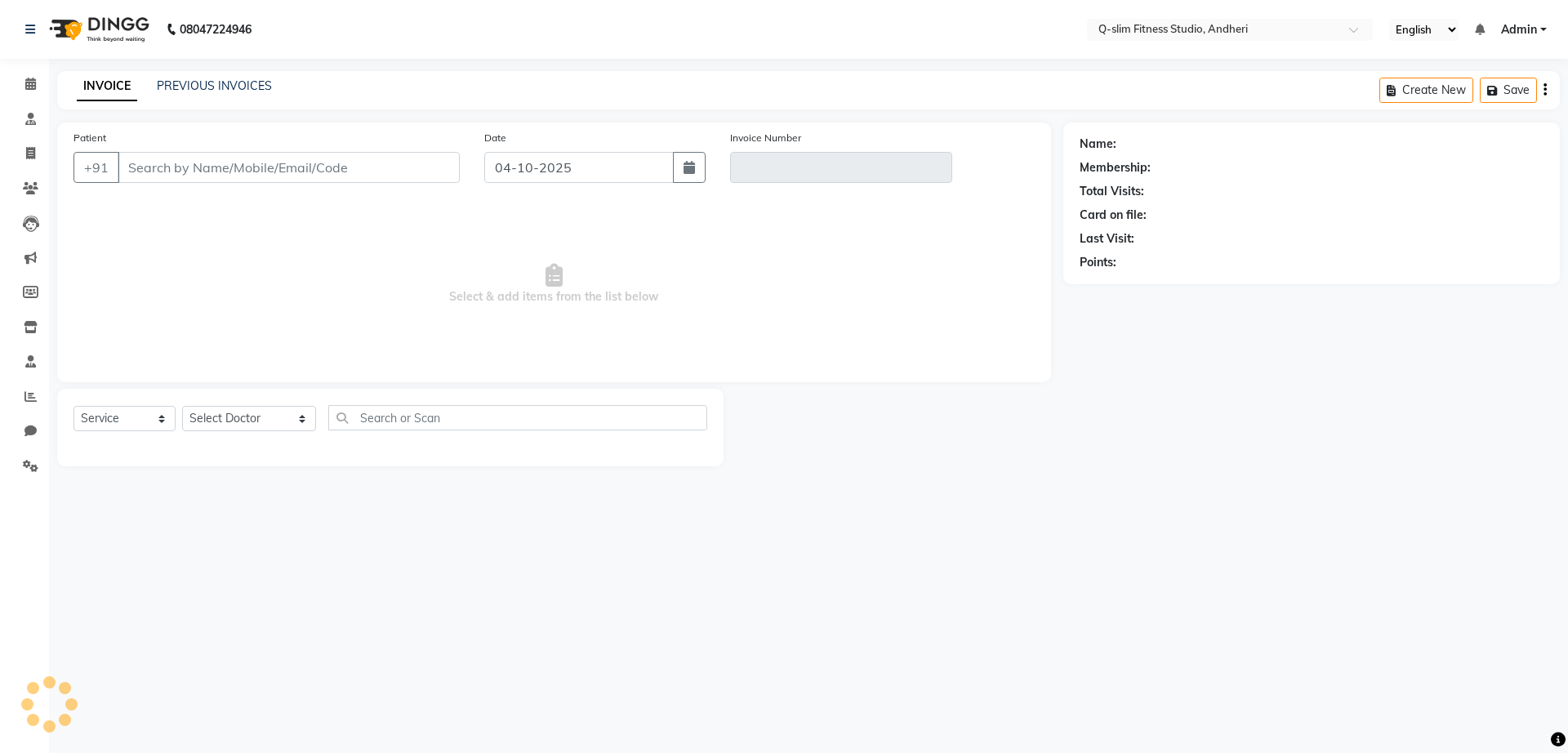
type input "1360700000015"
type input "V/2025-26/1307"
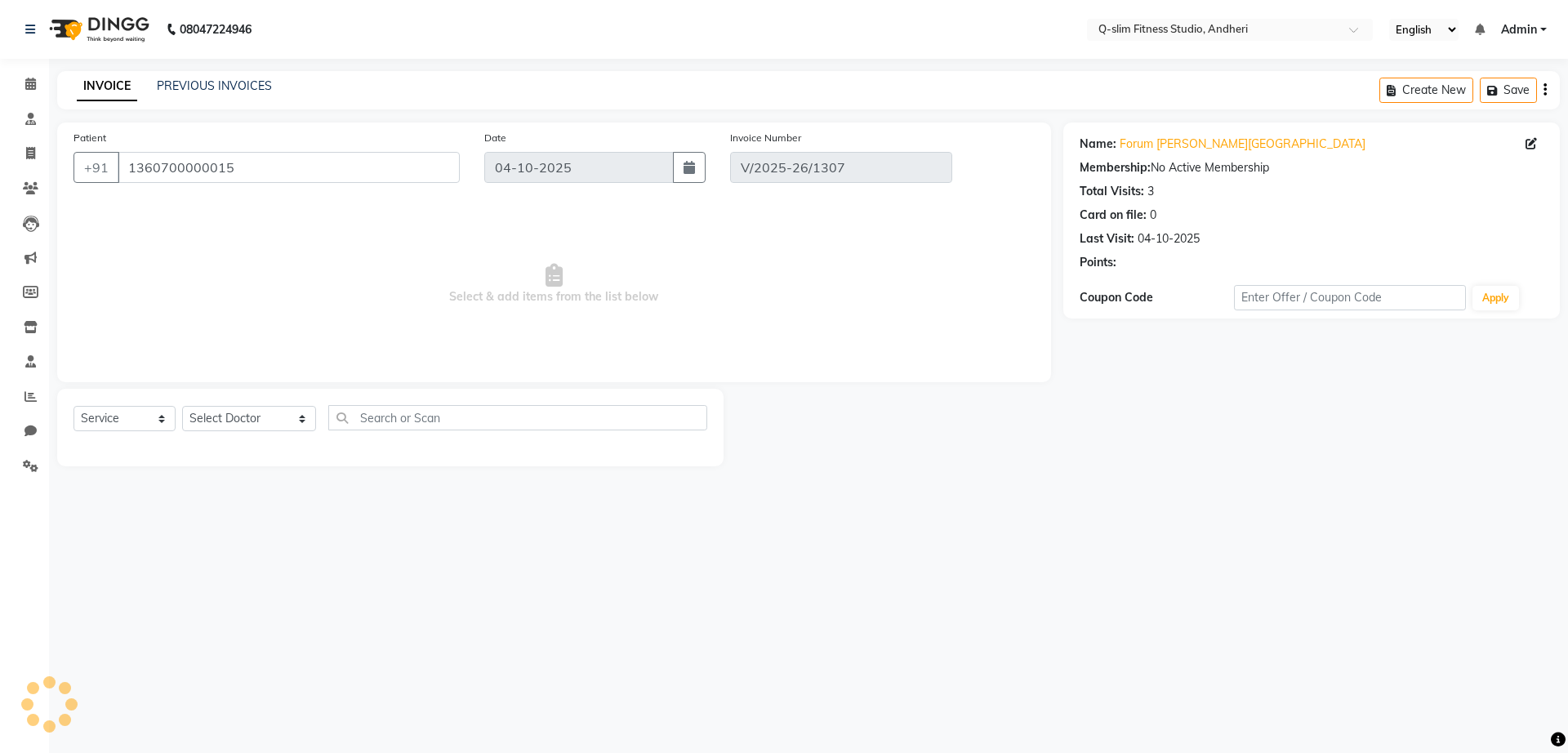
select select "select"
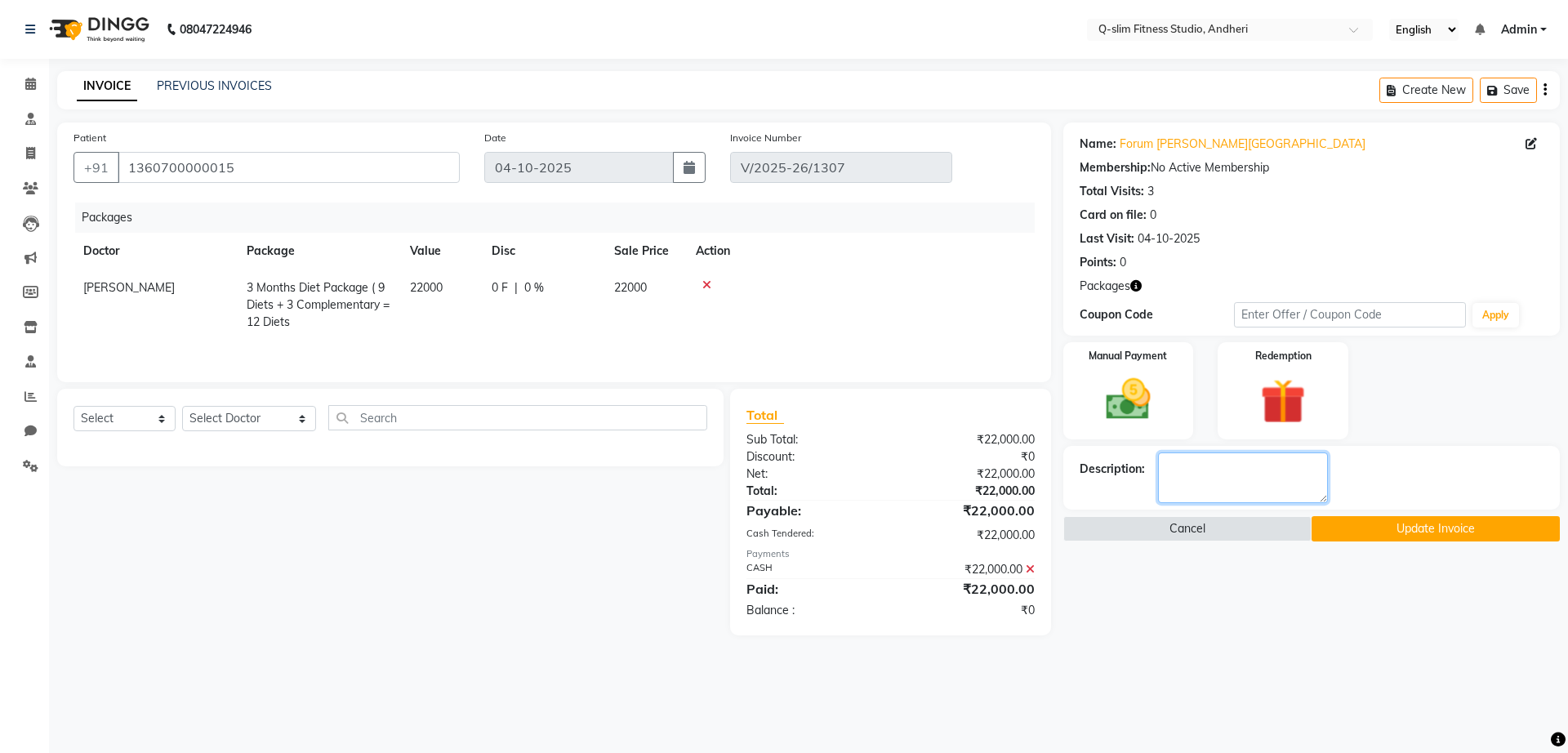
click at [1183, 480] on textarea at bounding box center [1243, 478] width 170 height 50
type textarea "b"
type textarea "[MEDICAL_DATA] Cleared"
click at [1355, 525] on button "Update Invoice" at bounding box center [1436, 529] width 248 height 25
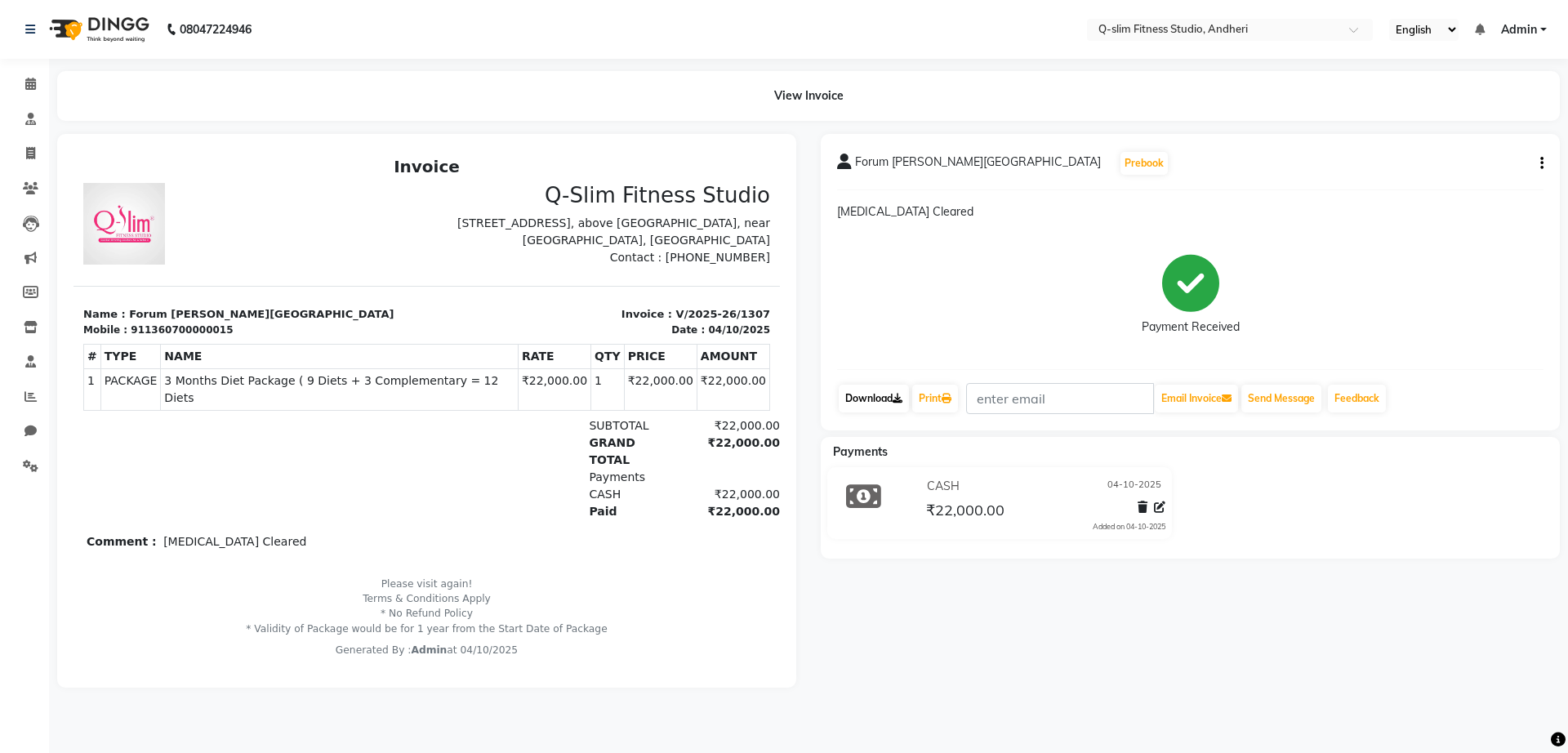
click at [867, 400] on link "Download" at bounding box center [874, 398] width 70 height 28
